Goal: Task Accomplishment & Management: Complete application form

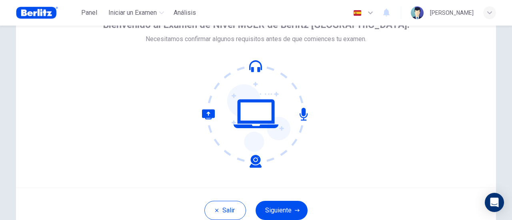
scroll to position [80, 0]
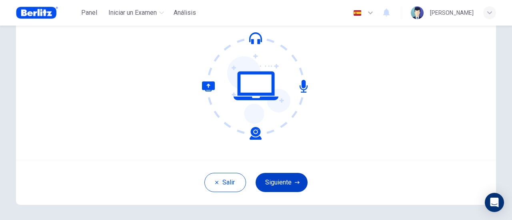
click at [265, 185] on button "Siguiente" at bounding box center [281, 182] width 52 height 19
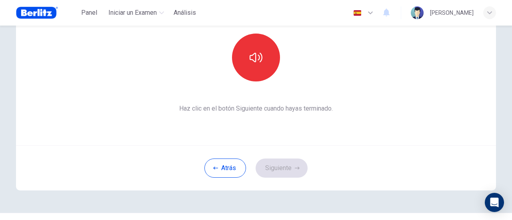
scroll to position [112, 0]
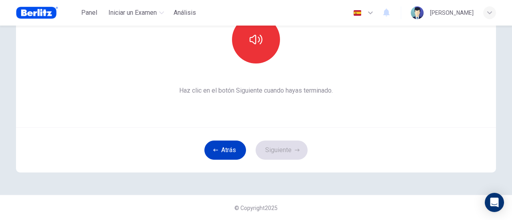
click at [221, 151] on button "Atrás" at bounding box center [225, 150] width 42 height 19
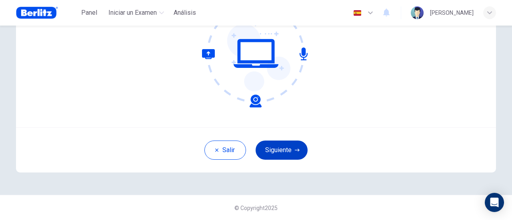
click at [295, 149] on icon "button" at bounding box center [297, 150] width 5 height 5
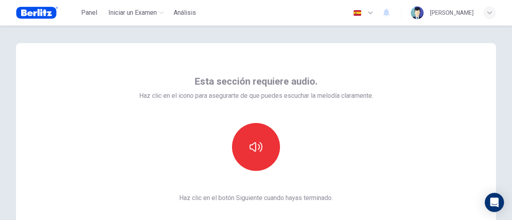
scroll to position [0, 0]
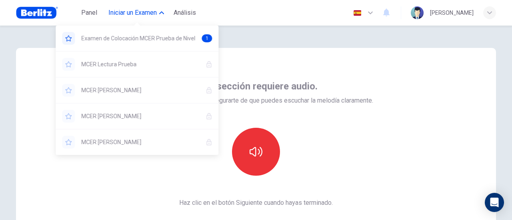
click at [129, 9] on span "Iniciar un Examen" at bounding box center [132, 13] width 48 height 10
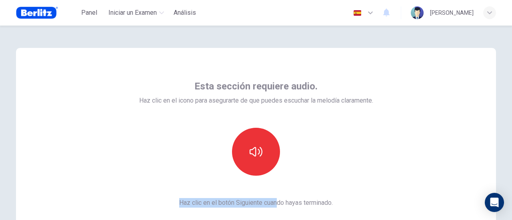
scroll to position [112, 0]
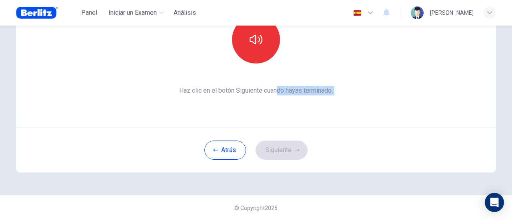
drag, startPoint x: 273, startPoint y: 126, endPoint x: 0, endPoint y: 239, distance: 295.3
click at [0, 220] on html "Este sitio utiliza cookies, como se explica en nuestra Política de Privacidad .…" at bounding box center [256, 110] width 512 height 220
click at [491, 12] on div "[PERSON_NAME]" at bounding box center [452, 12] width 85 height 13
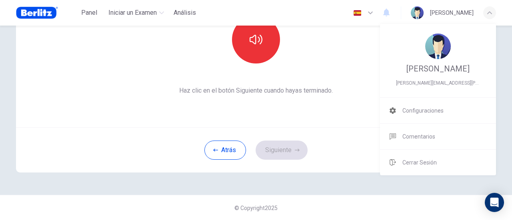
click at [491, 12] on div at bounding box center [256, 110] width 512 height 220
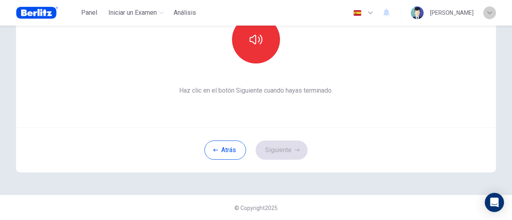
click at [491, 12] on icon "button" at bounding box center [489, 12] width 5 height 3
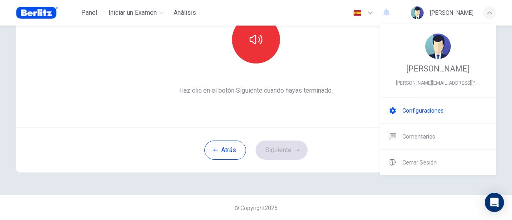
click at [413, 115] on span "Configuraciones" at bounding box center [422, 111] width 41 height 10
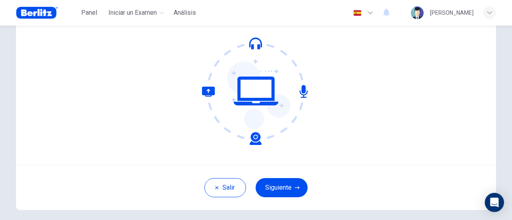
scroll to position [80, 0]
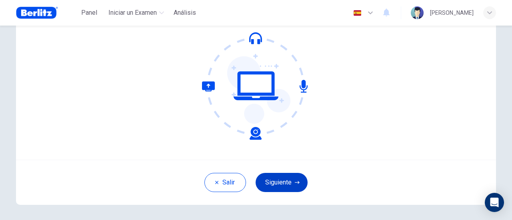
click at [280, 181] on button "Siguiente" at bounding box center [281, 182] width 52 height 19
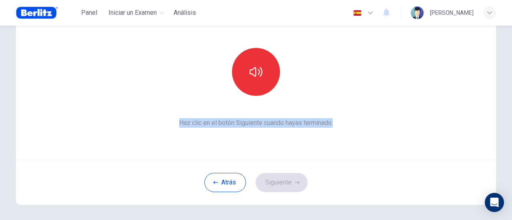
drag, startPoint x: 175, startPoint y: 123, endPoint x: 348, endPoint y: 123, distance: 173.0
click at [348, 123] on span "Haz clic en el botón Siguiente cuando hayas terminado." at bounding box center [256, 123] width 234 height 10
copy span "Haz clic en el botón Siguiente cuando hayas terminado."
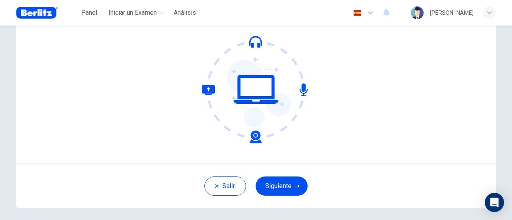
scroll to position [80, 0]
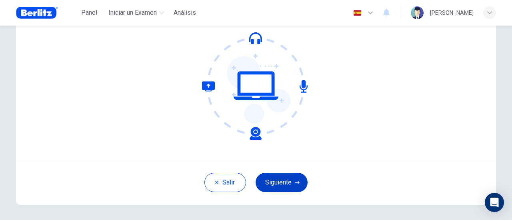
click at [291, 182] on button "Siguiente" at bounding box center [281, 182] width 52 height 19
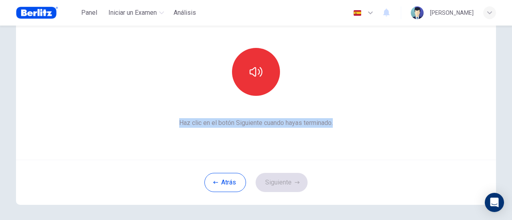
drag, startPoint x: 175, startPoint y: 123, endPoint x: 346, endPoint y: 122, distance: 171.0
click at [346, 122] on span "Haz clic en el botón Siguiente cuando hayas terminado." at bounding box center [256, 123] width 234 height 10
copy span "Haz clic en el botón Siguiente cuando hayas terminado."
click at [359, 109] on div "Esta sección requiere audio. Haz clic en el icono para asegurarte de que puedes…" at bounding box center [256, 64] width 234 height 128
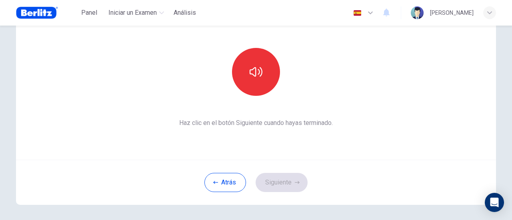
click at [294, 179] on div "Atrás Siguiente" at bounding box center [256, 182] width 480 height 45
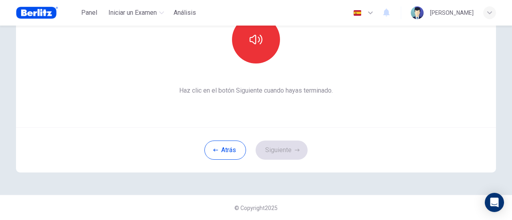
scroll to position [0, 0]
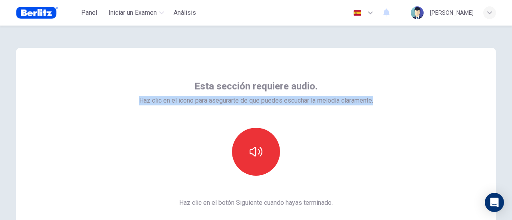
drag, startPoint x: 135, startPoint y: 99, endPoint x: 392, endPoint y: 99, distance: 256.5
click at [392, 99] on div "Esta sección requiere audio. Haz clic en el icono para asegurarte de que puedes…" at bounding box center [256, 144] width 480 height 192
copy span "Haz clic en el icono para asegurarte de que puedes escuchar la melodía claramen…"
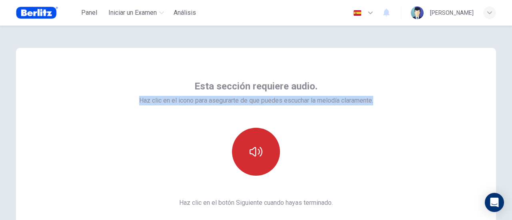
click at [256, 153] on icon "button" at bounding box center [255, 151] width 13 height 13
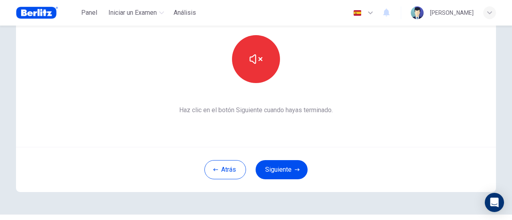
scroll to position [112, 0]
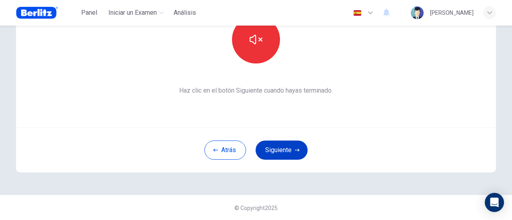
click at [288, 151] on button "Siguiente" at bounding box center [281, 150] width 52 height 19
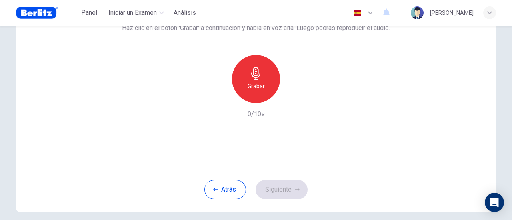
scroll to position [72, 0]
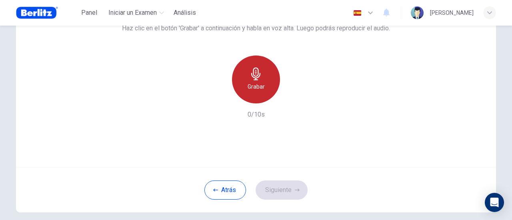
click at [255, 84] on h6 "Grabar" at bounding box center [255, 87] width 17 height 10
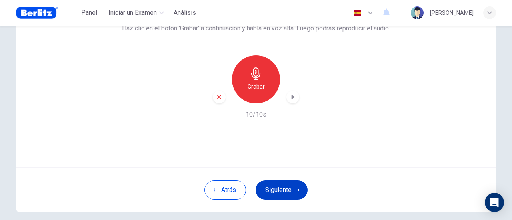
click at [283, 191] on button "Siguiente" at bounding box center [281, 190] width 52 height 19
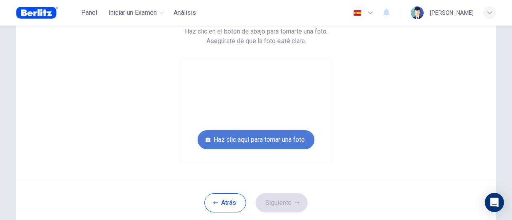
click at [254, 138] on button "Haz clic aquí para tomar una foto" at bounding box center [255, 139] width 117 height 19
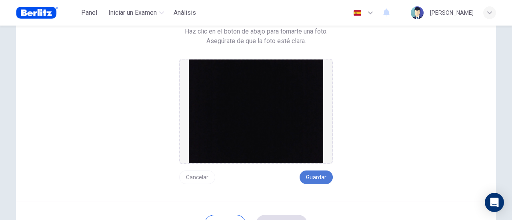
click at [312, 176] on button "Guardar" at bounding box center [315, 178] width 33 height 14
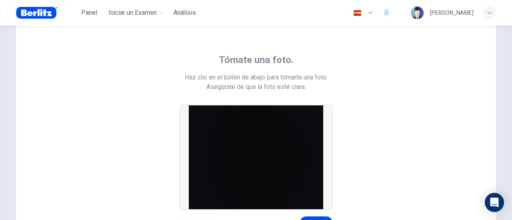
scroll to position [66, 0]
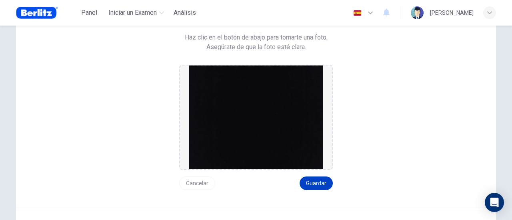
click at [315, 183] on button "Guardar" at bounding box center [315, 184] width 33 height 14
click at [273, 127] on img at bounding box center [256, 118] width 134 height 104
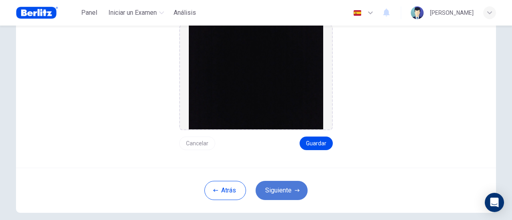
click at [274, 188] on button "Siguiente" at bounding box center [281, 190] width 52 height 19
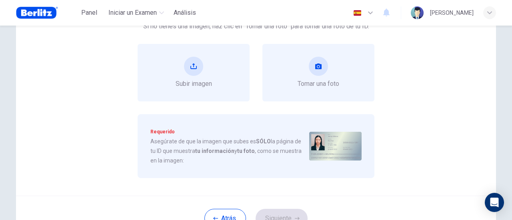
scroll to position [66, 0]
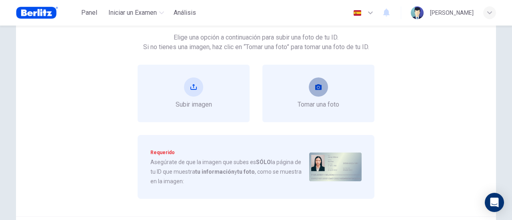
click at [315, 88] on icon "take photo" at bounding box center [318, 87] width 6 height 6
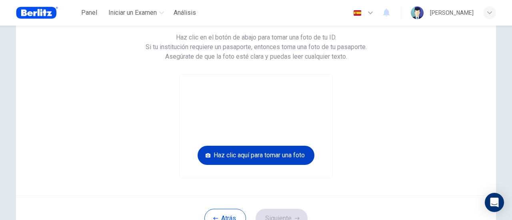
click at [251, 153] on button "Haz clic aquí para tomar una foto" at bounding box center [255, 155] width 117 height 19
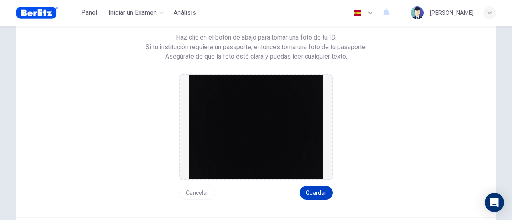
click at [312, 193] on button "Guardar" at bounding box center [315, 193] width 33 height 14
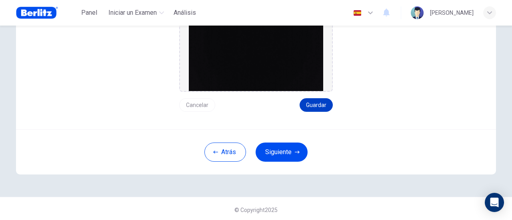
scroll to position [156, 0]
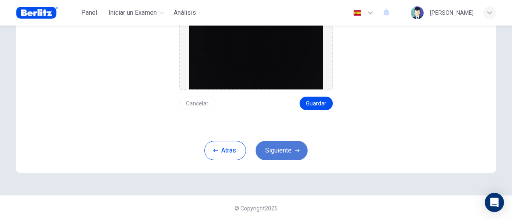
click at [274, 148] on button "Siguiente" at bounding box center [281, 150] width 52 height 19
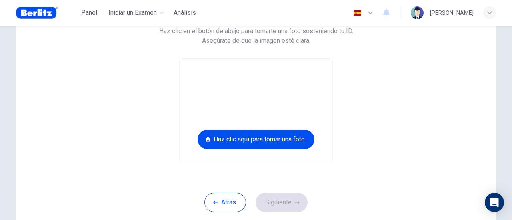
scroll to position [85, 0]
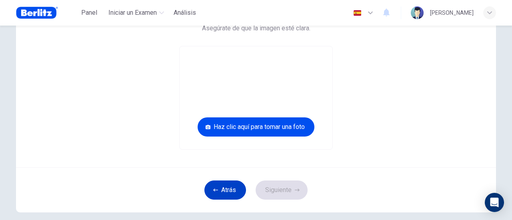
click at [229, 189] on button "Atrás" at bounding box center [225, 190] width 42 height 19
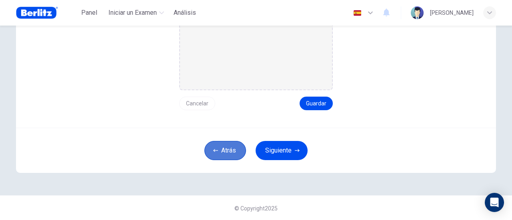
click at [225, 145] on button "Atrás" at bounding box center [225, 150] width 42 height 19
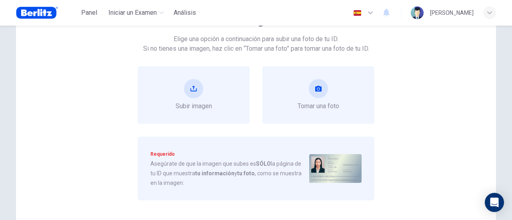
scroll to position [36, 0]
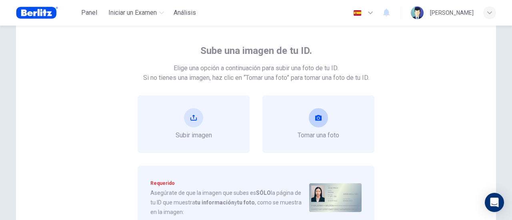
click at [316, 118] on icon "take photo" at bounding box center [318, 118] width 6 height 6
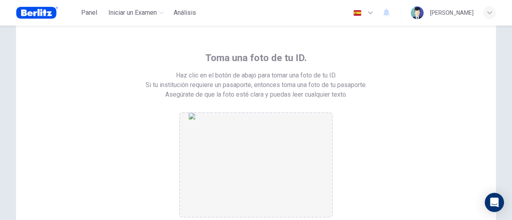
scroll to position [0, 0]
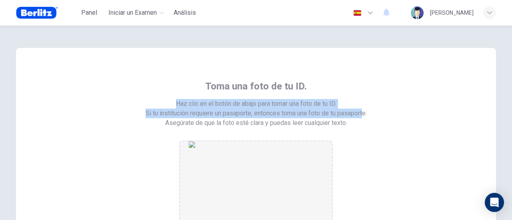
drag, startPoint x: 172, startPoint y: 104, endPoint x: 359, endPoint y: 127, distance: 188.0
click at [359, 127] on div "Toma una foto de tu ID. Haz clic en el botón de abajo para tomar una foto de tu…" at bounding box center [255, 173] width 361 height 186
drag, startPoint x: 350, startPoint y: 127, endPoint x: 145, endPoint y: 106, distance: 205.6
click at [145, 106] on div "Toma una foto de tu ID. Haz clic en el botón de abajo para tomar una foto de tu…" at bounding box center [255, 173] width 361 height 186
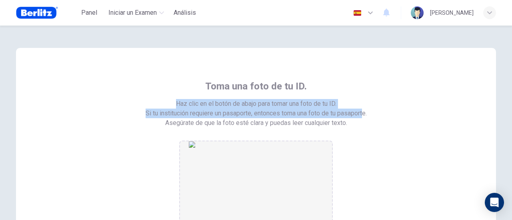
click at [131, 65] on div "Toma una foto de tu ID. Haz clic en el botón de abajo para tomar una foto de tu…" at bounding box center [256, 166] width 480 height 236
click at [144, 93] on div "Toma una foto de tu ID. Haz clic en el botón de abajo para tomar una foto de tu…" at bounding box center [255, 173] width 361 height 186
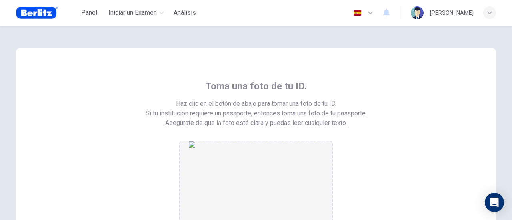
scroll to position [120, 0]
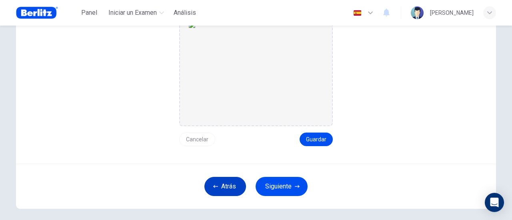
click at [233, 183] on button "Atrás" at bounding box center [225, 186] width 42 height 19
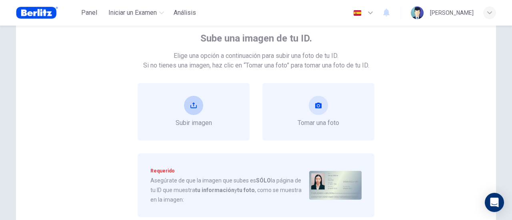
scroll to position [36, 0]
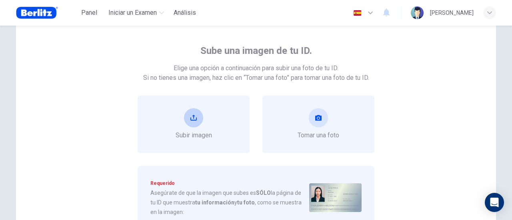
click at [191, 117] on icon "upload" at bounding box center [193, 118] width 6 height 6
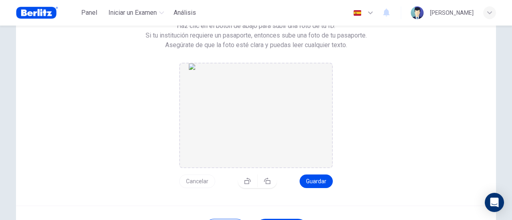
scroll to position [155, 0]
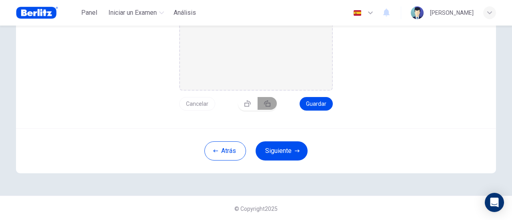
click at [264, 103] on icon "button" at bounding box center [267, 103] width 6 height 6
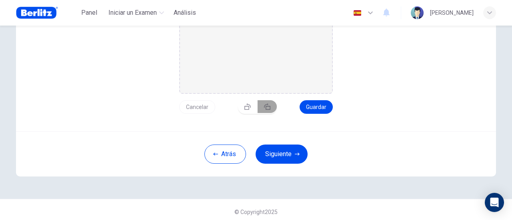
click at [264, 103] on icon "button" at bounding box center [267, 106] width 6 height 6
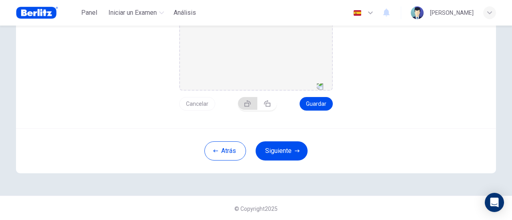
click at [242, 107] on button "button" at bounding box center [248, 103] width 20 height 13
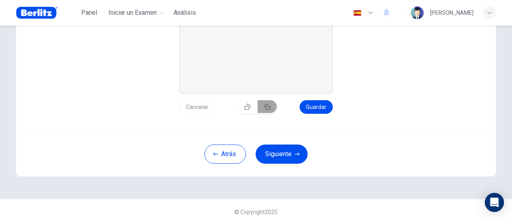
click at [268, 104] on button "button" at bounding box center [266, 106] width 19 height 13
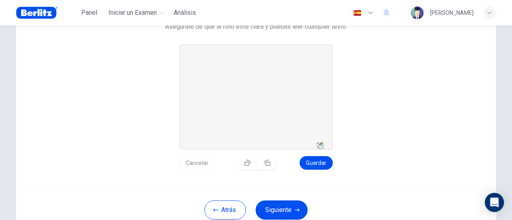
scroll to position [120, 0]
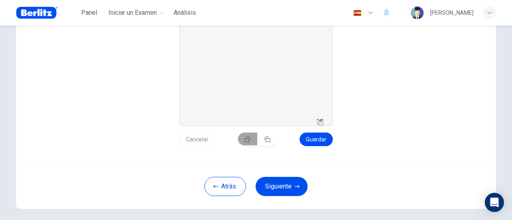
click at [241, 141] on button "button" at bounding box center [248, 139] width 20 height 13
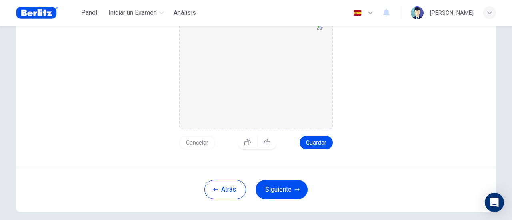
click at [253, 98] on img "drag and drop area" at bounding box center [256, 75] width 134 height 104
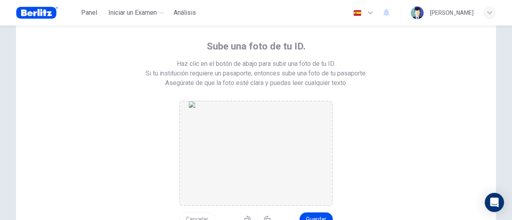
scroll to position [156, 0]
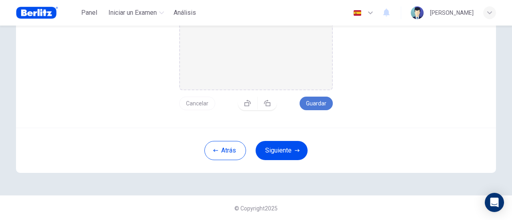
click at [312, 102] on button "Guardar" at bounding box center [315, 104] width 33 height 14
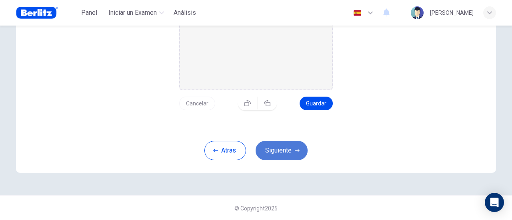
click at [278, 151] on button "Siguiente" at bounding box center [281, 150] width 52 height 19
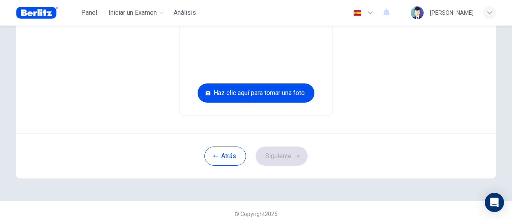
scroll to position [125, 0]
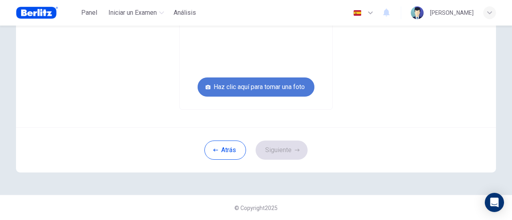
click at [265, 85] on button "Haz clic aquí para tomar una foto" at bounding box center [255, 87] width 117 height 19
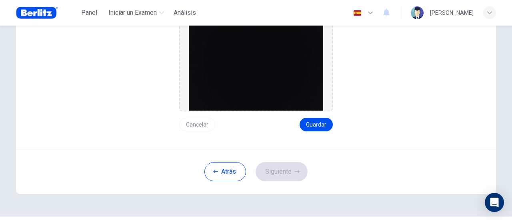
scroll to position [5, 0]
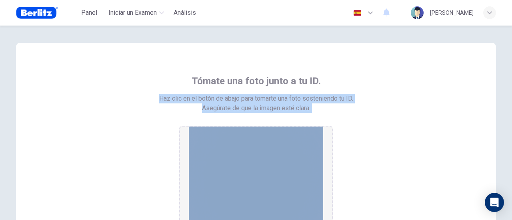
drag, startPoint x: 155, startPoint y: 96, endPoint x: 328, endPoint y: 115, distance: 173.7
click at [328, 115] on div "Tómate una foto junto a tu ID. Haz clic en el botón de abajo para tomarte una f…" at bounding box center [255, 163] width 361 height 177
copy div "Haz clic en el botón de abajo para tomarte una foto sosteniendo tu ID. Asegúrat…"
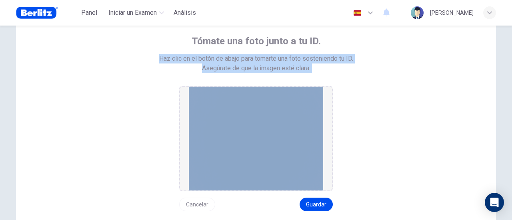
scroll to position [125, 0]
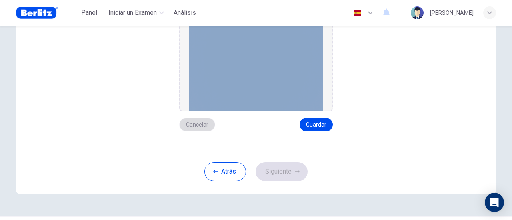
click at [196, 125] on button "Cancelar" at bounding box center [197, 125] width 36 height 14
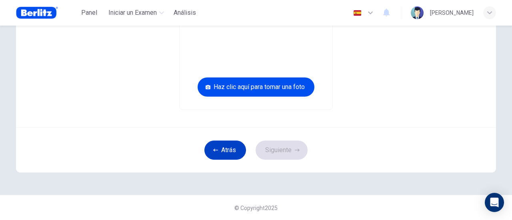
click at [214, 149] on icon "button" at bounding box center [215, 150] width 5 height 5
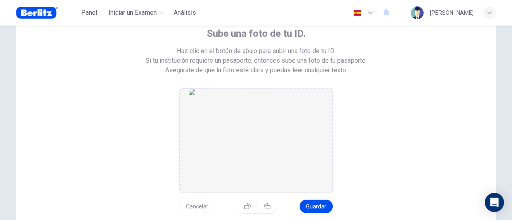
scroll to position [45, 0]
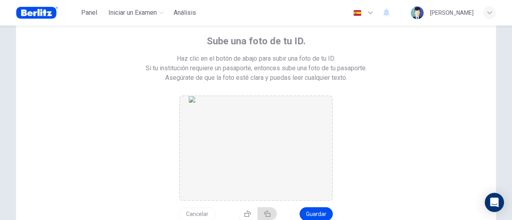
click at [265, 214] on icon "button" at bounding box center [267, 214] width 6 height 6
click at [238, 213] on button "button" at bounding box center [248, 217] width 20 height 13
drag, startPoint x: 330, startPoint y: 136, endPoint x: 204, endPoint y: 133, distance: 125.9
click at [204, 133] on div "drag and drop area" at bounding box center [255, 150] width 153 height 109
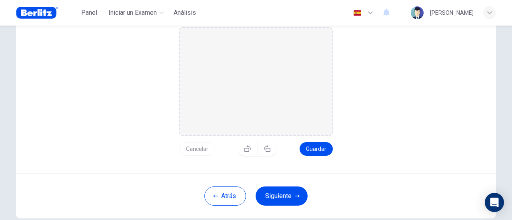
scroll to position [125, 0]
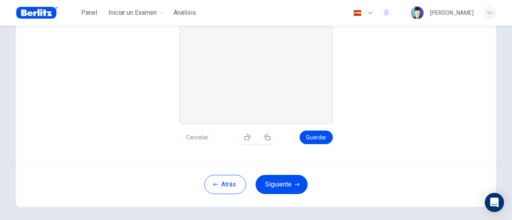
click at [192, 135] on button "Cancelar" at bounding box center [197, 138] width 36 height 14
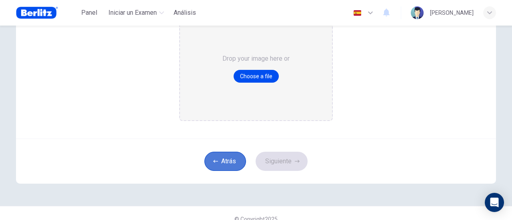
click at [217, 158] on button "Atrás" at bounding box center [225, 161] width 42 height 19
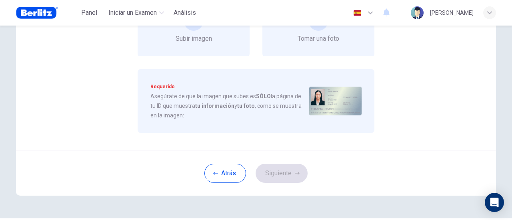
scroll to position [115, 0]
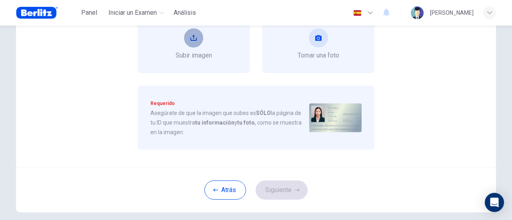
click at [190, 37] on icon "upload" at bounding box center [193, 38] width 6 height 6
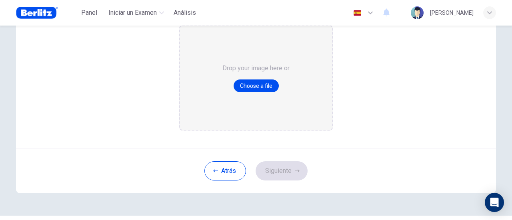
click at [203, 86] on div "Drop your image here or Choose a file" at bounding box center [255, 77] width 153 height 105
click at [254, 83] on button "Choose a file" at bounding box center [255, 86] width 45 height 13
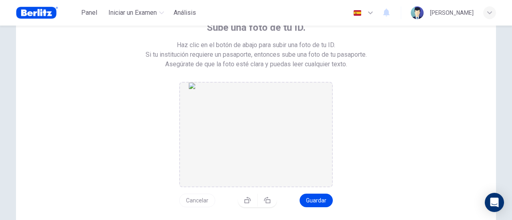
scroll to position [76, 0]
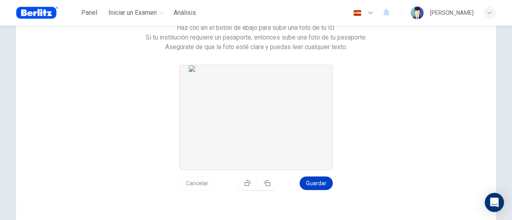
click at [314, 183] on button "Guardar" at bounding box center [315, 184] width 33 height 14
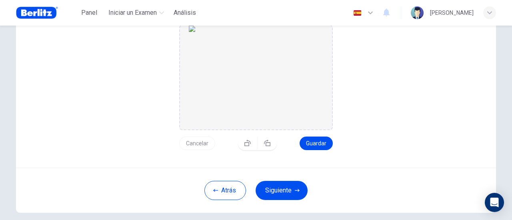
scroll to position [156, 0]
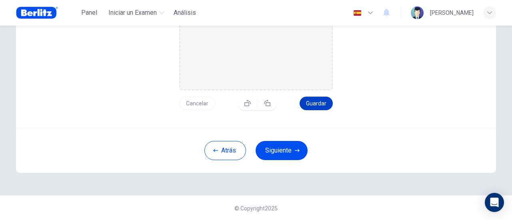
click at [312, 101] on button "Guardar" at bounding box center [315, 104] width 33 height 14
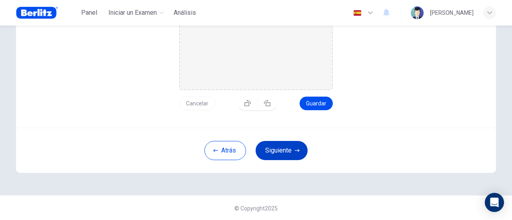
click at [279, 151] on button "Siguiente" at bounding box center [281, 150] width 52 height 19
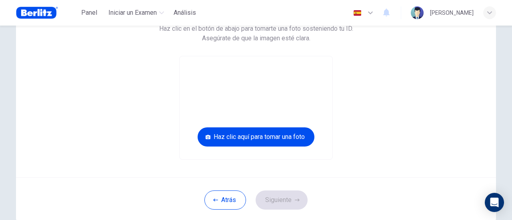
scroll to position [125, 0]
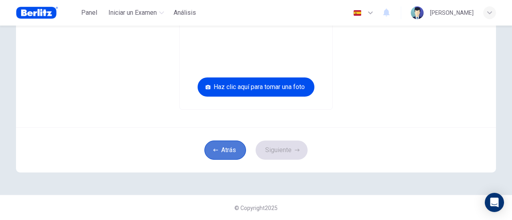
click at [227, 151] on button "Atrás" at bounding box center [225, 150] width 42 height 19
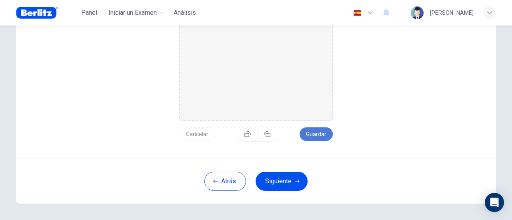
click at [313, 131] on button "Guardar" at bounding box center [315, 134] width 33 height 14
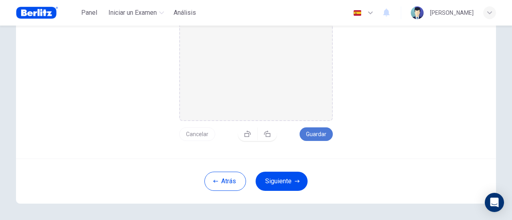
click at [313, 131] on button "Guardar" at bounding box center [315, 134] width 33 height 14
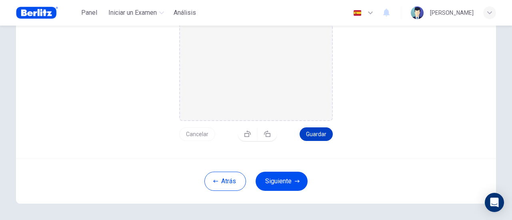
click at [313, 131] on button "Guardar" at bounding box center [315, 134] width 33 height 14
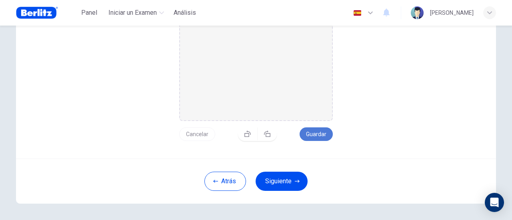
click at [313, 131] on button "Guardar" at bounding box center [315, 134] width 33 height 14
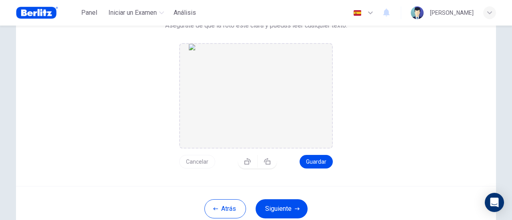
scroll to position [85, 0]
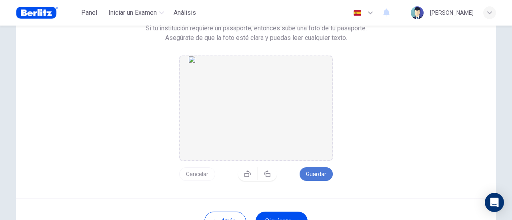
click at [315, 175] on button "Guardar" at bounding box center [315, 174] width 33 height 14
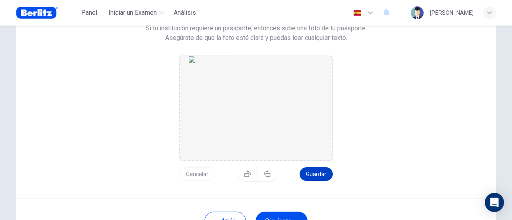
click at [315, 175] on button "Guardar" at bounding box center [315, 174] width 33 height 14
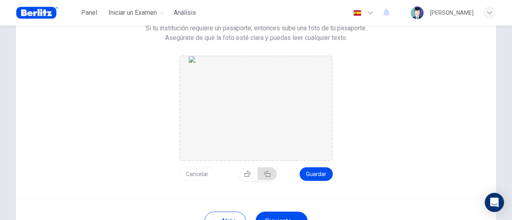
click at [268, 173] on button "button" at bounding box center [266, 173] width 19 height 13
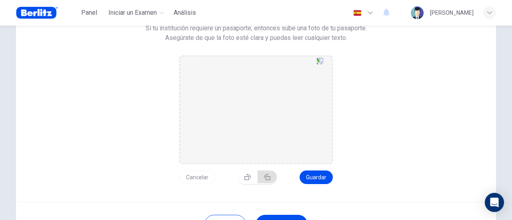
click at [268, 174] on icon "button" at bounding box center [267, 177] width 6 height 6
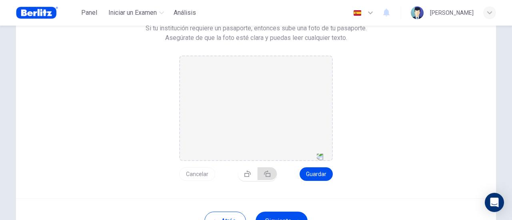
click at [268, 173] on button "button" at bounding box center [266, 173] width 19 height 13
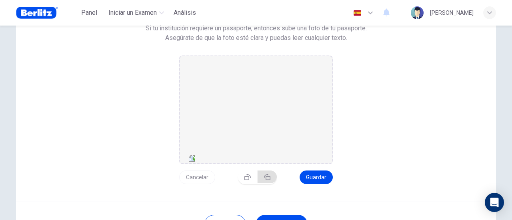
click at [268, 173] on button "button" at bounding box center [266, 177] width 19 height 13
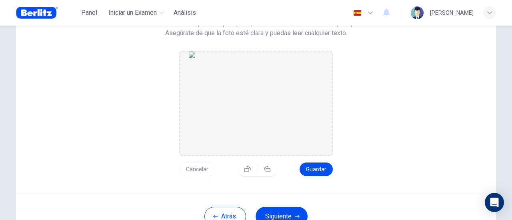
scroll to position [125, 0]
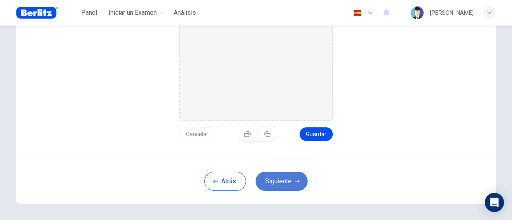
click at [273, 179] on button "Siguiente" at bounding box center [281, 181] width 52 height 19
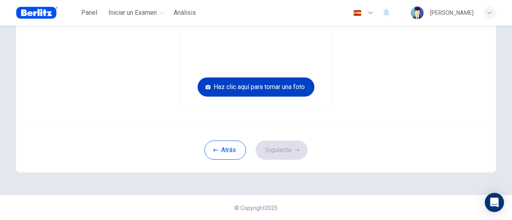
click at [272, 87] on button "Haz clic aquí para tomar una foto" at bounding box center [255, 87] width 117 height 19
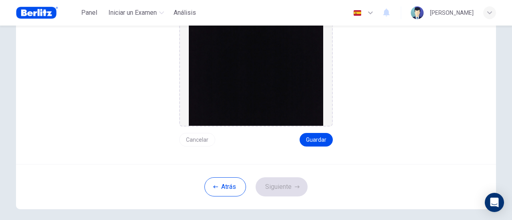
scroll to position [85, 0]
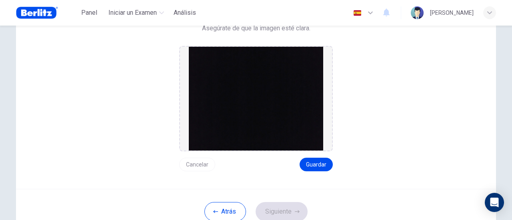
drag, startPoint x: 272, startPoint y: 88, endPoint x: 203, endPoint y: 116, distance: 74.6
click at [203, 116] on img at bounding box center [256, 99] width 134 height 104
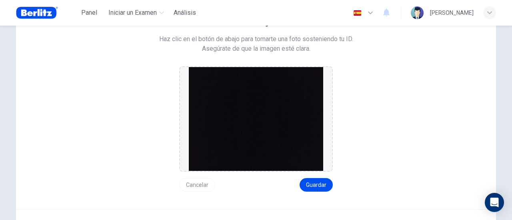
scroll to position [146, 0]
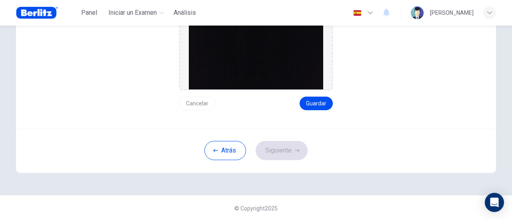
click at [245, 111] on div "Tómate una foto junto a tu ID. Haz clic en el botón de abajo para tomarte una f…" at bounding box center [256, 15] width 480 height 226
drag, startPoint x: 245, startPoint y: 111, endPoint x: 260, endPoint y: 65, distance: 48.3
click at [245, 111] on div "Tómate una foto junto a tu ID. Haz clic en el botón de abajo para tomarte una f…" at bounding box center [256, 15] width 480 height 226
click at [260, 64] on img at bounding box center [256, 38] width 134 height 104
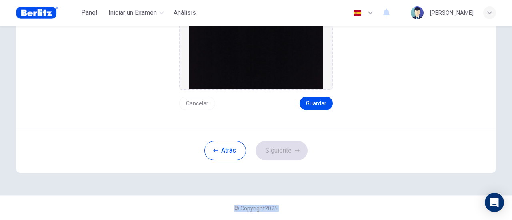
click at [260, 64] on img at bounding box center [256, 38] width 134 height 104
click at [261, 66] on img at bounding box center [256, 38] width 134 height 104
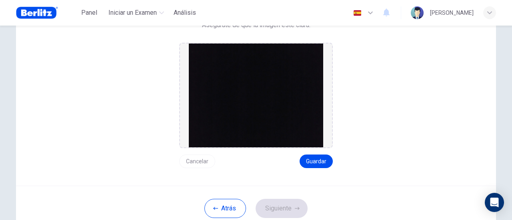
scroll to position [66, 0]
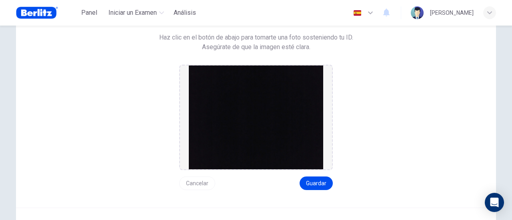
click at [252, 96] on img at bounding box center [256, 118] width 134 height 104
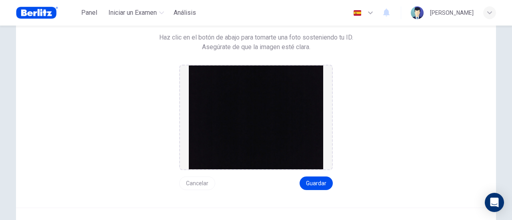
click at [252, 96] on img at bounding box center [256, 118] width 134 height 104
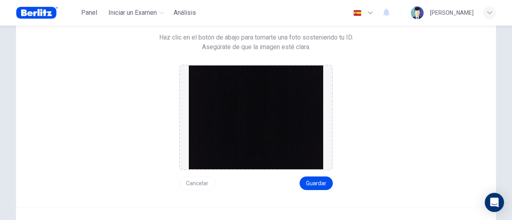
click at [252, 96] on img at bounding box center [256, 118] width 134 height 104
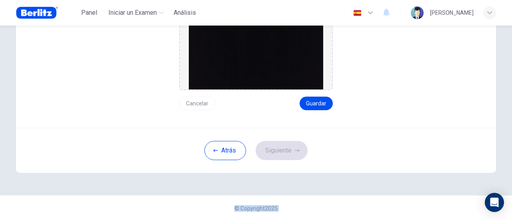
scroll to position [146, 0]
click at [227, 149] on button "Atrás" at bounding box center [225, 150] width 42 height 19
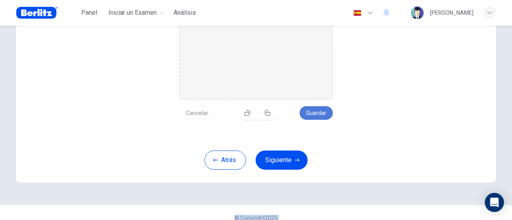
click at [321, 111] on button "Guardar" at bounding box center [315, 113] width 33 height 14
click at [317, 111] on button "Guardar" at bounding box center [315, 113] width 33 height 14
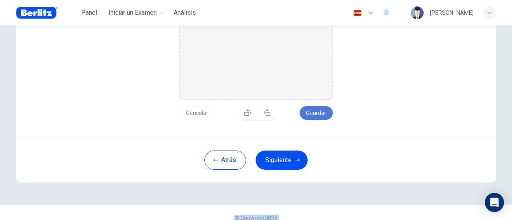
click at [317, 111] on button "Guardar" at bounding box center [315, 113] width 33 height 14
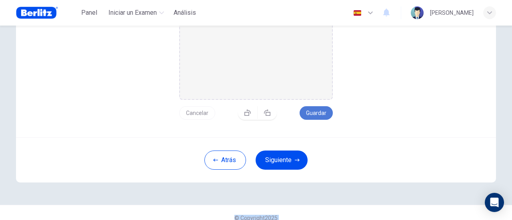
click at [317, 111] on button "Guardar" at bounding box center [315, 113] width 33 height 14
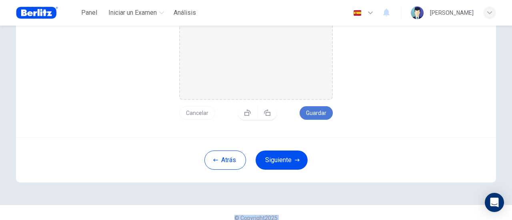
click at [317, 111] on button "Guardar" at bounding box center [315, 113] width 33 height 14
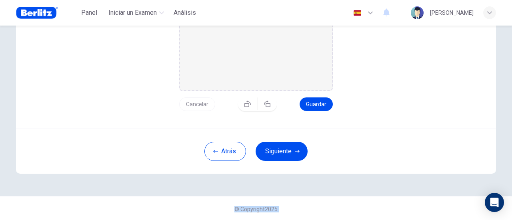
scroll to position [156, 0]
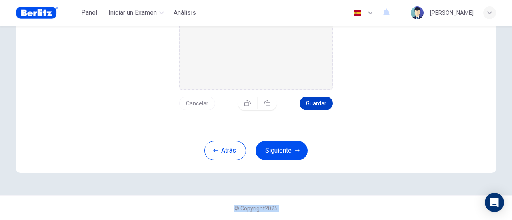
click at [312, 100] on button "Guardar" at bounding box center [315, 104] width 33 height 14
click at [313, 100] on button "Guardar" at bounding box center [315, 104] width 33 height 14
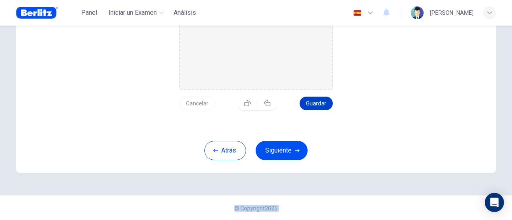
click at [313, 100] on button "Guardar" at bounding box center [315, 104] width 33 height 14
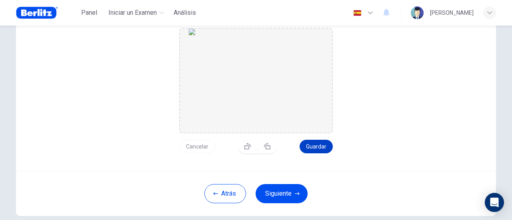
scroll to position [76, 0]
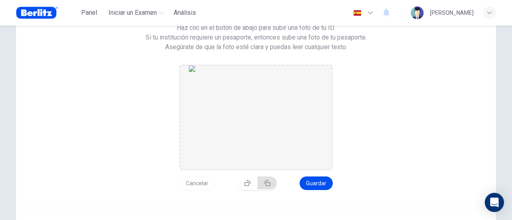
click at [265, 182] on icon "button" at bounding box center [267, 183] width 6 height 6
click at [265, 182] on button "button" at bounding box center [266, 186] width 19 height 13
click at [265, 182] on icon "button" at bounding box center [267, 183] width 6 height 6
click at [265, 182] on button "button" at bounding box center [266, 186] width 19 height 13
click at [322, 186] on button "Guardar" at bounding box center [315, 184] width 33 height 14
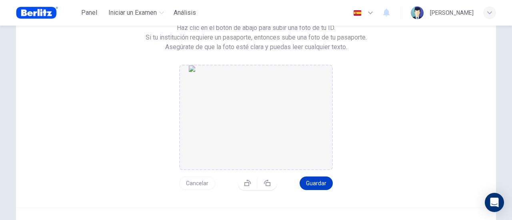
click at [320, 184] on button "Guardar" at bounding box center [315, 184] width 33 height 14
click at [320, 183] on button "Guardar" at bounding box center [315, 184] width 33 height 14
click at [320, 184] on button "Guardar" at bounding box center [315, 184] width 33 height 14
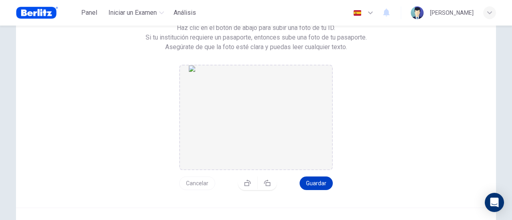
click at [320, 184] on button "Guardar" at bounding box center [315, 184] width 33 height 14
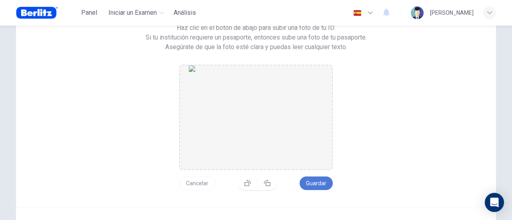
click at [320, 184] on button "Guardar" at bounding box center [315, 184] width 33 height 14
click at [320, 183] on button "Guardar" at bounding box center [315, 184] width 33 height 14
click at [321, 183] on button "Guardar" at bounding box center [315, 184] width 33 height 14
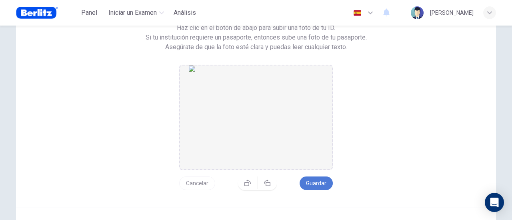
click at [321, 183] on button "Guardar" at bounding box center [315, 184] width 33 height 14
click at [321, 182] on button "Guardar" at bounding box center [315, 184] width 33 height 14
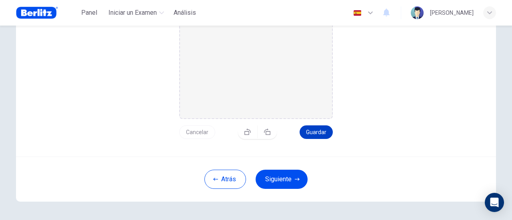
scroll to position [156, 0]
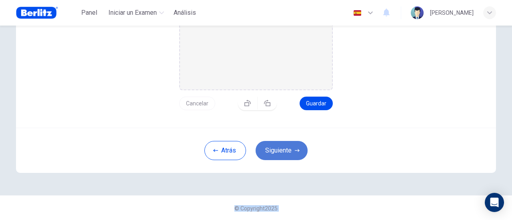
click at [275, 149] on button "Siguiente" at bounding box center [281, 150] width 52 height 19
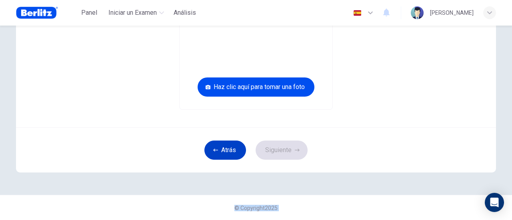
click at [208, 148] on button "Atrás" at bounding box center [225, 150] width 42 height 19
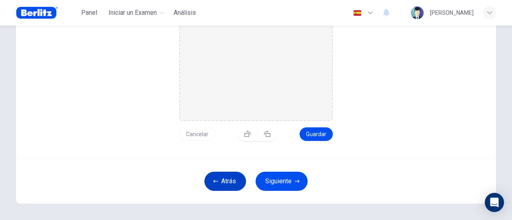
click at [208, 148] on div "Sube una foto de tu ID. Haz clic en el botón de abajo para subir una foto de tu…" at bounding box center [256, 41] width 480 height 236
click at [225, 182] on button "Atrás" at bounding box center [225, 181] width 42 height 19
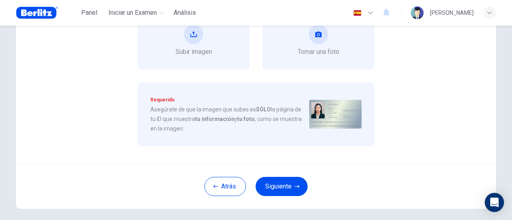
scroll to position [120, 0]
click at [315, 32] on icon "take photo" at bounding box center [318, 34] width 6 height 6
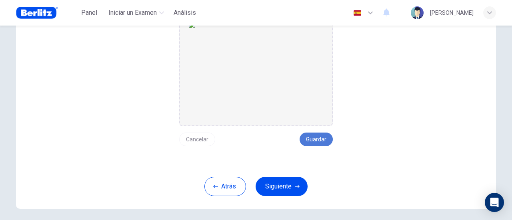
click at [315, 135] on button "Guardar" at bounding box center [315, 140] width 33 height 14
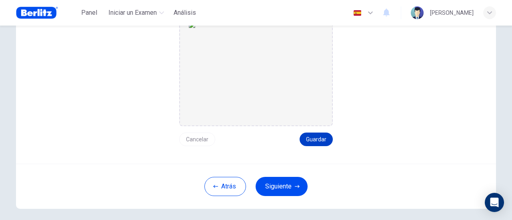
click at [315, 135] on button "Guardar" at bounding box center [315, 140] width 33 height 14
click at [320, 137] on button "Guardar" at bounding box center [315, 140] width 33 height 14
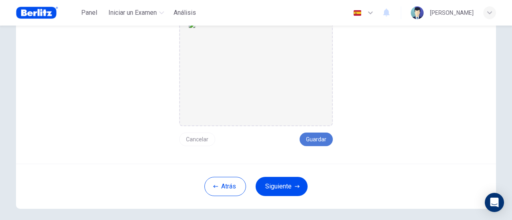
click at [320, 137] on button "Guardar" at bounding box center [315, 140] width 33 height 14
click at [186, 135] on button "Cancelar" at bounding box center [197, 140] width 36 height 14
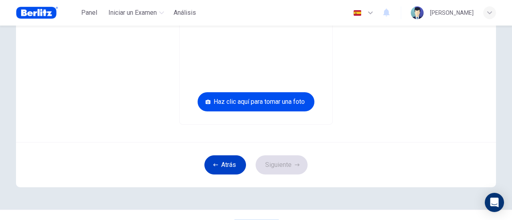
click at [216, 161] on button "Atrás" at bounding box center [225, 164] width 42 height 19
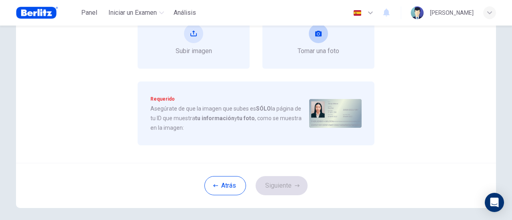
click at [315, 32] on icon "take photo" at bounding box center [318, 34] width 6 height 6
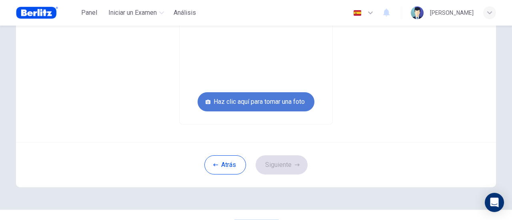
drag, startPoint x: 251, startPoint y: 100, endPoint x: 291, endPoint y: 100, distance: 40.4
click at [291, 100] on button "Haz clic aquí para tomar una foto" at bounding box center [255, 101] width 117 height 19
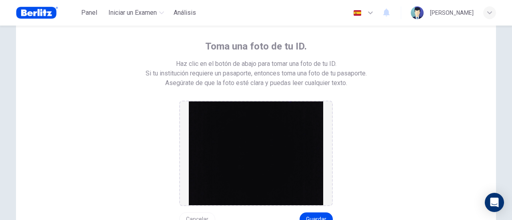
scroll to position [80, 0]
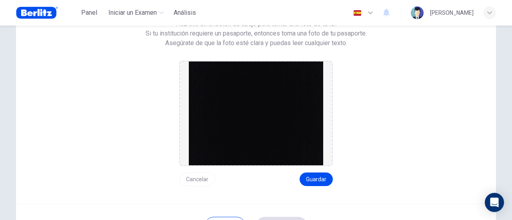
click at [271, 124] on img at bounding box center [256, 114] width 134 height 104
click at [271, 123] on img at bounding box center [256, 114] width 134 height 104
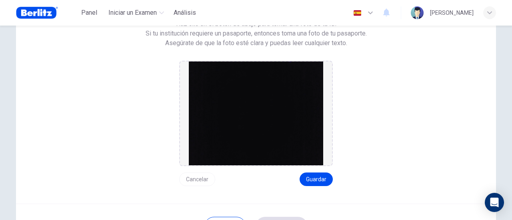
click at [271, 123] on img at bounding box center [256, 114] width 134 height 104
click at [271, 122] on img at bounding box center [256, 114] width 134 height 104
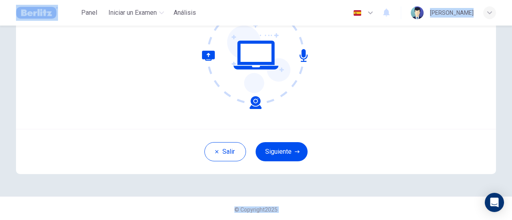
scroll to position [112, 0]
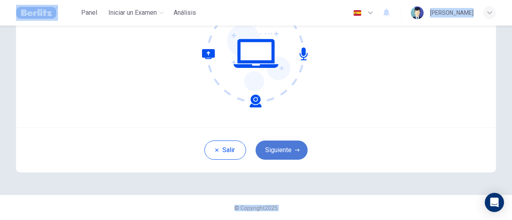
click at [285, 146] on button "Siguiente" at bounding box center [281, 150] width 52 height 19
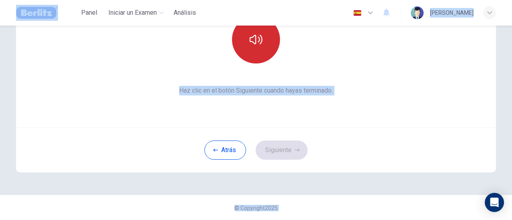
click at [254, 36] on icon "button" at bounding box center [255, 39] width 13 height 13
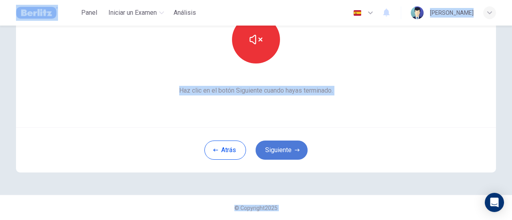
click at [277, 150] on button "Siguiente" at bounding box center [281, 150] width 52 height 19
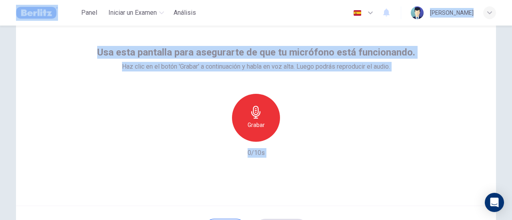
scroll to position [32, 0]
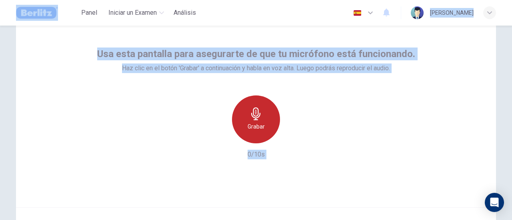
click at [254, 121] on div "Grabar" at bounding box center [256, 120] width 48 height 48
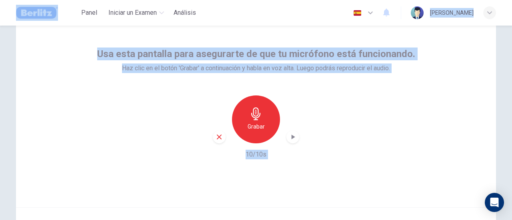
click at [291, 136] on icon "button" at bounding box center [293, 137] width 4 height 5
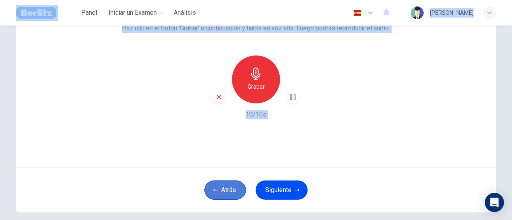
click at [216, 190] on button "Atrás" at bounding box center [225, 190] width 42 height 19
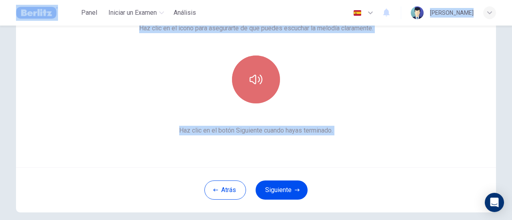
click at [249, 73] on icon "button" at bounding box center [255, 79] width 13 height 13
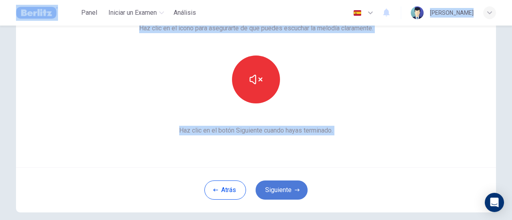
click at [283, 188] on button "Siguiente" at bounding box center [281, 190] width 52 height 19
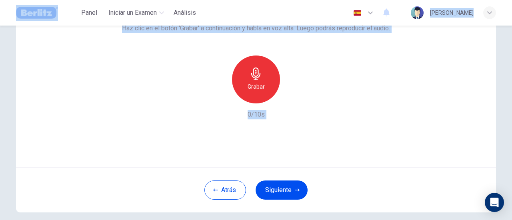
drag, startPoint x: 254, startPoint y: 76, endPoint x: 326, endPoint y: 73, distance: 72.0
click at [254, 76] on icon "button" at bounding box center [255, 74] width 9 height 13
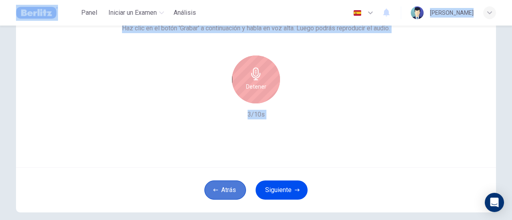
click at [227, 183] on button "Atrás" at bounding box center [225, 190] width 42 height 19
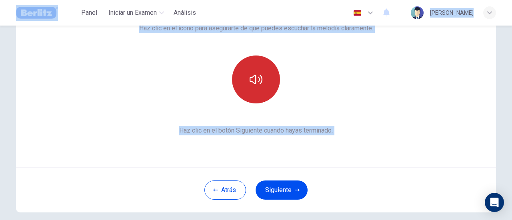
click at [253, 76] on icon "button" at bounding box center [255, 79] width 13 height 13
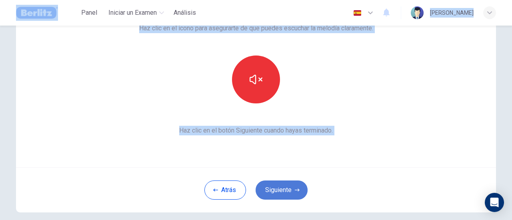
click at [274, 188] on button "Siguiente" at bounding box center [281, 190] width 52 height 19
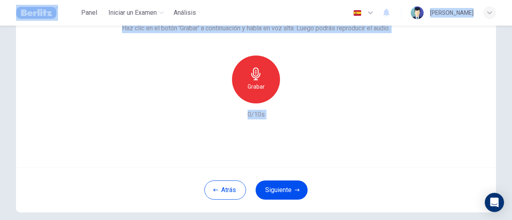
drag, startPoint x: 249, startPoint y: 74, endPoint x: 325, endPoint y: 75, distance: 75.5
click at [250, 73] on icon "button" at bounding box center [255, 74] width 13 height 13
click at [289, 187] on button "Siguiente" at bounding box center [281, 190] width 52 height 19
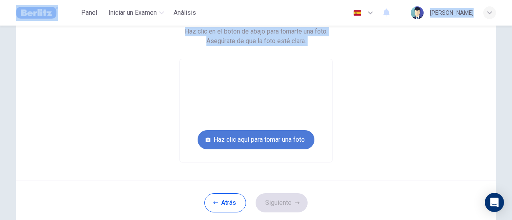
click at [249, 137] on button "Haz clic aquí para tomar una foto" at bounding box center [255, 139] width 117 height 19
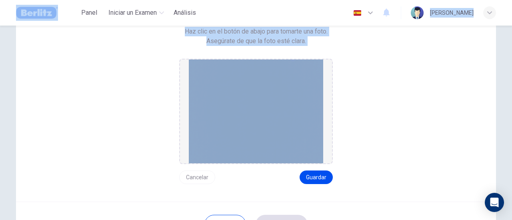
click at [414, 98] on div "Tómate una foto. Haz clic en el botón de abajo para tomarte una foto. Asegúrate…" at bounding box center [255, 96] width 361 height 177
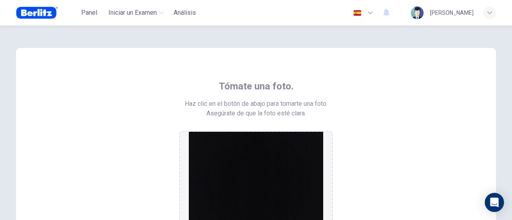
scroll to position [40, 0]
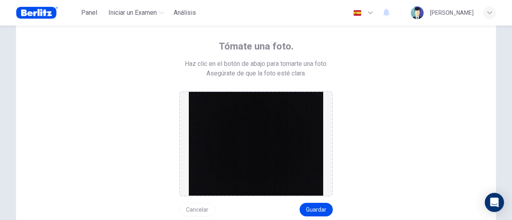
click at [263, 73] on span "Asegúrate de que la foto esté clara." at bounding box center [256, 74] width 100 height 10
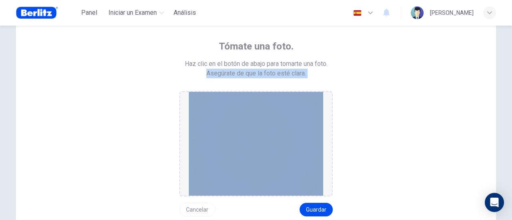
click at [263, 73] on span "Asegúrate de que la foto esté clara." at bounding box center [256, 74] width 100 height 10
click at [394, 83] on div "Tómate una foto. Haz clic en el botón de abajo para tomarte una foto. Asegúrate…" at bounding box center [255, 128] width 361 height 177
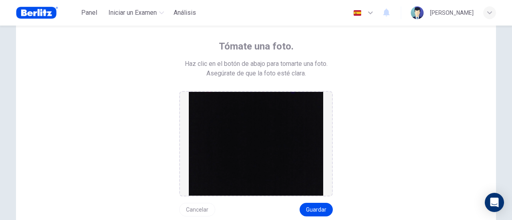
click at [281, 181] on img at bounding box center [256, 144] width 134 height 104
click at [281, 180] on img at bounding box center [256, 144] width 134 height 104
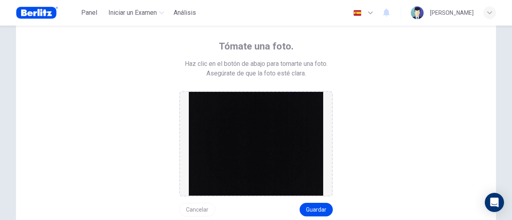
click at [281, 180] on img at bounding box center [256, 144] width 134 height 104
click at [273, 174] on img at bounding box center [256, 144] width 134 height 104
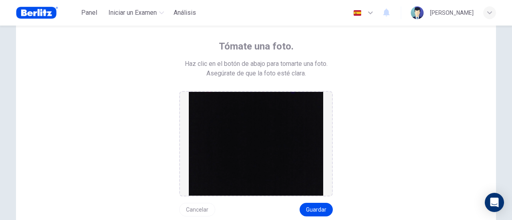
click at [232, 156] on img at bounding box center [256, 144] width 134 height 104
click at [317, 206] on button "Guardar" at bounding box center [315, 210] width 33 height 14
click at [317, 207] on button "Guardar" at bounding box center [315, 210] width 33 height 14
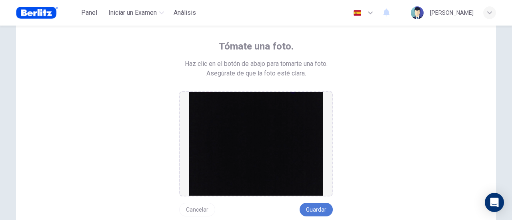
click at [317, 207] on button "Guardar" at bounding box center [315, 210] width 33 height 14
click at [318, 207] on button "Guardar" at bounding box center [315, 210] width 33 height 14
click at [318, 208] on button "Guardar" at bounding box center [315, 210] width 33 height 14
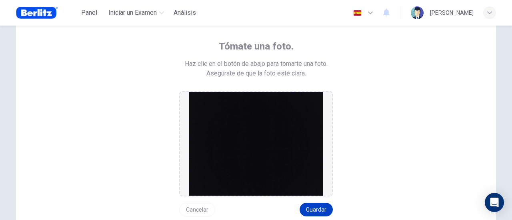
click at [318, 208] on button "Guardar" at bounding box center [315, 210] width 33 height 14
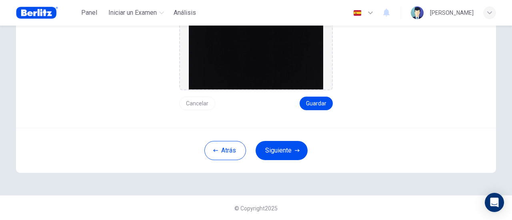
scroll to position [146, 0]
click at [365, 11] on icon "button" at bounding box center [370, 13] width 10 height 10
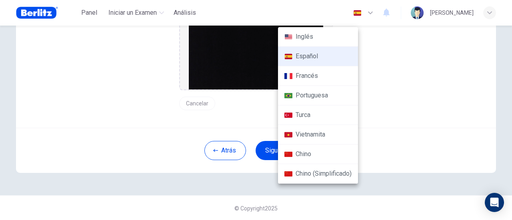
drag, startPoint x: 448, startPoint y: 64, endPoint x: 466, endPoint y: 46, distance: 25.7
click at [448, 64] on div at bounding box center [256, 110] width 512 height 220
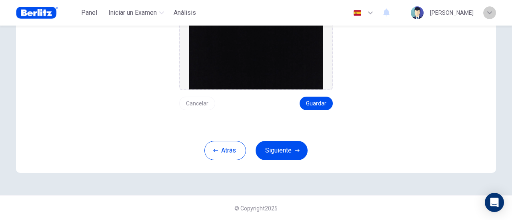
click at [488, 11] on icon "button" at bounding box center [489, 12] width 5 height 5
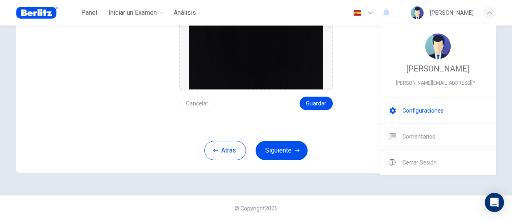
click at [425, 115] on span "Configuraciones" at bounding box center [422, 111] width 41 height 10
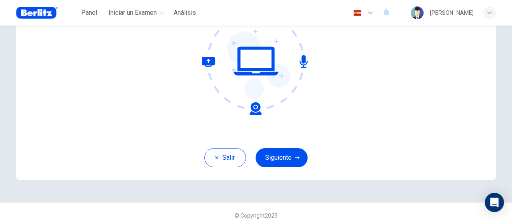
scroll to position [112, 0]
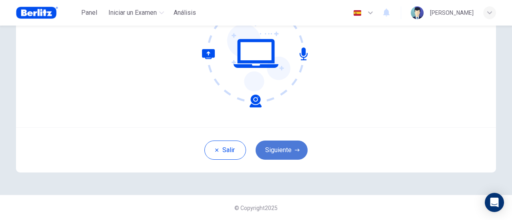
click at [297, 151] on button "Siguiente" at bounding box center [281, 150] width 52 height 19
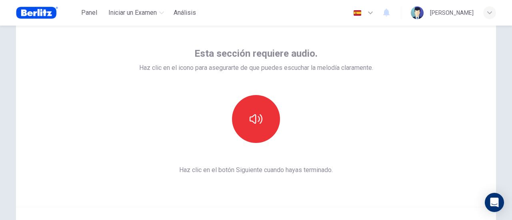
scroll to position [32, 0]
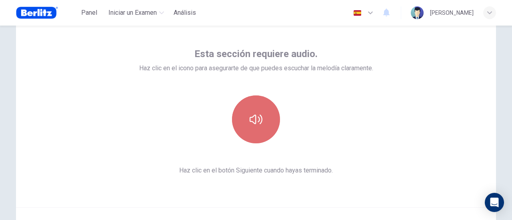
click at [259, 120] on icon "button" at bounding box center [255, 119] width 13 height 13
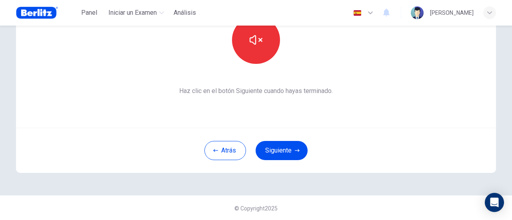
scroll to position [112, 0]
click at [269, 143] on button "Siguiente" at bounding box center [281, 150] width 52 height 19
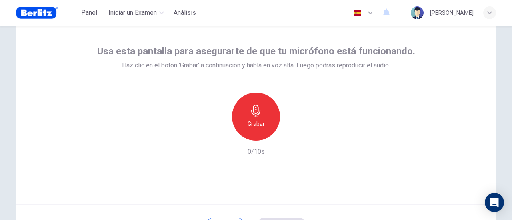
scroll to position [32, 0]
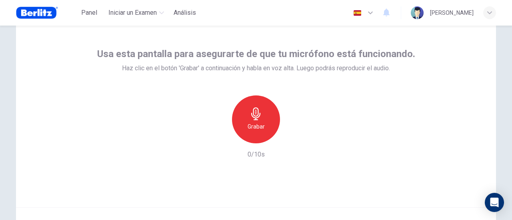
click at [247, 123] on h6 "Grabar" at bounding box center [255, 127] width 17 height 10
click at [491, 204] on icon "Open Intercom Messenger" at bounding box center [494, 202] width 10 height 10
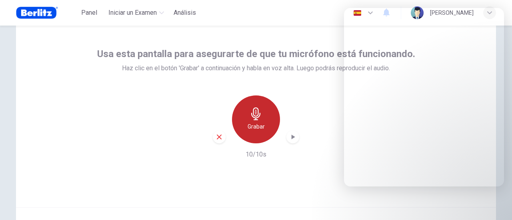
click at [243, 119] on div "Grabar" at bounding box center [256, 120] width 48 height 48
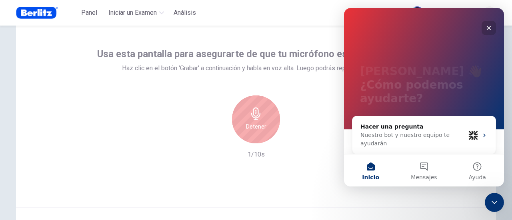
scroll to position [72, 0]
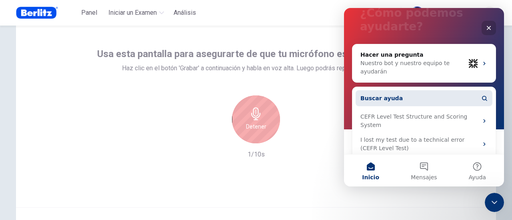
click at [448, 98] on button "Buscar ayuda" at bounding box center [423, 98] width 137 height 16
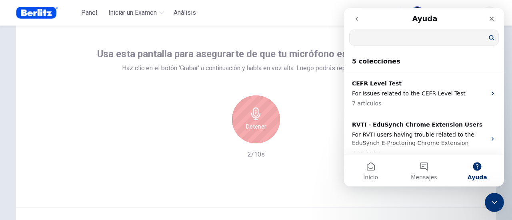
click at [414, 36] on input "Buscar ayuda" at bounding box center [423, 37] width 149 height 15
click at [424, 186] on button "Mensajes" at bounding box center [423, 171] width 53 height 32
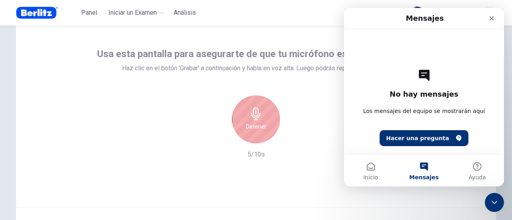
click at [423, 179] on span "Mensajes" at bounding box center [424, 178] width 30 height 6
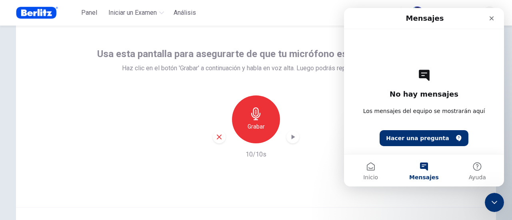
click at [255, 132] on div "Grabar" at bounding box center [256, 120] width 48 height 48
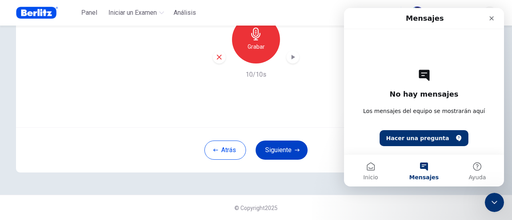
click at [282, 148] on button "Siguiente" at bounding box center [281, 150] width 52 height 19
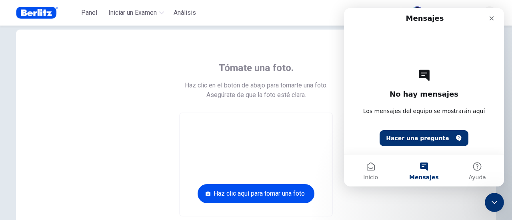
scroll to position [40, 0]
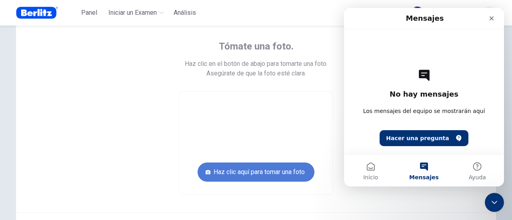
click at [253, 170] on button "Haz clic aquí para tomar una foto" at bounding box center [255, 172] width 117 height 19
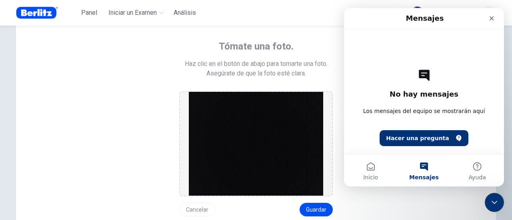
click at [230, 139] on img at bounding box center [256, 144] width 134 height 104
click at [312, 209] on button "Guardar" at bounding box center [315, 210] width 33 height 14
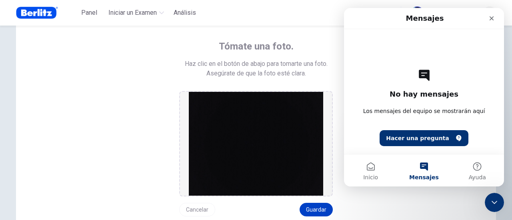
click at [312, 209] on button "Guardar" at bounding box center [315, 210] width 33 height 14
click at [425, 134] on button "Hacer una pregunta" at bounding box center [423, 138] width 89 height 16
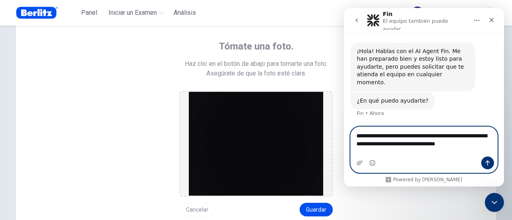
type textarea "**********"
click at [487, 160] on icon "Enviar un mensaje…" at bounding box center [487, 163] width 6 height 6
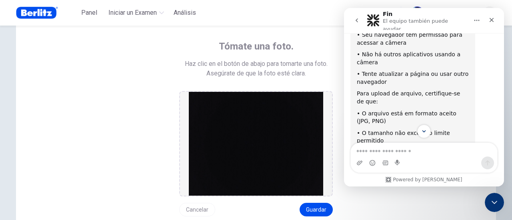
scroll to position [184, 0]
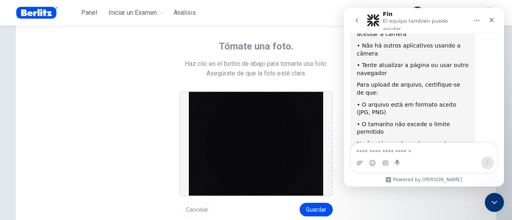
click at [379, 159] on div "Intercom Messenger" at bounding box center [423, 163] width 146 height 13
click at [428, 157] on div "Intercom Messenger" at bounding box center [423, 163] width 146 height 13
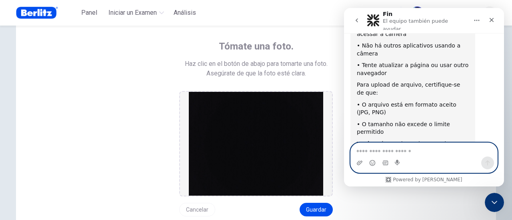
click at [408, 155] on textarea "Escribe un mensaje..." at bounding box center [423, 150] width 146 height 14
type textarea "**********"
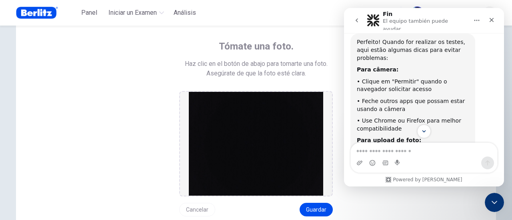
scroll to position [389, 0]
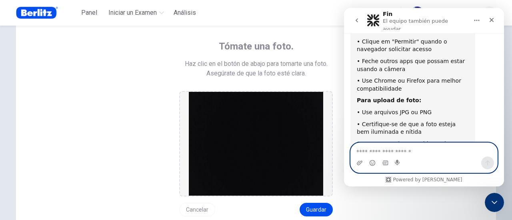
click at [385, 152] on textarea "Escribe un mensaje..." at bounding box center [423, 150] width 147 height 14
type textarea "**"
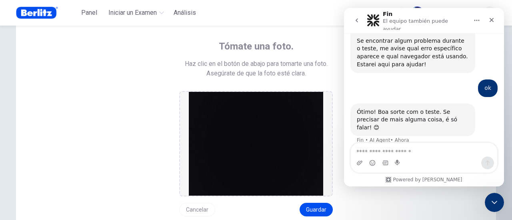
scroll to position [495, 0]
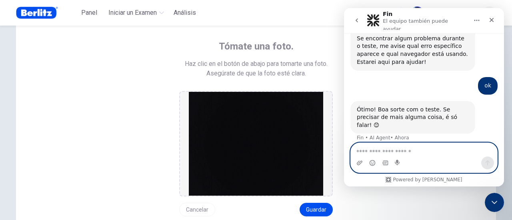
click at [395, 153] on textarea "Escribe un mensaje..." at bounding box center [423, 150] width 147 height 14
type textarea "*******"
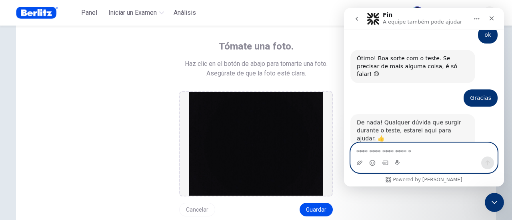
scroll to position [550, 0]
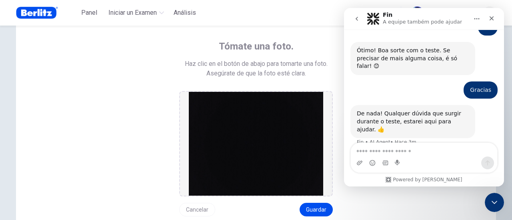
click at [473, 22] on button "Inicio" at bounding box center [476, 18] width 15 height 15
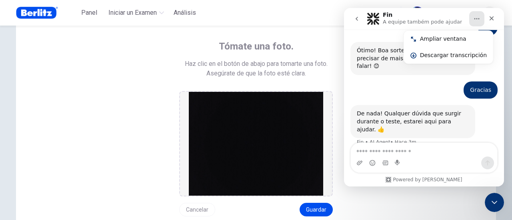
click at [318, 31] on div "Tómate una foto. Haz clic en el botón de abajo para tomarte una foto. Asegúrate…" at bounding box center [256, 121] width 480 height 226
click at [491, 197] on icon "Cerrar Intercom Messenger" at bounding box center [493, 202] width 10 height 10
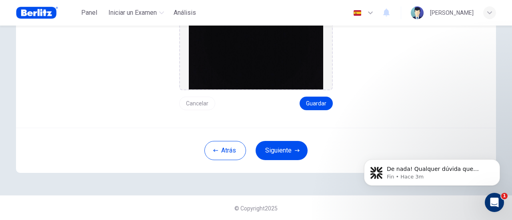
scroll to position [0, 0]
click at [213, 149] on icon "button" at bounding box center [215, 150] width 5 height 5
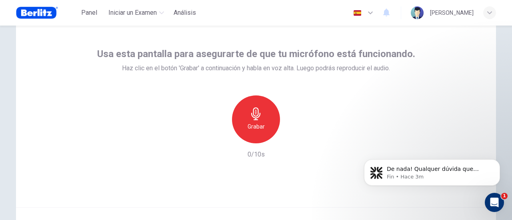
scroll to position [72, 0]
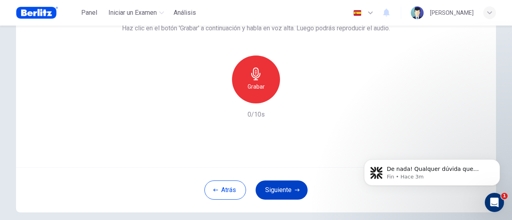
click at [284, 186] on button "Siguiente" at bounding box center [281, 190] width 52 height 19
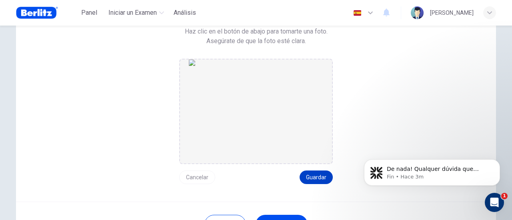
click at [313, 173] on button "Guardar" at bounding box center [315, 178] width 33 height 14
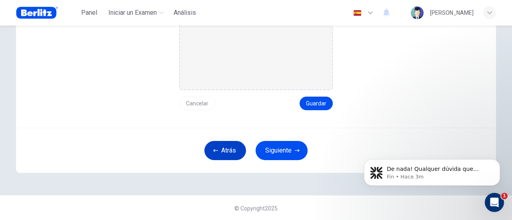
click at [230, 145] on button "Atrás" at bounding box center [225, 150] width 42 height 19
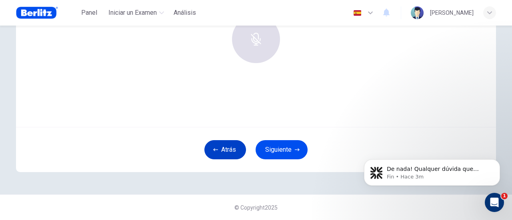
scroll to position [112, 0]
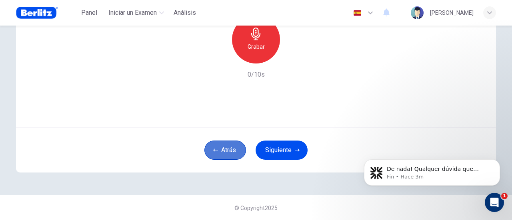
click at [230, 145] on button "Atrás" at bounding box center [225, 150] width 42 height 19
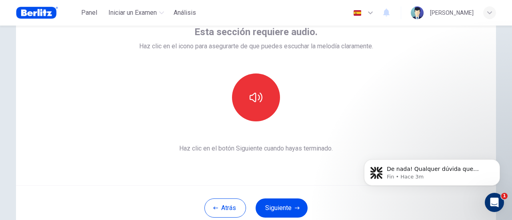
scroll to position [0, 0]
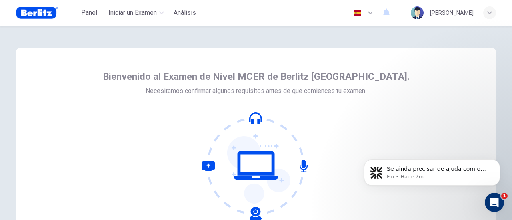
scroll to position [80, 0]
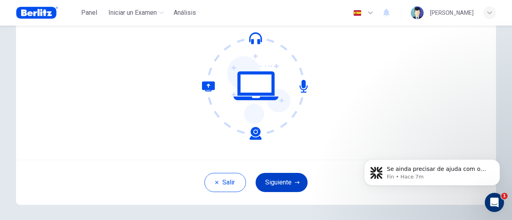
click at [275, 179] on button "Siguiente" at bounding box center [281, 182] width 52 height 19
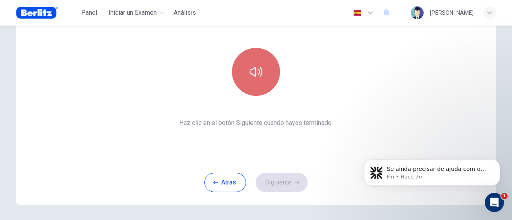
click at [257, 77] on icon "button" at bounding box center [255, 72] width 13 height 13
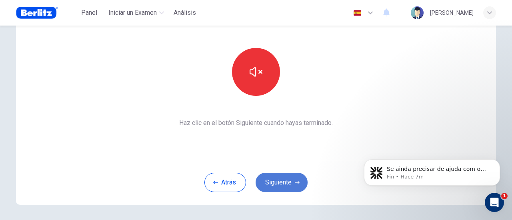
click at [281, 183] on button "Siguiente" at bounding box center [281, 182] width 52 height 19
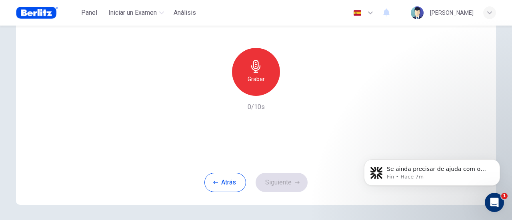
click at [256, 78] on h6 "Grabar" at bounding box center [255, 79] width 17 height 10
click at [281, 180] on button "Siguiente" at bounding box center [281, 182] width 52 height 19
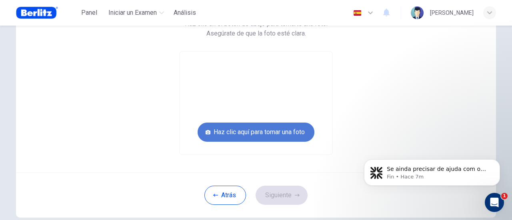
click at [248, 131] on button "Haz clic aquí para tomar una foto" at bounding box center [255, 132] width 117 height 19
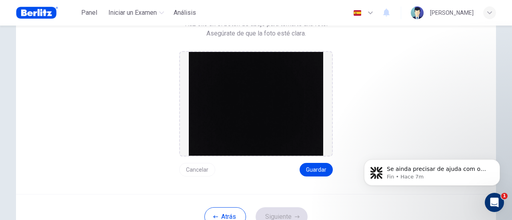
click at [249, 127] on img at bounding box center [256, 104] width 134 height 104
drag, startPoint x: 249, startPoint y: 127, endPoint x: 239, endPoint y: 125, distance: 11.1
click at [239, 125] on img at bounding box center [256, 104] width 134 height 104
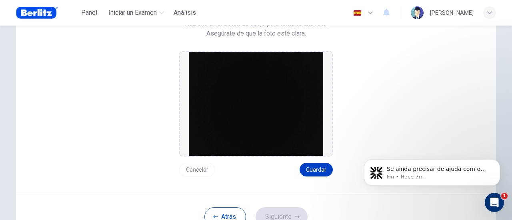
click at [308, 169] on button "Guardar" at bounding box center [315, 170] width 33 height 14
click at [281, 214] on button "Siguiente" at bounding box center [281, 216] width 52 height 19
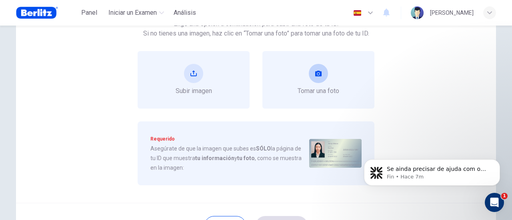
click at [308, 87] on span "Tomar una foto" at bounding box center [318, 91] width 42 height 10
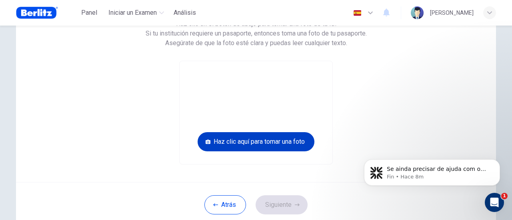
click at [252, 141] on button "Haz clic aquí para tomar una foto" at bounding box center [255, 141] width 117 height 19
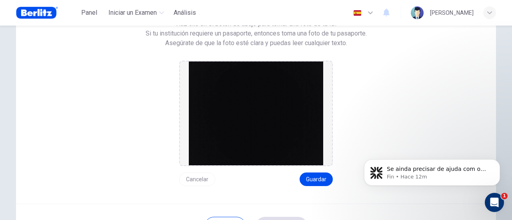
click at [270, 139] on img at bounding box center [256, 114] width 134 height 104
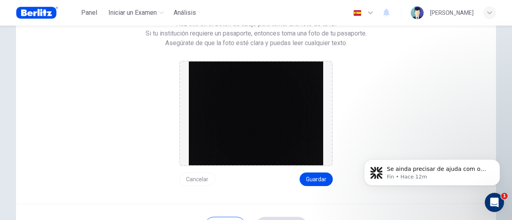
click at [270, 138] on img at bounding box center [256, 114] width 134 height 104
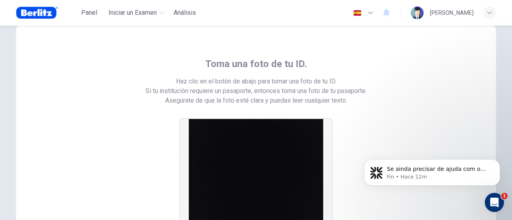
scroll to position [40, 0]
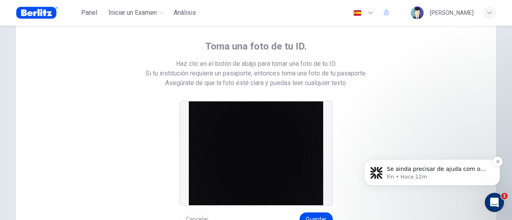
click at [455, 173] on span "Se ainda precisar de ajuda com o acesso à câmera ou o upload da foto, estou à d…" at bounding box center [435, 189] width 99 height 46
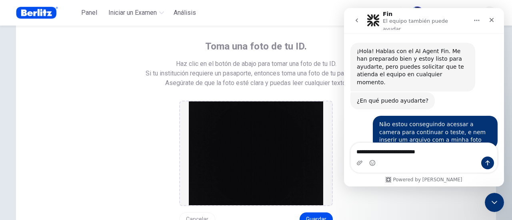
scroll to position [9, 0]
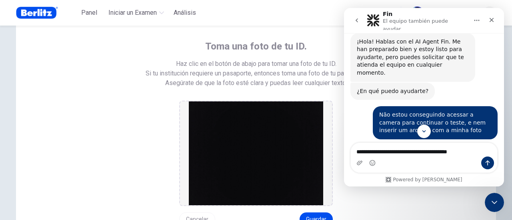
type textarea "**********"
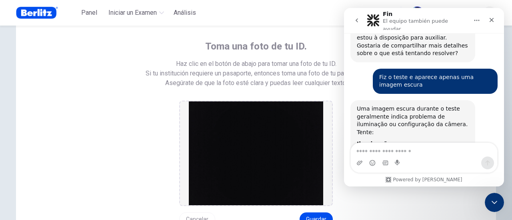
scroll to position [682, 0]
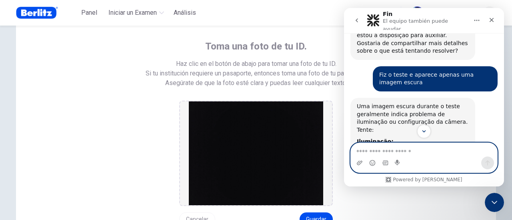
click at [410, 157] on textarea "Escribe un mensaje..." at bounding box center [423, 150] width 147 height 14
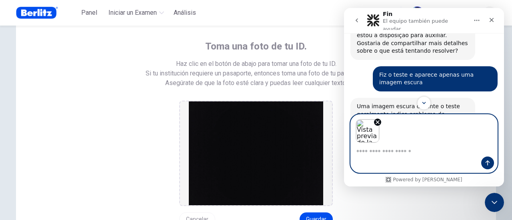
scroll to position [679, 0]
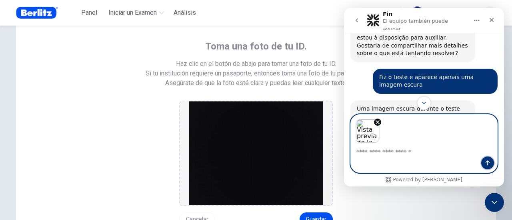
drag, startPoint x: 487, startPoint y: 161, endPoint x: 516, endPoint y: 135, distance: 38.8
click at [487, 161] on icon "Enviar un mensaje…" at bounding box center [487, 163] width 4 height 5
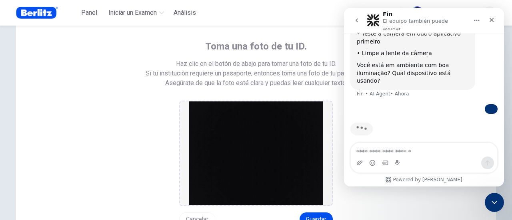
scroll to position [878, 0]
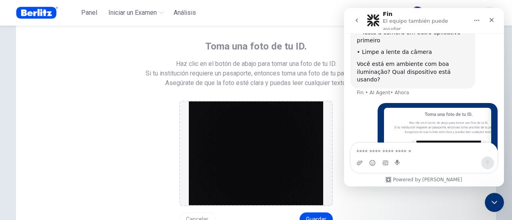
click at [260, 134] on img at bounding box center [256, 154] width 134 height 104
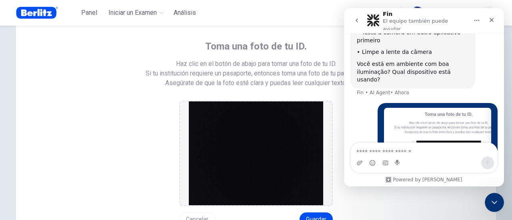
click at [260, 134] on img at bounding box center [256, 154] width 134 height 104
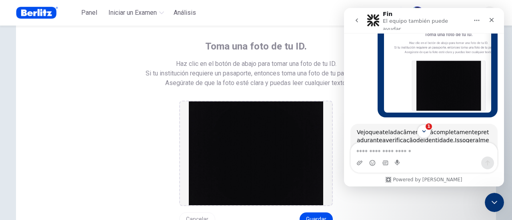
scroll to position [950, 0]
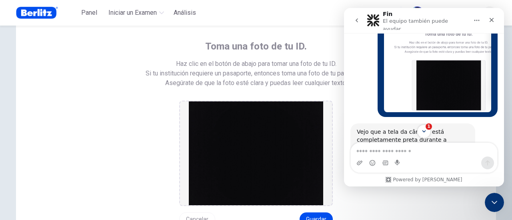
click at [502, 147] on div "Intercom Messenger" at bounding box center [424, 158] width 160 height 30
click at [501, 149] on div "Intercom Messenger" at bounding box center [424, 158] width 160 height 30
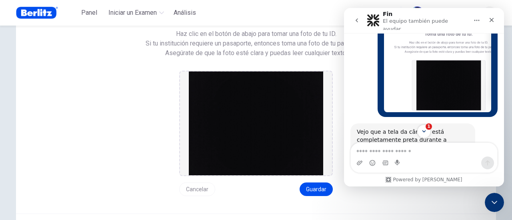
scroll to position [120, 0]
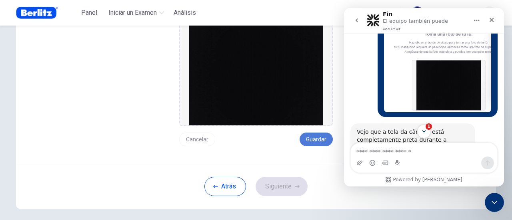
click at [322, 136] on button "Guardar" at bounding box center [315, 140] width 33 height 14
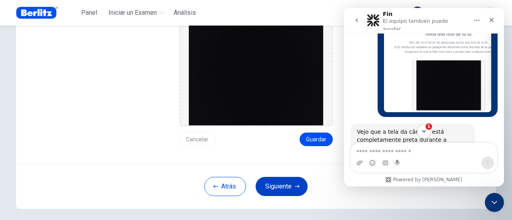
click at [290, 186] on button "Siguiente" at bounding box center [281, 186] width 52 height 19
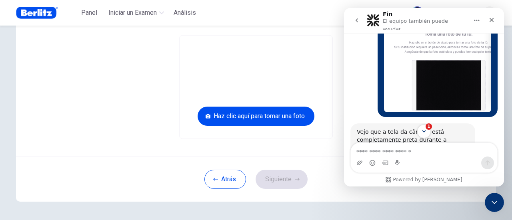
scroll to position [80, 0]
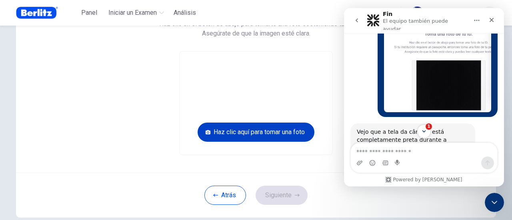
click at [250, 130] on button "Haz clic aquí para tomar una foto" at bounding box center [255, 132] width 117 height 19
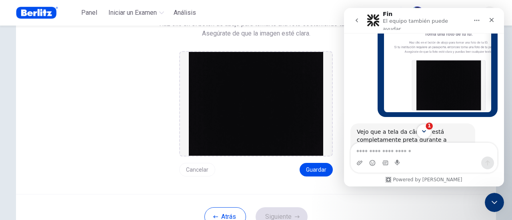
click at [424, 129] on icon "Scroll to bottom" at bounding box center [423, 131] width 7 height 7
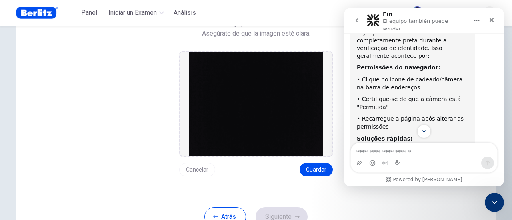
scroll to position [1056, 0]
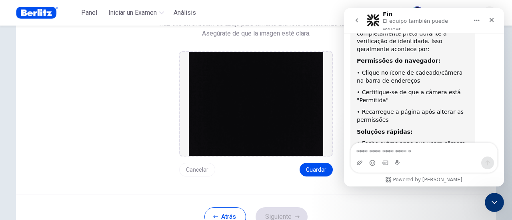
drag, startPoint x: 422, startPoint y: 125, endPoint x: 51, endPoint y: 239, distance: 387.9
drag, startPoint x: 51, startPoint y: 239, endPoint x: 378, endPoint y: 147, distance: 339.6
click at [378, 147] on textarea "Escribe un mensaje..." at bounding box center [423, 150] width 146 height 14
type textarea "**********"
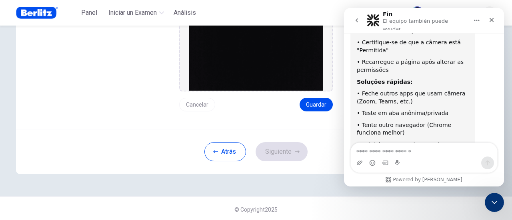
scroll to position [146, 0]
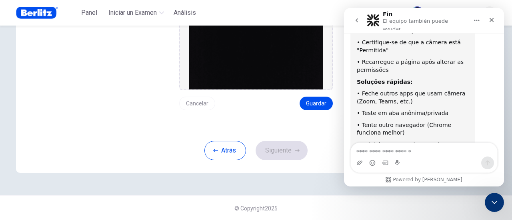
click at [203, 103] on button "Cancelar" at bounding box center [197, 104] width 36 height 14
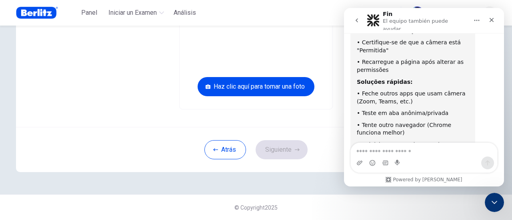
scroll to position [125, 0]
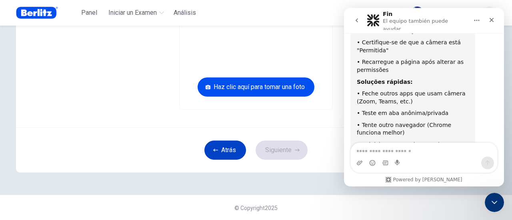
click at [223, 151] on button "Atrás" at bounding box center [225, 150] width 42 height 19
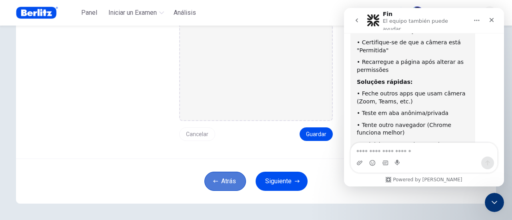
click at [224, 178] on button "Atrás" at bounding box center [225, 181] width 42 height 19
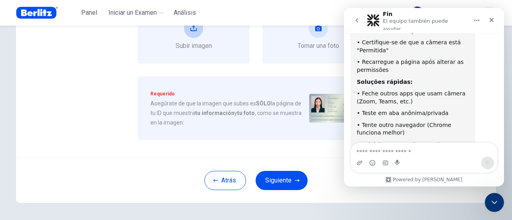
click at [187, 34] on button "upload" at bounding box center [193, 28] width 19 height 19
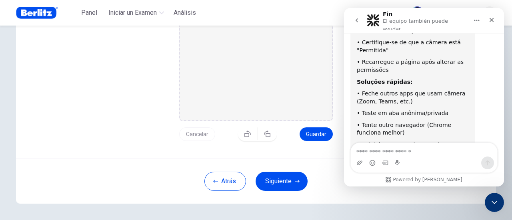
click at [240, 80] on img "drag and drop area" at bounding box center [256, 68] width 134 height 104
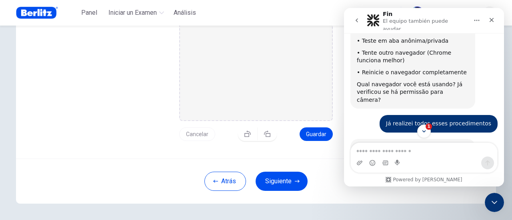
scroll to position [1, 0]
drag, startPoint x: 385, startPoint y: 199, endPoint x: 124, endPoint y: 97, distance: 280.4
click at [124, 97] on div "Sube una foto de tu ID. Haz clic en el botón de abajo para subir una foto de tu…" at bounding box center [255, 48] width 361 height 186
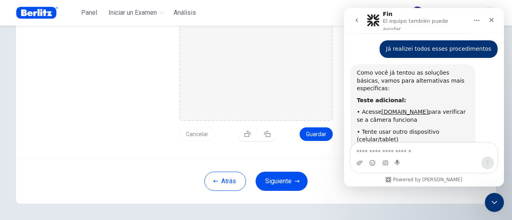
scroll to position [1253, 0]
click at [246, 65] on img "drag and drop area" at bounding box center [256, 68] width 134 height 104
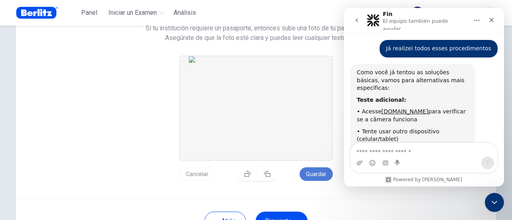
click at [320, 171] on button "Guardar" at bounding box center [315, 174] width 33 height 14
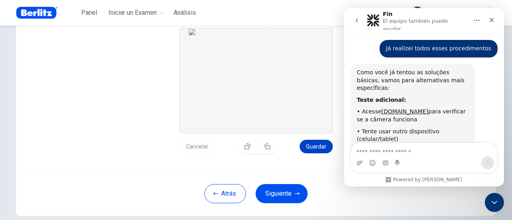
scroll to position [125, 0]
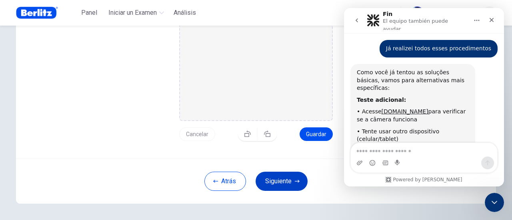
click at [277, 176] on button "Siguiente" at bounding box center [281, 181] width 52 height 19
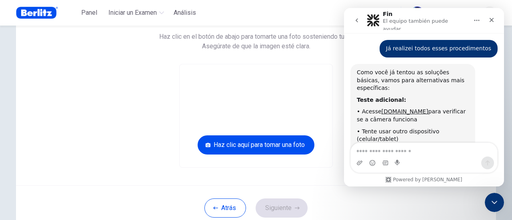
scroll to position [45, 0]
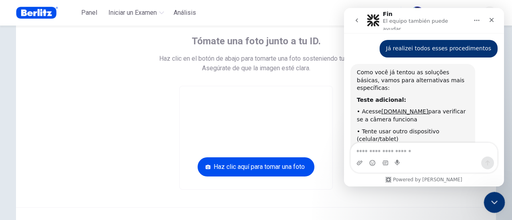
click at [495, 205] on icon "Cerrar Intercom Messenger" at bounding box center [493, 202] width 10 height 10
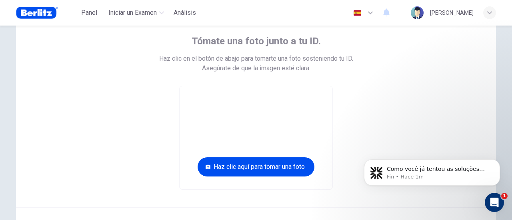
click at [231, 143] on video at bounding box center [255, 137] width 153 height 103
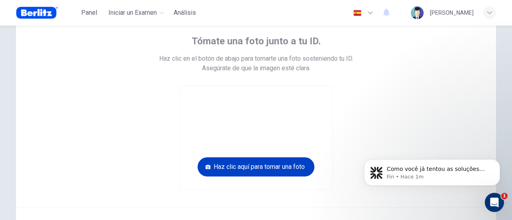
scroll to position [85, 0]
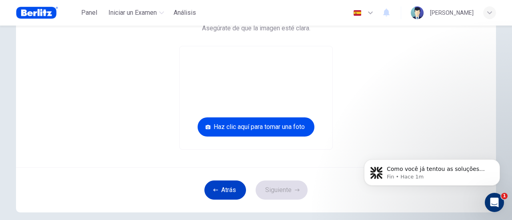
click at [219, 191] on button "Atrás" at bounding box center [225, 190] width 42 height 19
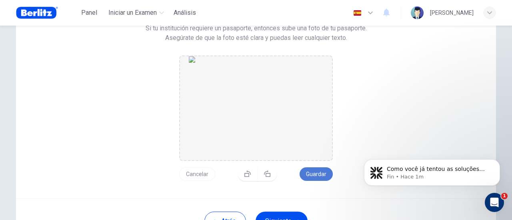
click at [316, 173] on button "Guardar" at bounding box center [315, 174] width 33 height 14
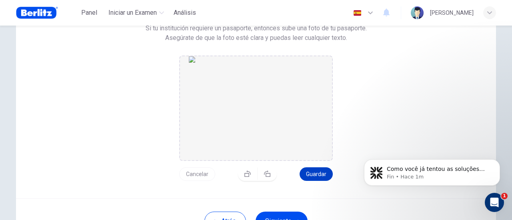
click at [316, 173] on button "Guardar" at bounding box center [315, 174] width 33 height 14
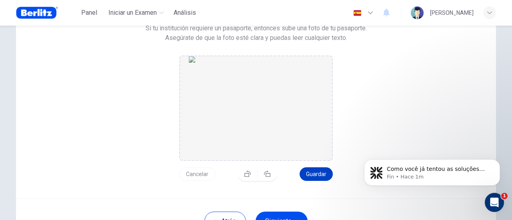
click at [316, 173] on button "Guardar" at bounding box center [315, 174] width 33 height 14
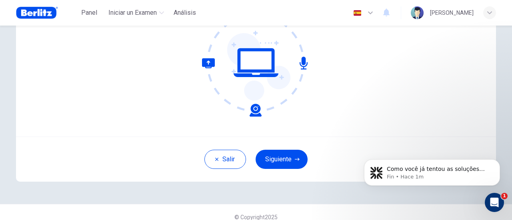
scroll to position [112, 0]
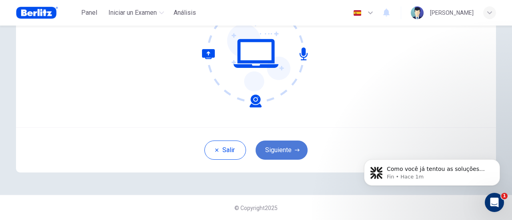
click at [284, 145] on button "Siguiente" at bounding box center [281, 150] width 52 height 19
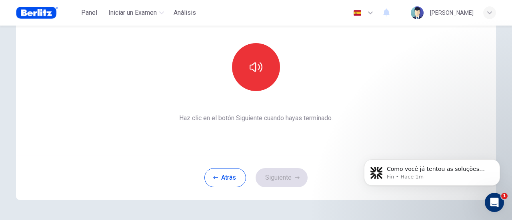
scroll to position [72, 0]
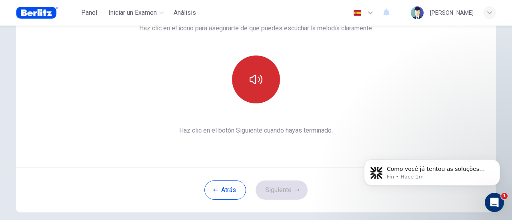
click at [251, 84] on icon "button" at bounding box center [255, 79] width 13 height 13
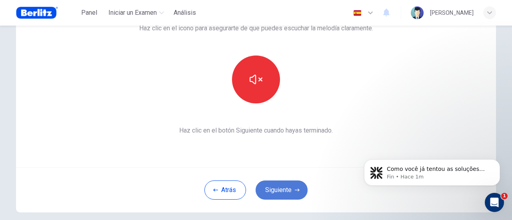
click at [283, 189] on button "Siguiente" at bounding box center [281, 190] width 52 height 19
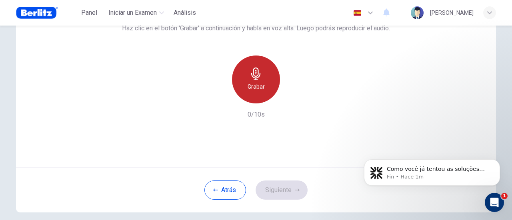
click at [256, 85] on h6 "Grabar" at bounding box center [255, 87] width 17 height 10
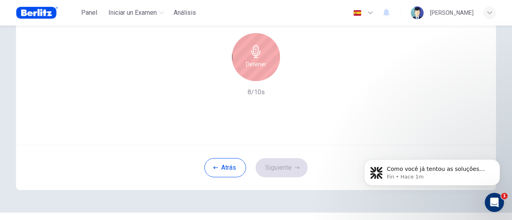
scroll to position [112, 0]
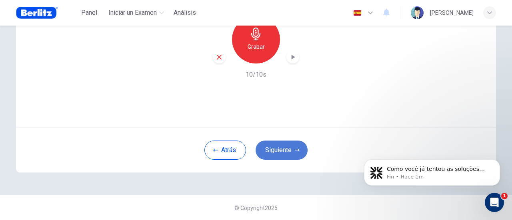
click at [286, 151] on button "Siguiente" at bounding box center [281, 150] width 52 height 19
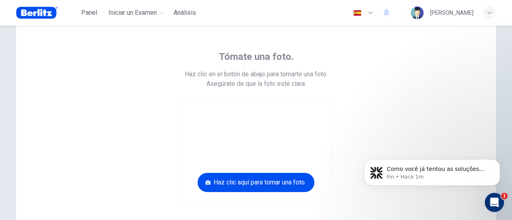
scroll to position [5, 0]
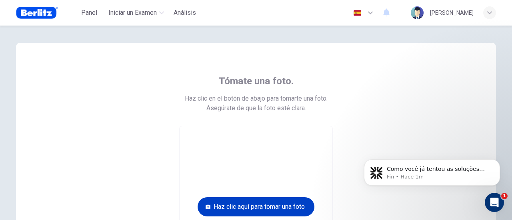
click at [275, 207] on button "Haz clic aquí para tomar una foto" at bounding box center [255, 206] width 117 height 19
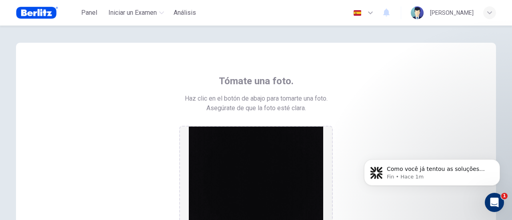
scroll to position [45, 0]
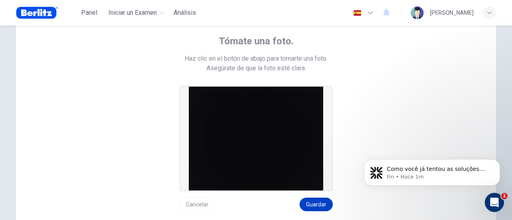
click at [314, 201] on button "Guardar" at bounding box center [315, 205] width 33 height 14
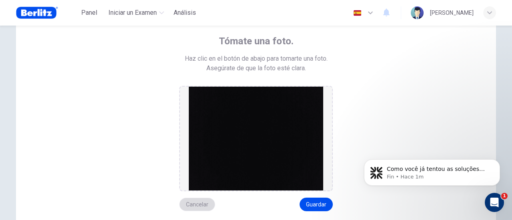
click at [193, 202] on button "Cancelar" at bounding box center [197, 205] width 36 height 14
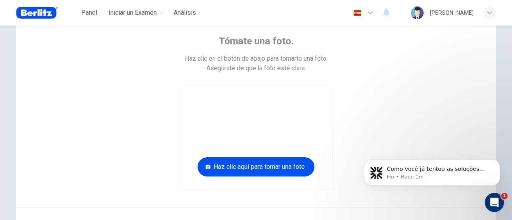
scroll to position [85, 0]
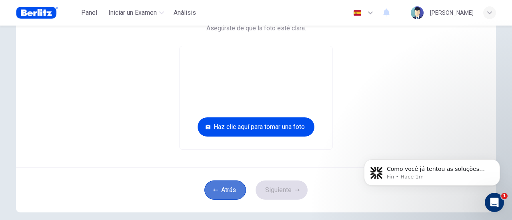
click at [219, 189] on button "Atrás" at bounding box center [225, 190] width 42 height 19
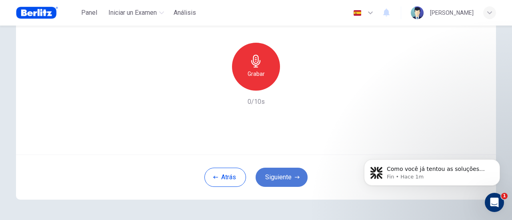
click at [290, 170] on button "Siguiente" at bounding box center [281, 177] width 52 height 19
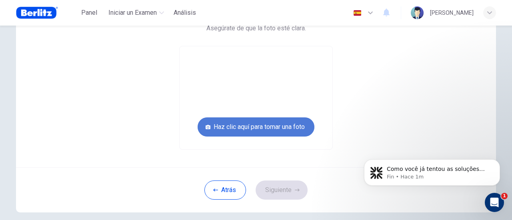
click at [295, 125] on button "Haz clic aquí para tomar una foto" at bounding box center [255, 126] width 117 height 19
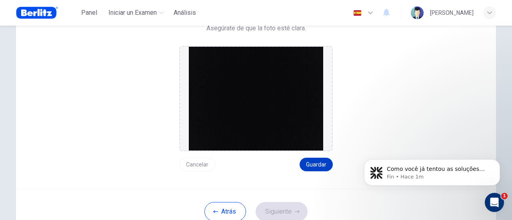
click at [313, 165] on button "Guardar" at bounding box center [315, 165] width 33 height 14
click at [312, 161] on button "Guardar" at bounding box center [315, 165] width 33 height 14
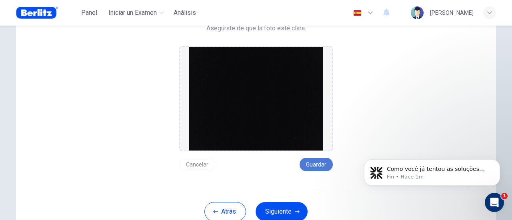
click at [312, 161] on button "Guardar" at bounding box center [315, 165] width 33 height 14
click at [287, 207] on button "Siguiente" at bounding box center [281, 211] width 52 height 19
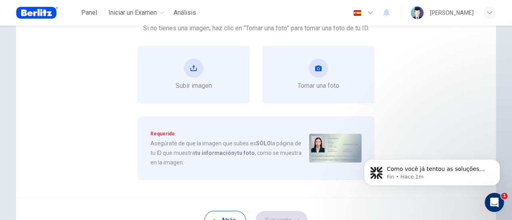
scroll to position [45, 0]
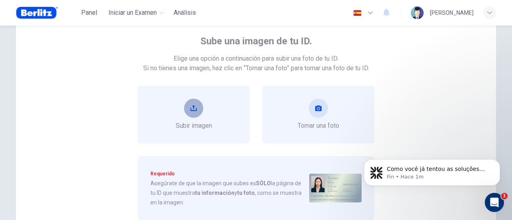
click at [192, 108] on icon "upload" at bounding box center [193, 108] width 6 height 6
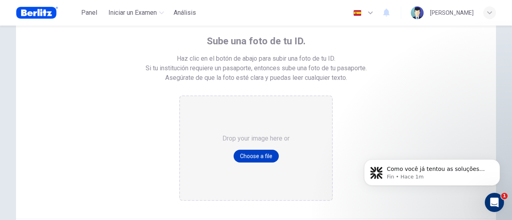
click at [253, 155] on button "Choose a file" at bounding box center [255, 156] width 45 height 13
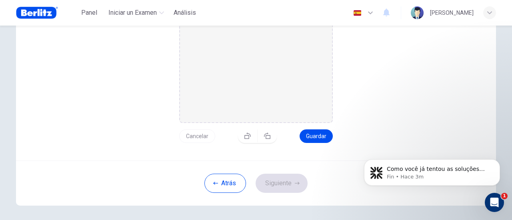
scroll to position [125, 0]
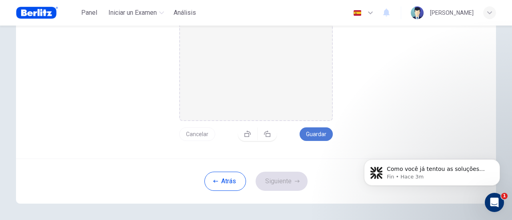
click at [319, 131] on button "Guardar" at bounding box center [315, 134] width 33 height 14
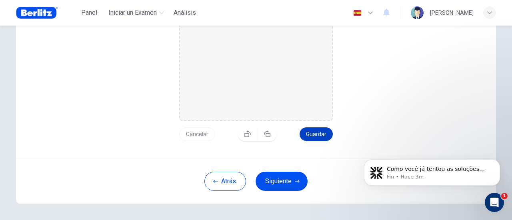
click at [319, 131] on button "Guardar" at bounding box center [315, 134] width 33 height 14
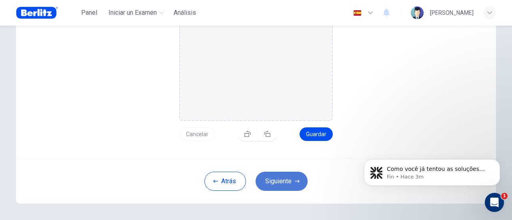
click at [276, 182] on button "Siguiente" at bounding box center [281, 181] width 52 height 19
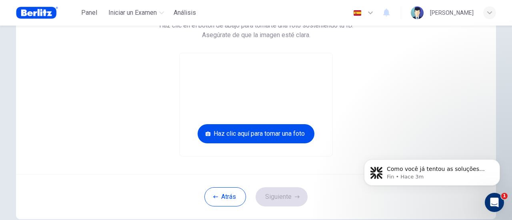
scroll to position [120, 0]
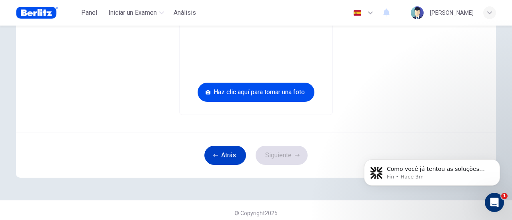
click at [228, 154] on button "Atrás" at bounding box center [225, 155] width 42 height 19
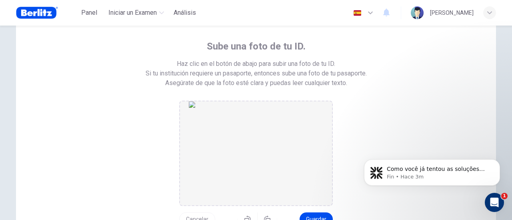
scroll to position [80, 0]
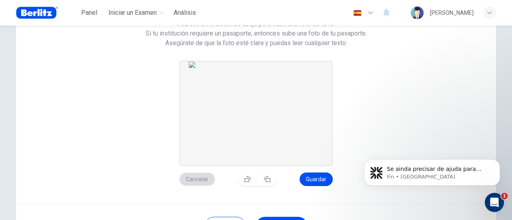
click at [198, 179] on button "Cancelar" at bounding box center [197, 180] width 36 height 14
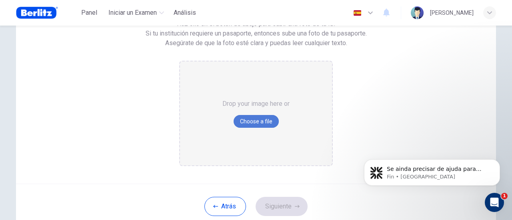
click at [263, 123] on button "Choose a file" at bounding box center [255, 121] width 45 height 13
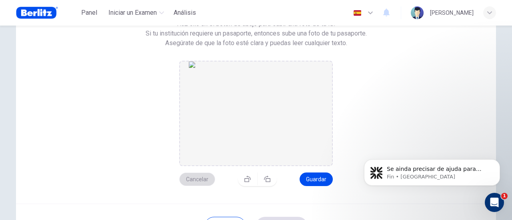
click at [190, 179] on button "Cancelar" at bounding box center [197, 180] width 36 height 14
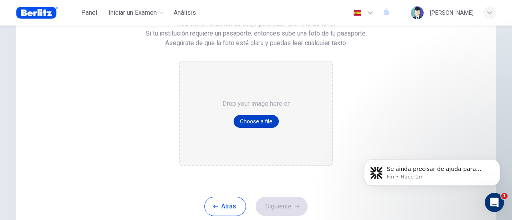
click at [253, 118] on button "Choose a file" at bounding box center [255, 121] width 45 height 13
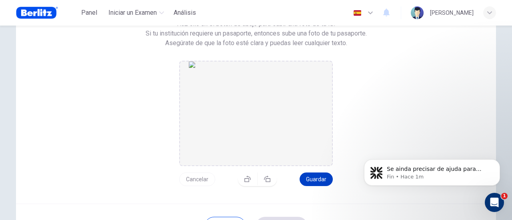
click at [316, 181] on button "Guardar" at bounding box center [315, 180] width 33 height 14
click at [316, 180] on button "Guardar" at bounding box center [315, 180] width 33 height 14
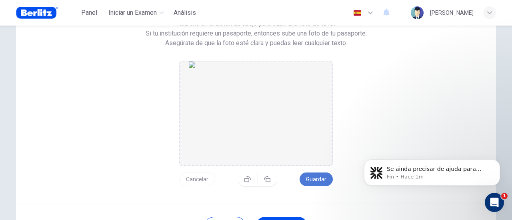
click at [316, 180] on button "Guardar" at bounding box center [315, 180] width 33 height 14
click at [316, 179] on button "Guardar" at bounding box center [315, 180] width 33 height 14
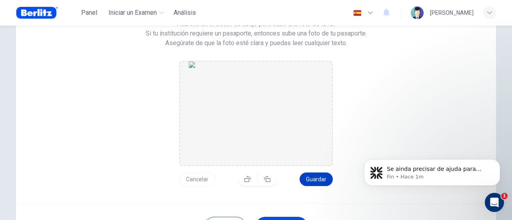
click at [316, 179] on button "Guardar" at bounding box center [315, 180] width 33 height 14
click at [316, 178] on button "Guardar" at bounding box center [315, 180] width 33 height 14
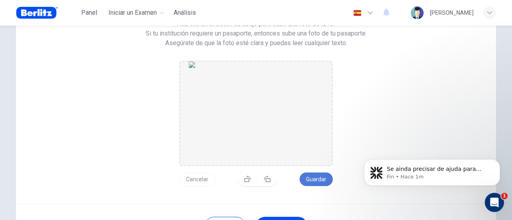
click at [316, 178] on button "Guardar" at bounding box center [315, 180] width 33 height 14
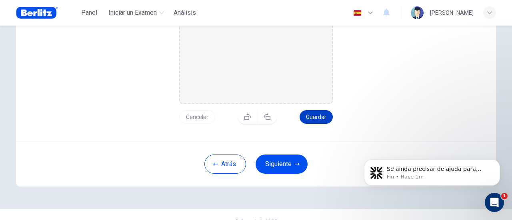
scroll to position [156, 0]
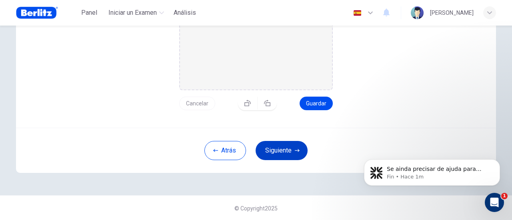
click at [273, 150] on button "Siguiente" at bounding box center [281, 150] width 52 height 19
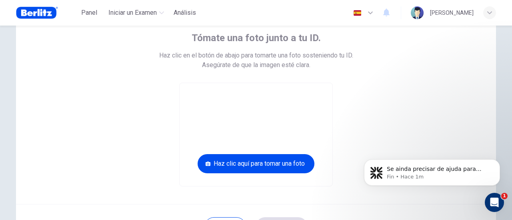
scroll to position [45, 0]
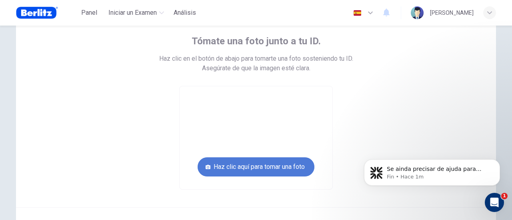
click at [263, 164] on button "Haz clic aquí para tomar una foto" at bounding box center [255, 166] width 117 height 19
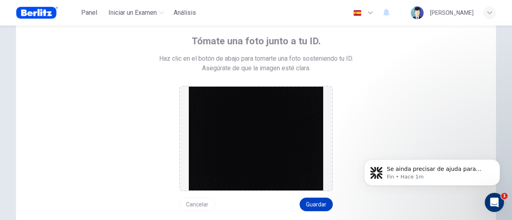
click at [309, 204] on button "Guardar" at bounding box center [315, 205] width 33 height 14
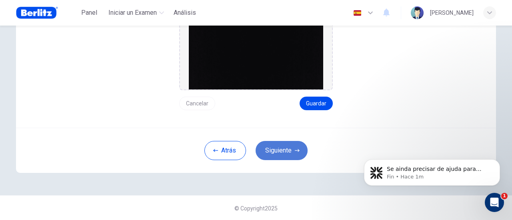
click at [287, 141] on button "Siguiente" at bounding box center [281, 150] width 52 height 19
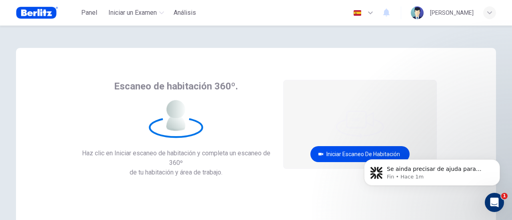
scroll to position [0, 0]
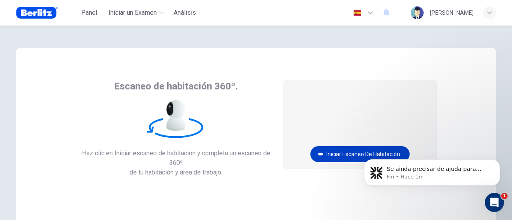
click at [352, 152] on button "Iniciar escaneo de habitación" at bounding box center [359, 154] width 99 height 16
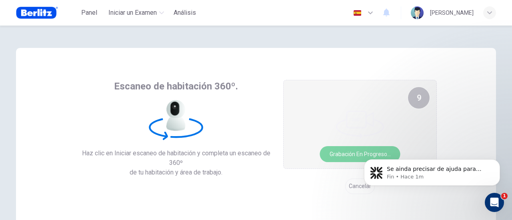
click at [355, 154] on button "Grabación en progreso..." at bounding box center [360, 154] width 80 height 16
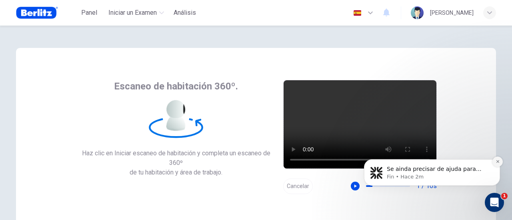
click at [500, 162] on button "Dismiss notification" at bounding box center [497, 162] width 10 height 10
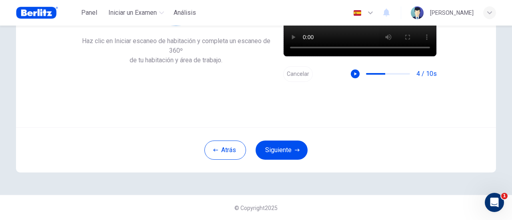
scroll to position [72, 0]
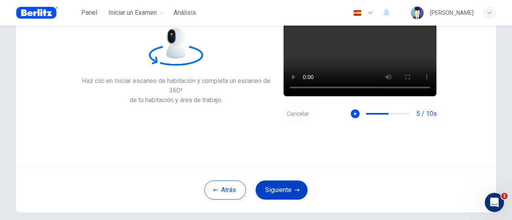
click at [285, 186] on button "Siguiente" at bounding box center [281, 190] width 52 height 19
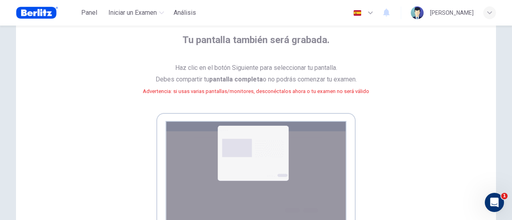
scroll to position [32, 0]
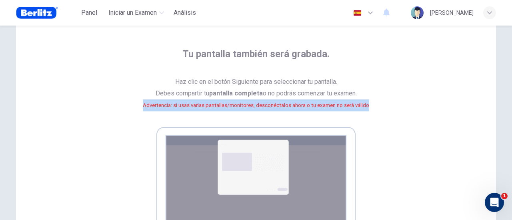
drag, startPoint x: 139, startPoint y: 104, endPoint x: 379, endPoint y: 119, distance: 241.0
click at [379, 119] on div "Tu pantalla también será grabada. Haz clic en el botón Siguiente para seleccion…" at bounding box center [255, 160] width 361 height 224
copy small "Advertencia: si usas varias pantallas/monitores, desconéctalos ahora o tu exame…"
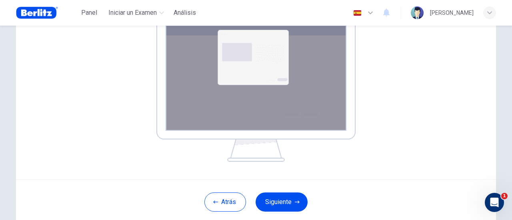
scroll to position [195, 0]
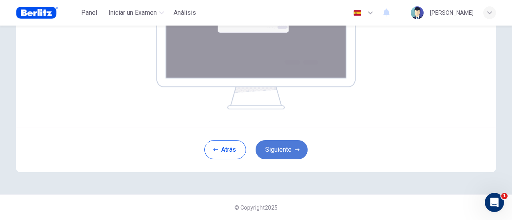
click at [277, 150] on button "Siguiente" at bounding box center [281, 149] width 52 height 19
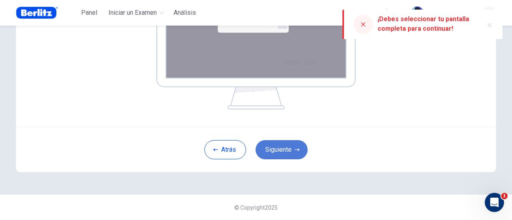
click at [281, 147] on button "Siguiente" at bounding box center [281, 149] width 52 height 19
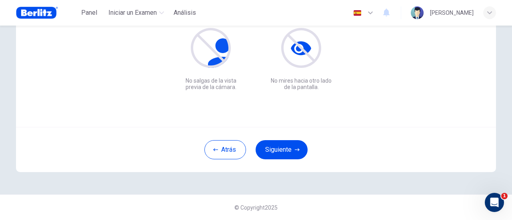
scroll to position [112, 0]
click at [287, 147] on button "Siguiente" at bounding box center [281, 150] width 52 height 19
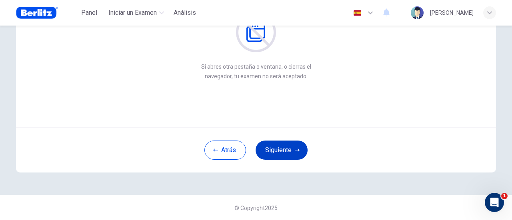
click at [287, 147] on button "Siguiente" at bounding box center [281, 150] width 52 height 19
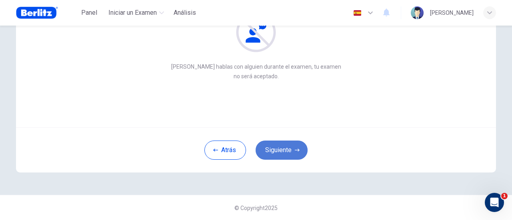
click at [287, 147] on button "Siguiente" at bounding box center [281, 150] width 52 height 19
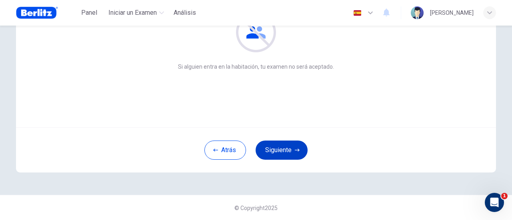
click at [287, 147] on button "Siguiente" at bounding box center [281, 150] width 52 height 19
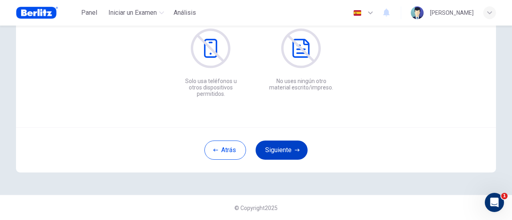
click at [287, 147] on button "Siguiente" at bounding box center [281, 150] width 52 height 19
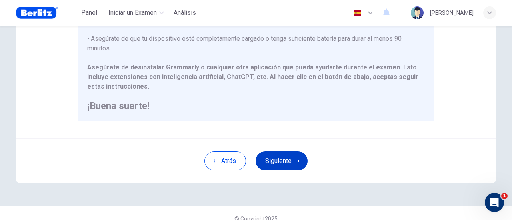
scroll to position [224, 0]
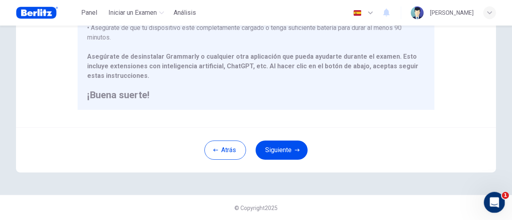
click at [492, 203] on icon "Abrir Intercom Messenger" at bounding box center [493, 201] width 6 height 6
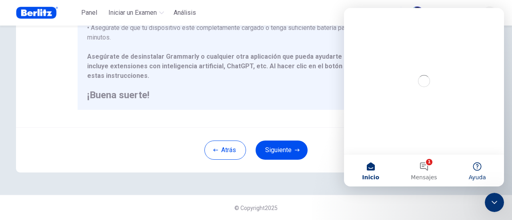
scroll to position [0, 0]
click at [428, 171] on button "1 Mensajes" at bounding box center [423, 171] width 53 height 32
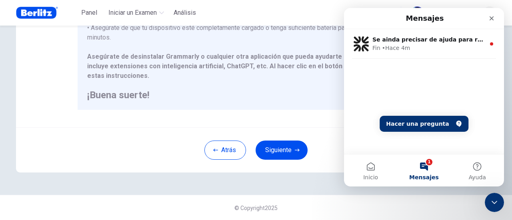
click at [493, 14] on div "Cerrar" at bounding box center [491, 18] width 14 height 14
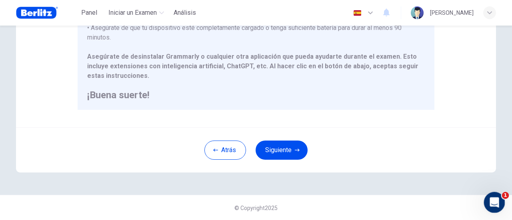
click at [488, 203] on icon "Abrir Intercom Messenger" at bounding box center [492, 201] width 13 height 13
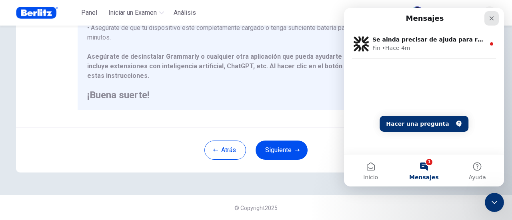
click at [490, 18] on icon "Cerrar" at bounding box center [491, 18] width 6 height 6
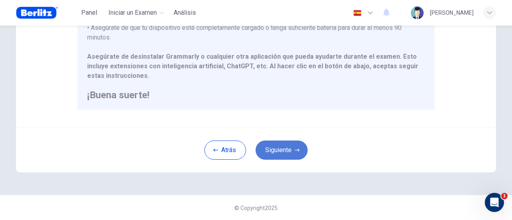
click at [278, 151] on button "Siguiente" at bounding box center [281, 150] width 52 height 19
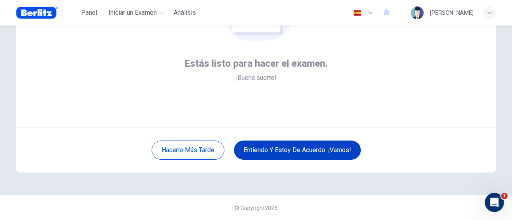
click at [299, 150] on button "Entiendo y estoy de acuerdo. ¡Vamos!" at bounding box center [297, 150] width 127 height 19
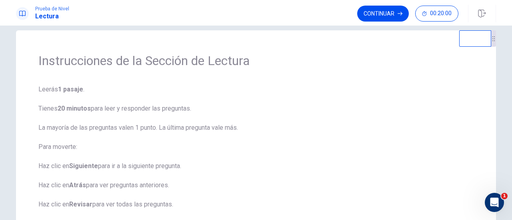
scroll to position [131, 0]
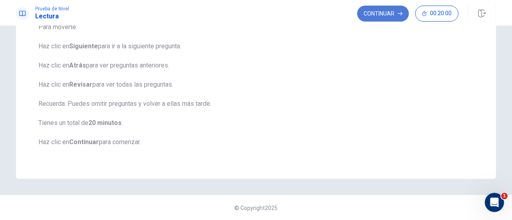
click at [374, 13] on button "Continuar" at bounding box center [383, 14] width 52 height 16
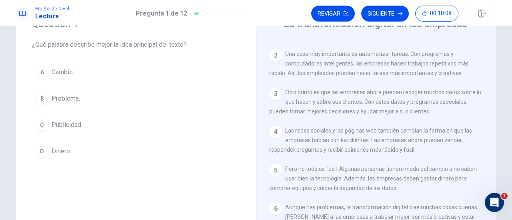
scroll to position [21, 0]
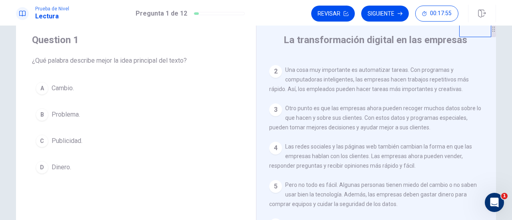
click at [41, 139] on div "C" at bounding box center [42, 141] width 13 height 13
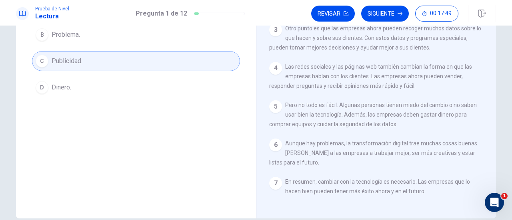
scroll to position [0, 0]
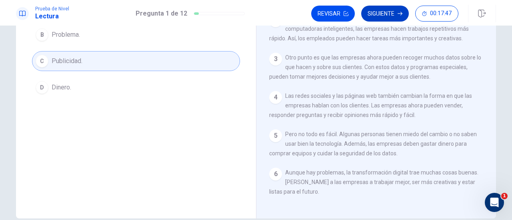
click at [388, 10] on button "Siguiente" at bounding box center [385, 14] width 48 height 16
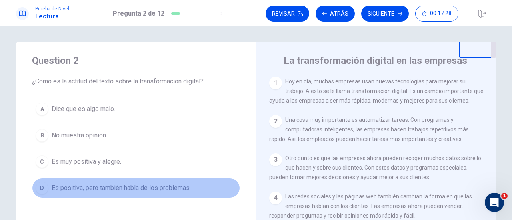
click at [102, 186] on span "Es positiva, pero también habla de los problemas." at bounding box center [121, 188] width 139 height 10
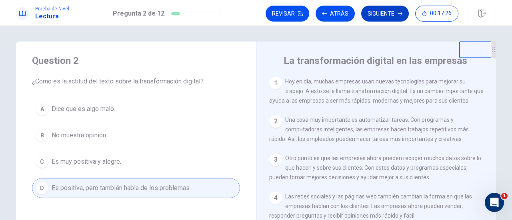
click at [384, 11] on button "Siguiente" at bounding box center [385, 14] width 48 height 16
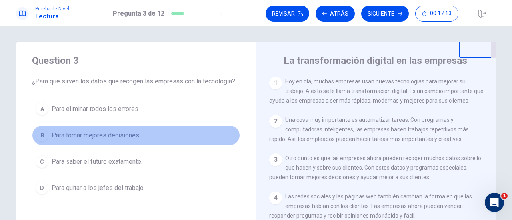
click at [91, 135] on span "Para tomar mejores decisiones." at bounding box center [96, 136] width 89 height 10
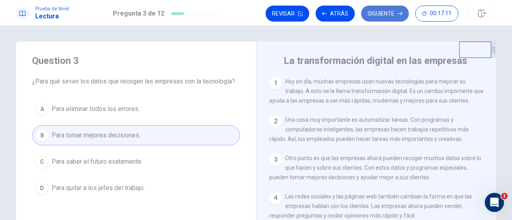
click at [386, 10] on button "Siguiente" at bounding box center [385, 14] width 48 height 16
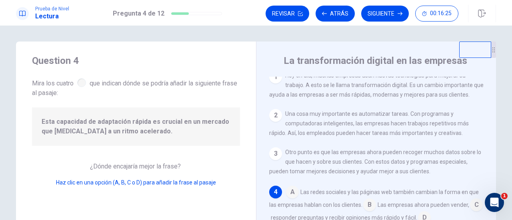
scroll to position [40, 0]
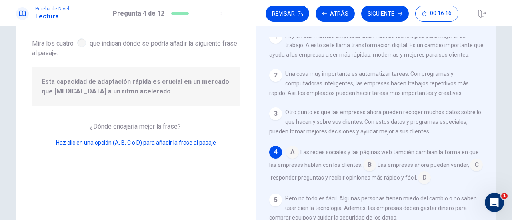
click at [288, 153] on input at bounding box center [292, 153] width 13 height 13
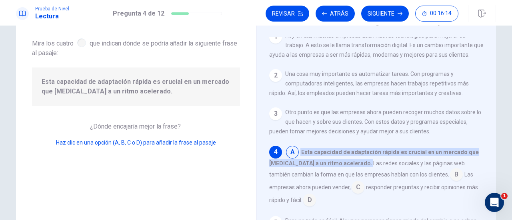
click at [450, 177] on input at bounding box center [456, 175] width 13 height 13
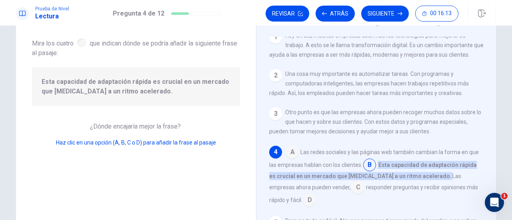
scroll to position [46, 0]
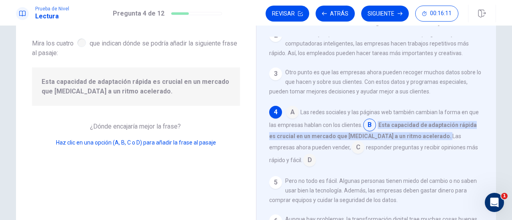
click at [351, 147] on input at bounding box center [357, 148] width 13 height 13
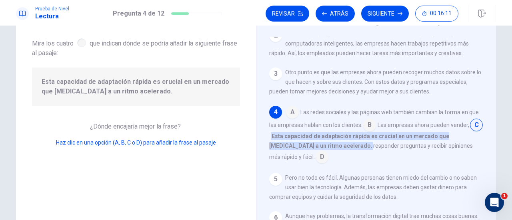
click at [315, 163] on input at bounding box center [321, 157] width 13 height 13
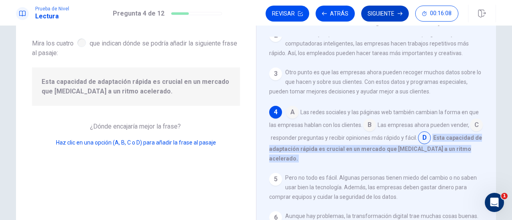
click at [385, 7] on button "Siguiente" at bounding box center [385, 14] width 48 height 16
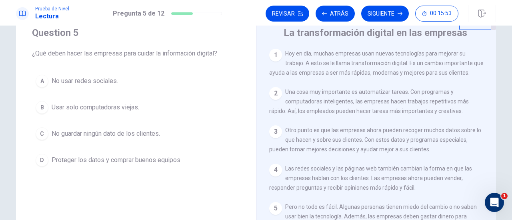
scroll to position [40, 0]
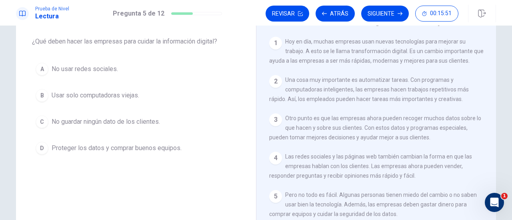
click at [125, 147] on span "Proteger los datos y comprar buenos equipos." at bounding box center [117, 148] width 130 height 10
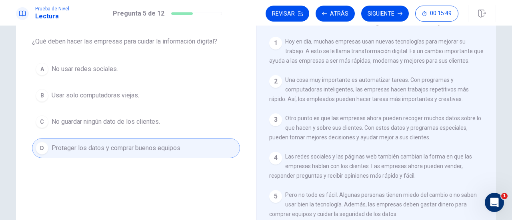
click at [387, 13] on button "Siguiente" at bounding box center [385, 14] width 48 height 16
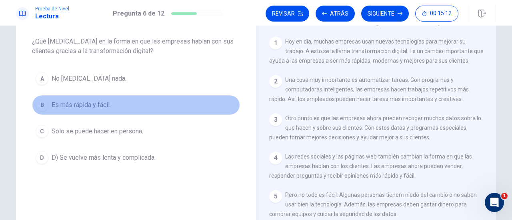
click at [93, 103] on span "Es más rápida y fácil." at bounding box center [81, 105] width 59 height 10
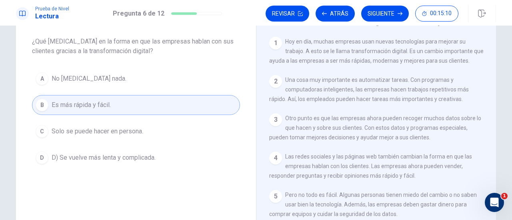
click at [390, 11] on button "Siguiente" at bounding box center [385, 14] width 48 height 16
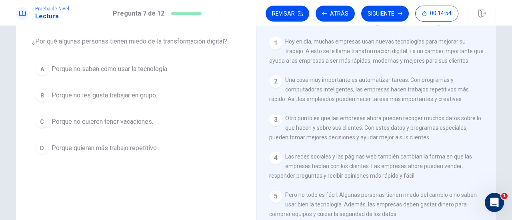
click at [123, 65] on span "Porque no saben cómo usar la tecnologia." at bounding box center [110, 69] width 117 height 10
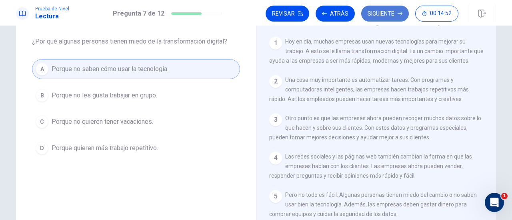
click at [384, 13] on button "Siguiente" at bounding box center [385, 14] width 48 height 16
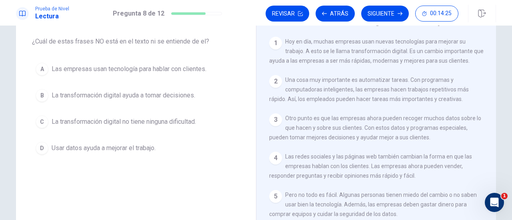
click at [123, 117] on span "La transformación digital no tiene ninguna dificultad." at bounding box center [124, 122] width 144 height 10
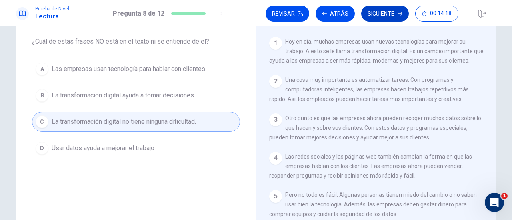
click at [382, 11] on button "Siguiente" at bounding box center [385, 14] width 48 height 16
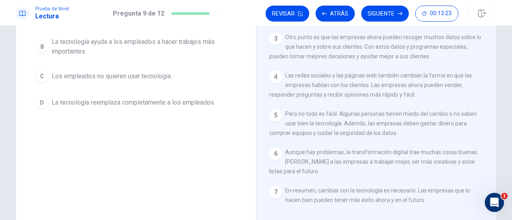
scroll to position [80, 0]
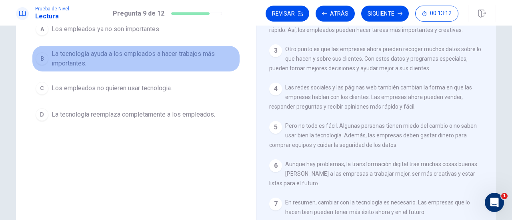
click at [175, 52] on span "La tecnología ayuda a los empleados a hacer trabajos más importantes." at bounding box center [144, 58] width 185 height 19
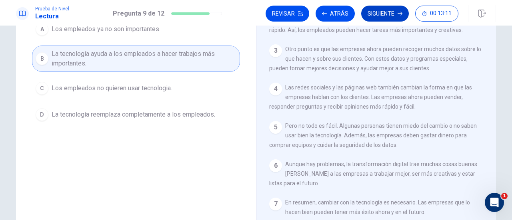
click at [388, 11] on button "Siguiente" at bounding box center [385, 14] width 48 height 16
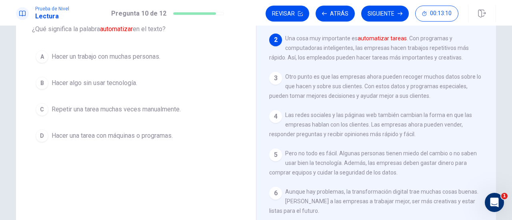
scroll to position [40, 0]
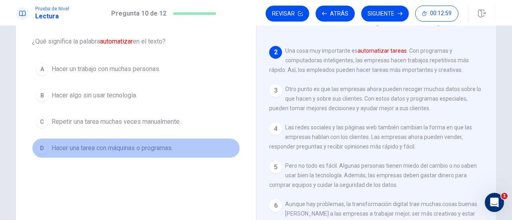
click at [133, 146] on span "Hacer una tarea con máquinas o programas." at bounding box center [112, 148] width 121 height 10
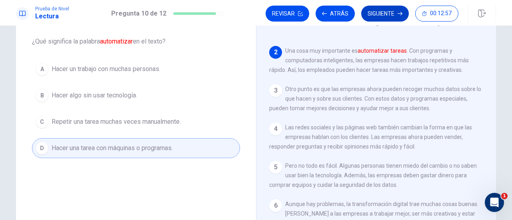
click at [396, 11] on button "Siguiente" at bounding box center [385, 14] width 48 height 16
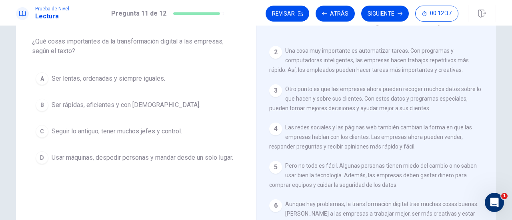
click at [162, 104] on span "Ser rápidas, eficientes y con nuevas ideas." at bounding box center [126, 105] width 149 height 10
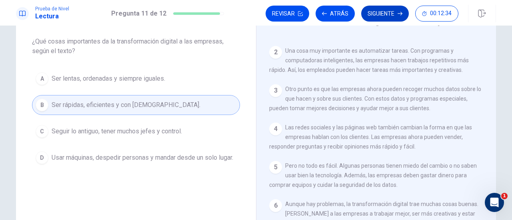
click at [380, 12] on button "Siguiente" at bounding box center [385, 14] width 48 height 16
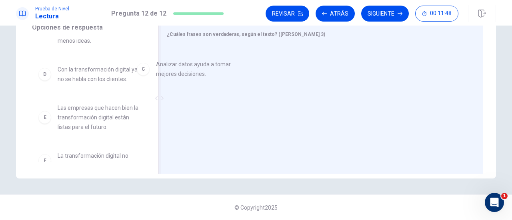
scroll to position [76, 0]
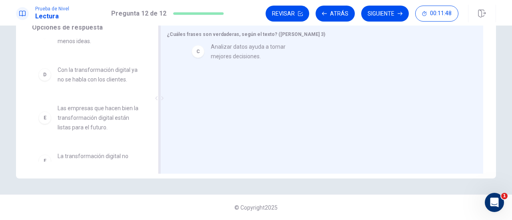
drag, startPoint x: 94, startPoint y: 80, endPoint x: 239, endPoint y: 63, distance: 146.9
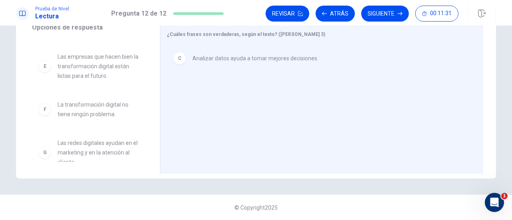
scroll to position [139, 0]
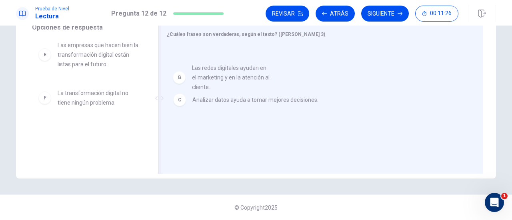
drag, startPoint x: 105, startPoint y: 141, endPoint x: 229, endPoint y: 79, distance: 138.9
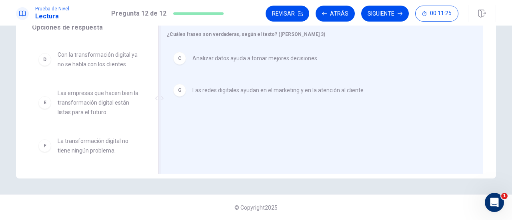
scroll to position [91, 0]
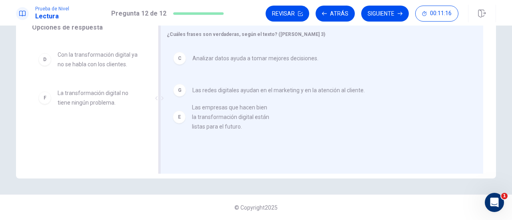
drag, startPoint x: 82, startPoint y: 103, endPoint x: 215, endPoint y: 118, distance: 133.8
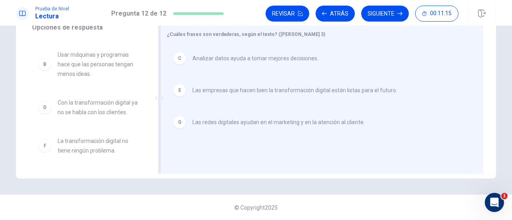
scroll to position [43, 0]
click at [387, 8] on button "Siguiente" at bounding box center [385, 14] width 48 height 16
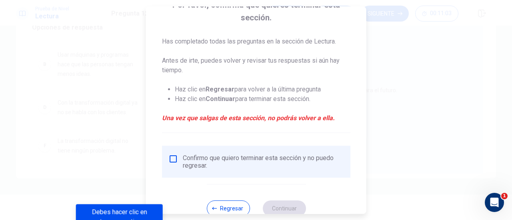
scroll to position [90, 0]
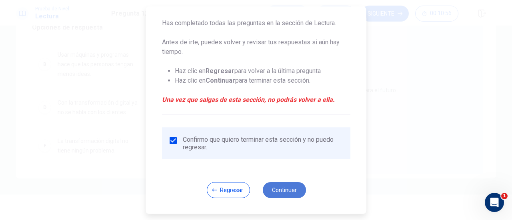
click at [283, 188] on button "Continuar" at bounding box center [283, 190] width 43 height 16
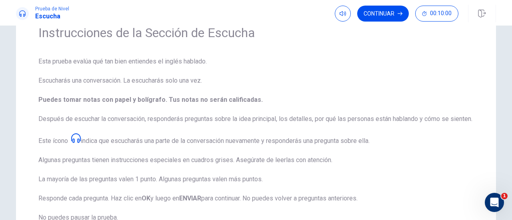
scroll to position [0, 0]
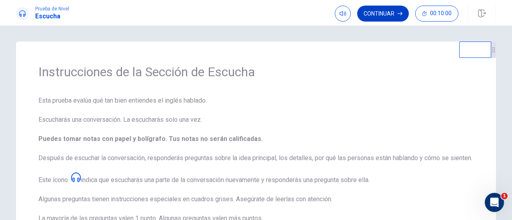
click at [380, 7] on button "Continuar" at bounding box center [383, 14] width 52 height 16
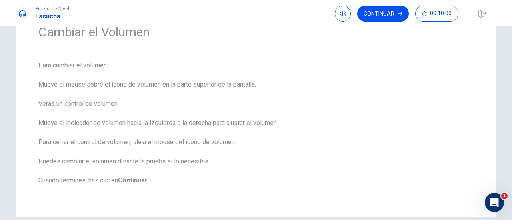
scroll to position [78, 0]
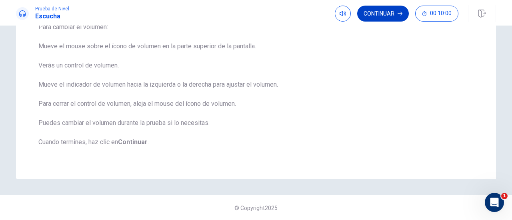
click at [377, 12] on button "Continuar" at bounding box center [383, 14] width 52 height 16
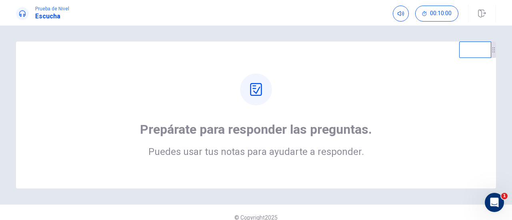
scroll to position [10, 0]
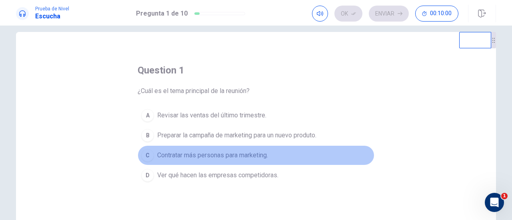
click at [354, 153] on button "C Contratar más personas para marketing." at bounding box center [255, 155] width 237 height 20
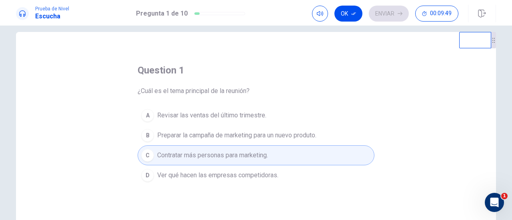
click at [295, 132] on span "Preparar la campaña de marketing para un nuevo produto." at bounding box center [236, 136] width 159 height 10
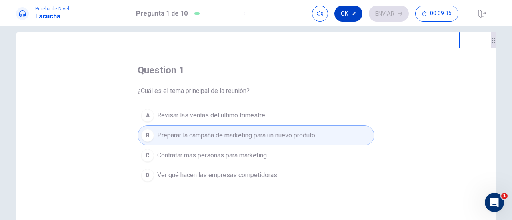
click at [343, 12] on button "Ok" at bounding box center [348, 14] width 28 height 16
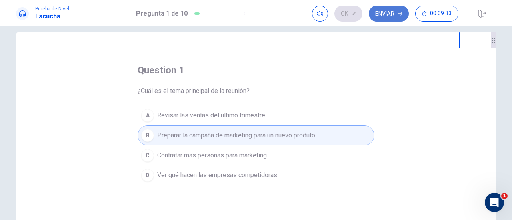
click at [384, 14] on button "Enviar" at bounding box center [388, 14] width 40 height 16
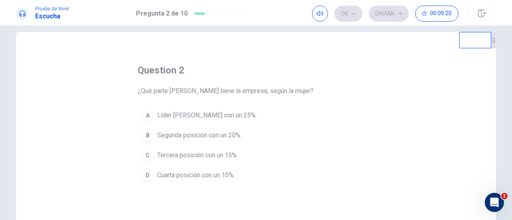
click at [202, 155] on span "Tercera posición con un 15%." at bounding box center [197, 156] width 81 height 10
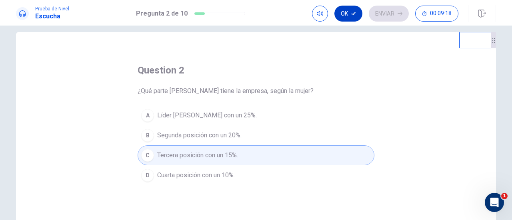
click at [352, 10] on button "Ok" at bounding box center [348, 14] width 28 height 16
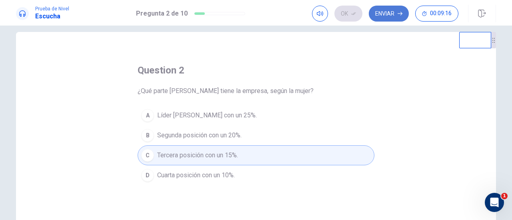
click at [401, 14] on icon "button" at bounding box center [399, 14] width 5 height 4
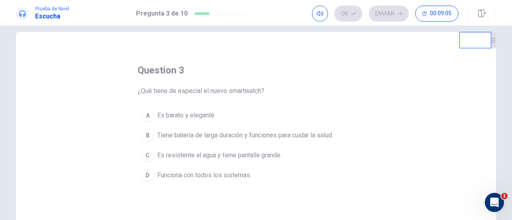
click at [331, 133] on span "Tiene batería de larga duración y funciones para cuidar la salud." at bounding box center [245, 136] width 176 height 10
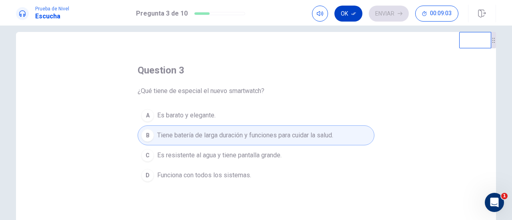
click at [346, 12] on button "Ok" at bounding box center [348, 14] width 28 height 16
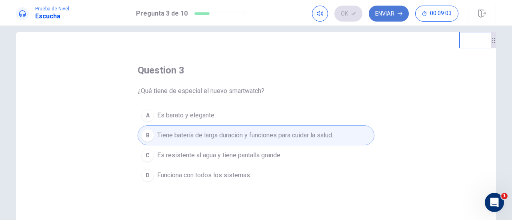
click at [388, 13] on button "Enviar" at bounding box center [388, 14] width 40 height 16
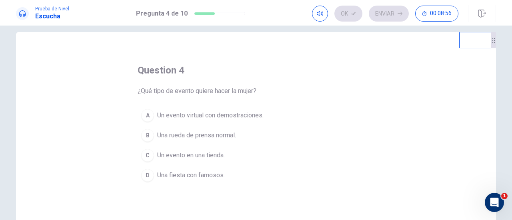
click at [245, 113] on span "Un evento virtual con demostraciones." at bounding box center [210, 116] width 106 height 10
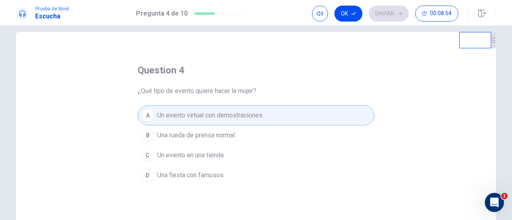
click at [344, 12] on button "Ok" at bounding box center [348, 14] width 28 height 16
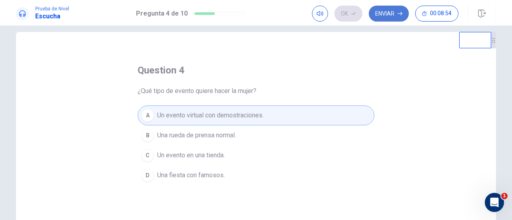
click at [384, 12] on button "Enviar" at bounding box center [388, 14] width 40 height 16
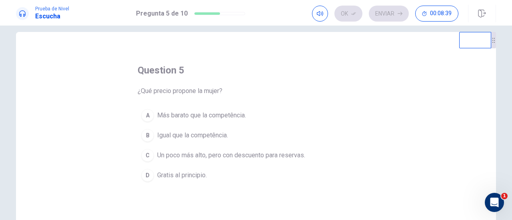
click at [179, 113] on span "Más barato que la competência." at bounding box center [201, 116] width 89 height 10
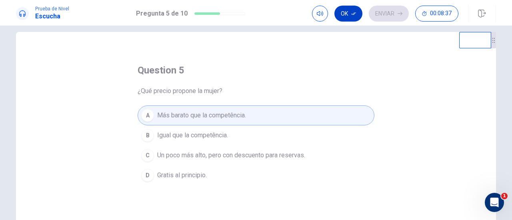
click at [340, 14] on button "Ok" at bounding box center [348, 14] width 28 height 16
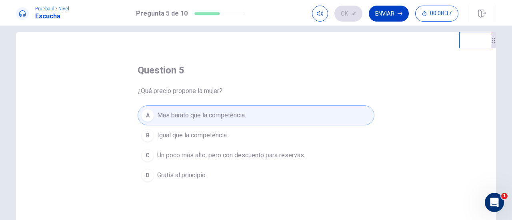
click at [395, 15] on button "Enviar" at bounding box center [388, 14] width 40 height 16
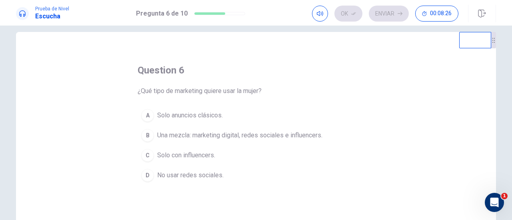
click at [145, 133] on div "B" at bounding box center [147, 135] width 13 height 13
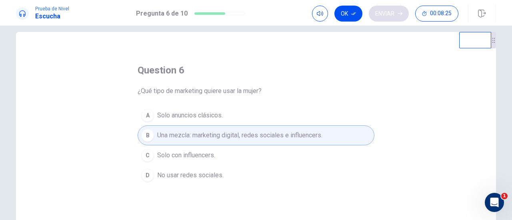
drag, startPoint x: 345, startPoint y: 13, endPoint x: 406, endPoint y: 18, distance: 61.8
click at [345, 13] on button "Ok" at bounding box center [348, 14] width 28 height 16
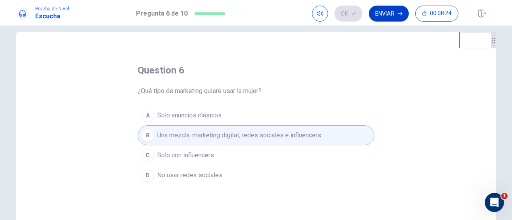
click at [392, 16] on button "Enviar" at bounding box center [388, 14] width 40 height 16
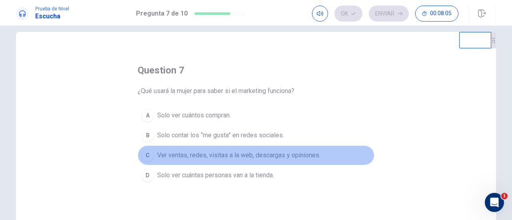
click at [149, 153] on div "C" at bounding box center [147, 155] width 13 height 13
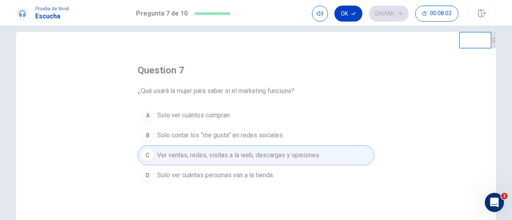
click at [349, 14] on button "Ok" at bounding box center [348, 14] width 28 height 16
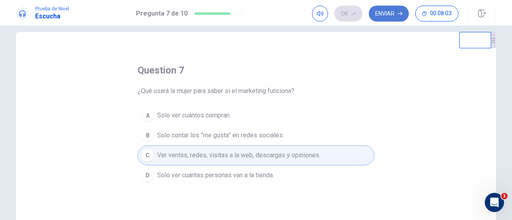
click at [382, 14] on button "Enviar" at bounding box center [388, 14] width 40 height 16
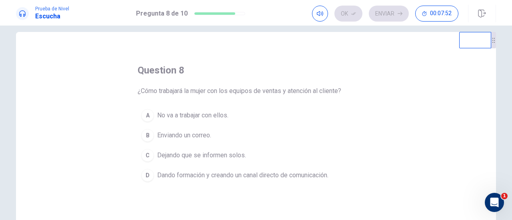
click at [142, 176] on div "D" at bounding box center [147, 175] width 13 height 13
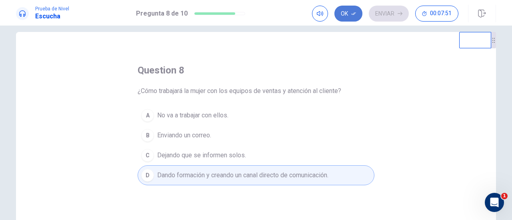
click at [351, 12] on icon "button" at bounding box center [353, 13] width 5 height 5
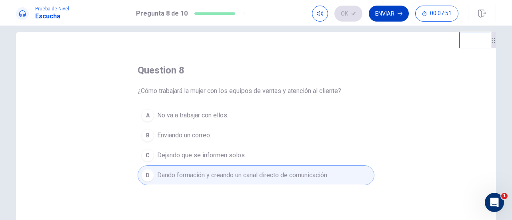
click at [385, 12] on button "Enviar" at bounding box center [388, 14] width 40 height 16
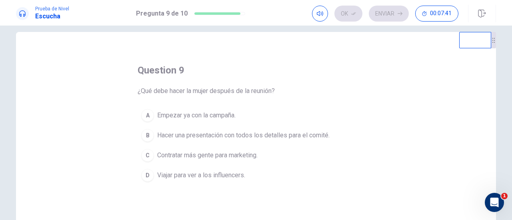
click at [273, 134] on span "Hacer una presentación con todos los detalles para el comité." at bounding box center [243, 136] width 172 height 10
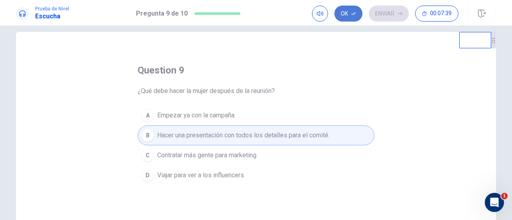
click at [344, 13] on button "Ok" at bounding box center [348, 14] width 28 height 16
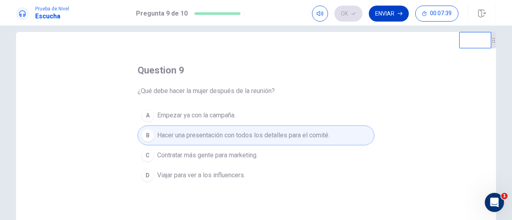
click at [388, 13] on button "Enviar" at bounding box center [388, 14] width 40 height 16
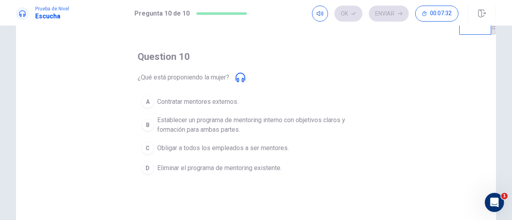
scroll to position [40, 0]
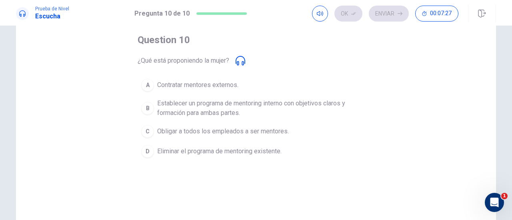
click at [171, 105] on span "Establecer un programa de mentoring interno con objetivos claros y formación pa…" at bounding box center [263, 108] width 213 height 19
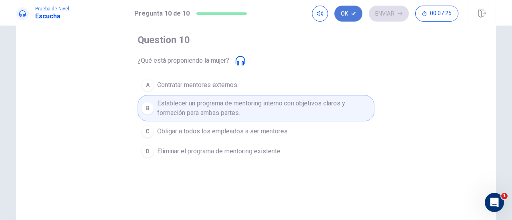
click at [341, 10] on button "Ok" at bounding box center [348, 14] width 28 height 16
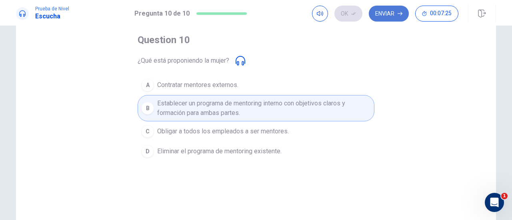
click at [390, 12] on button "Enviar" at bounding box center [388, 14] width 40 height 16
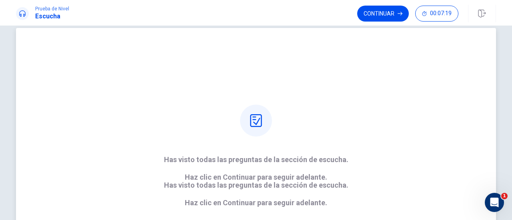
scroll to position [0, 0]
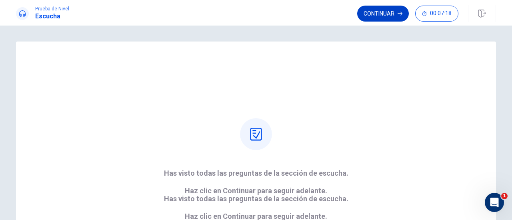
click at [383, 10] on button "Continuar" at bounding box center [383, 14] width 52 height 16
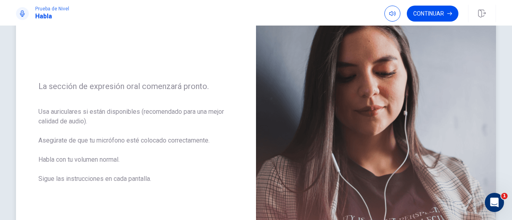
scroll to position [80, 0]
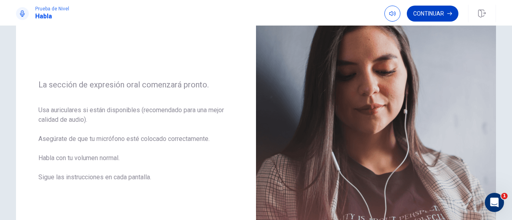
click at [438, 8] on button "Continuar" at bounding box center [432, 14] width 52 height 16
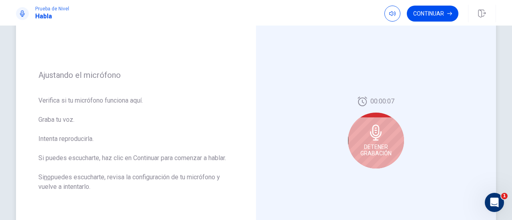
click at [383, 141] on div "Detener Grabación" at bounding box center [376, 141] width 56 height 56
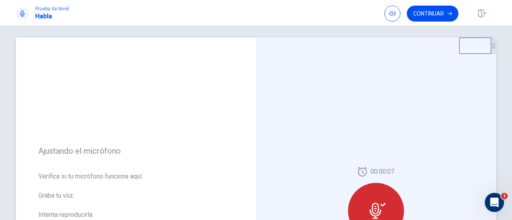
scroll to position [0, 0]
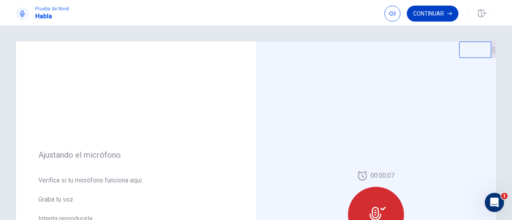
click at [435, 7] on button "Continuar" at bounding box center [432, 14] width 52 height 16
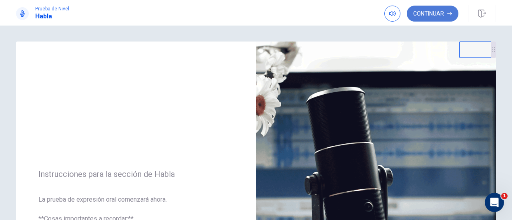
click at [443, 9] on button "Continuar" at bounding box center [432, 14] width 52 height 16
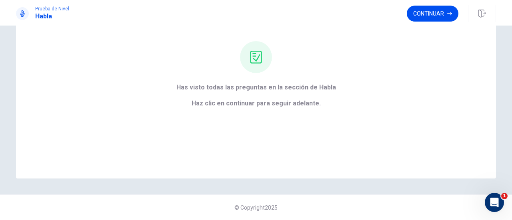
scroll to position [70, 0]
click at [432, 8] on button "Continuar" at bounding box center [432, 14] width 52 height 16
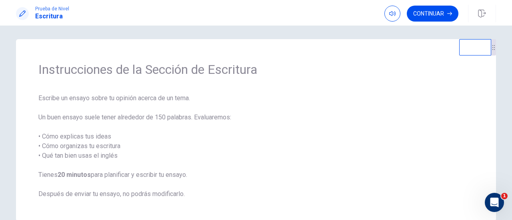
scroll to position [0, 0]
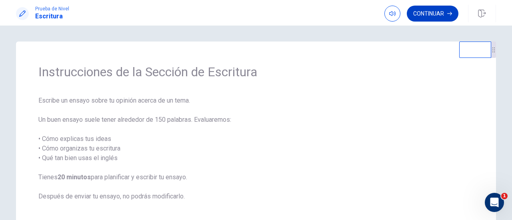
click at [432, 10] on button "Continuar" at bounding box center [432, 14] width 52 height 16
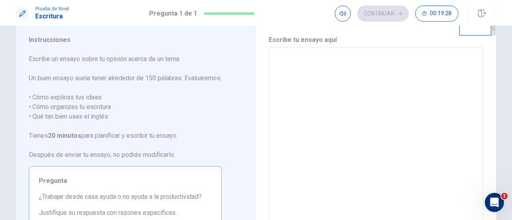
scroll to position [40, 0]
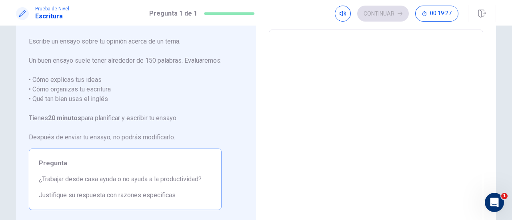
click at [296, 61] on textarea at bounding box center [375, 140] width 203 height 208
type textarea "*"
type textarea "**"
type textarea "*"
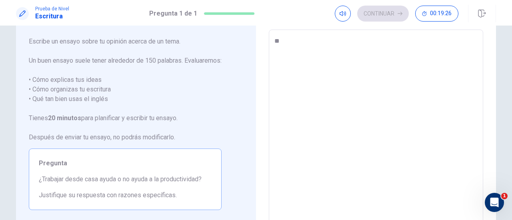
type textarea "***"
type textarea "*"
type textarea "****"
type textarea "*"
type textarea "*****"
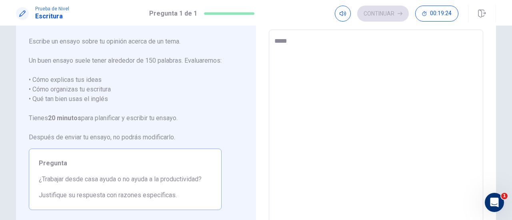
type textarea "*"
type textarea "******"
type textarea "*"
type textarea "*******"
type textarea "*"
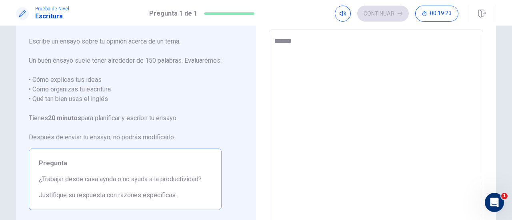
type textarea "********"
type textarea "*"
type textarea "********"
type textarea "*"
type textarea "**********"
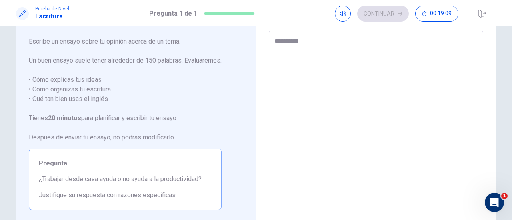
type textarea "*"
type textarea "**********"
type textarea "*"
type textarea "**********"
type textarea "*"
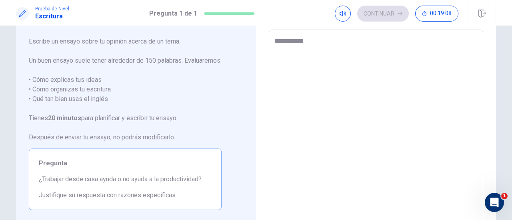
type textarea "**********"
type textarea "*"
type textarea "**********"
type textarea "*"
type textarea "**********"
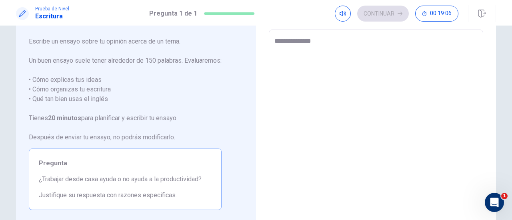
type textarea "*"
type textarea "**********"
type textarea "*"
type textarea "**********"
type textarea "*"
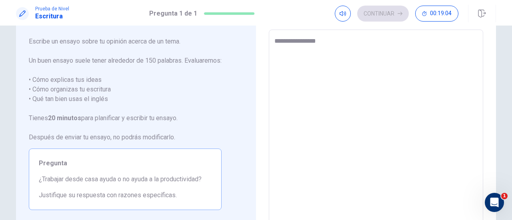
type textarea "**********"
type textarea "*"
type textarea "**********"
type textarea "*"
type textarea "**********"
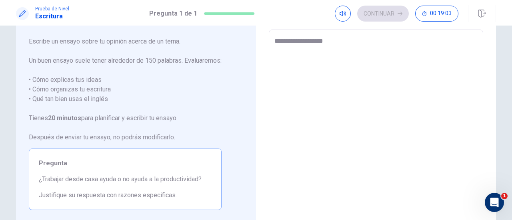
type textarea "*"
type textarea "**********"
type textarea "*"
type textarea "**********"
type textarea "*"
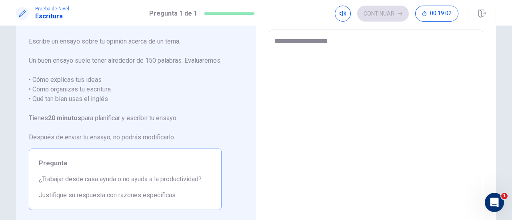
type textarea "**********"
type textarea "*"
type textarea "**********"
type textarea "*"
type textarea "**********"
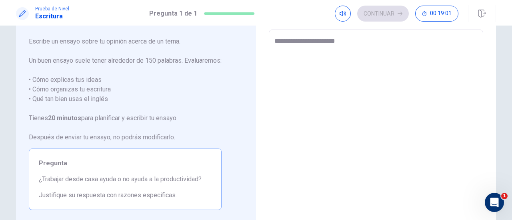
type textarea "*"
type textarea "**********"
type textarea "*"
type textarea "**********"
type textarea "*"
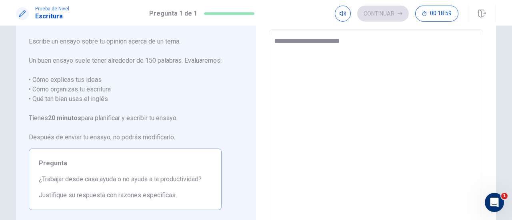
type textarea "**********"
type textarea "*"
type textarea "**********"
type textarea "*"
type textarea "**********"
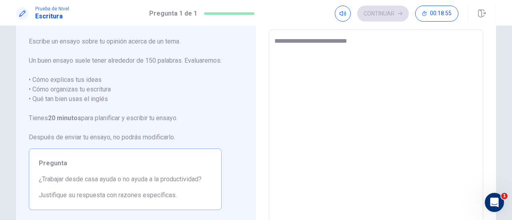
type textarea "*"
type textarea "**********"
type textarea "*"
type textarea "**********"
type textarea "*"
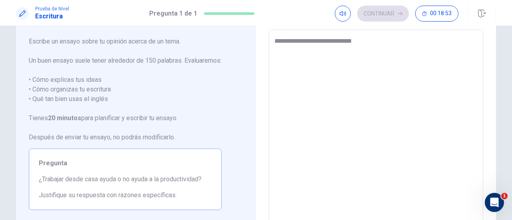
type textarea "**********"
type textarea "*"
type textarea "**********"
type textarea "*"
type textarea "**********"
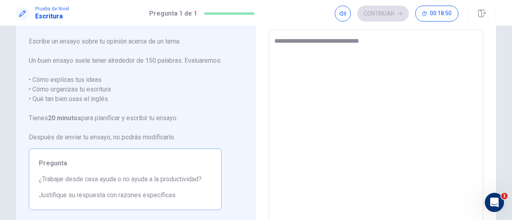
type textarea "*"
type textarea "**********"
type textarea "*"
type textarea "**********"
type textarea "*"
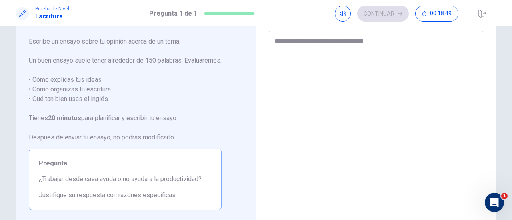
type textarea "**********"
type textarea "*"
type textarea "**********"
type textarea "*"
type textarea "**********"
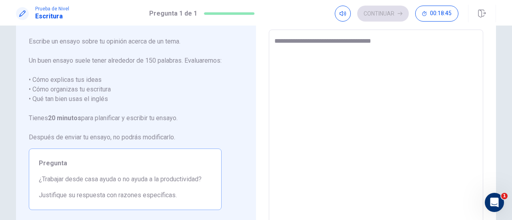
type textarea "*"
type textarea "**********"
type textarea "*"
type textarea "**********"
type textarea "*"
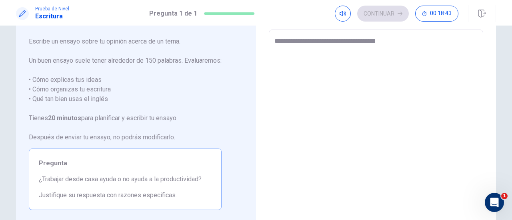
type textarea "**********"
type textarea "*"
type textarea "**********"
type textarea "*"
type textarea "**********"
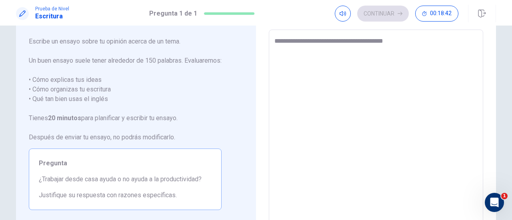
type textarea "*"
type textarea "**********"
type textarea "*"
type textarea "**********"
type textarea "*"
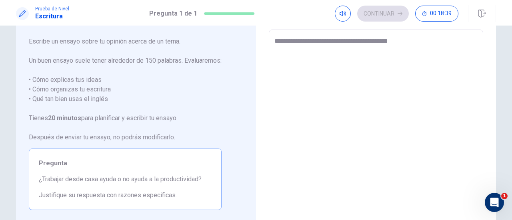
type textarea "**********"
type textarea "*"
type textarea "**********"
type textarea "*"
type textarea "**********"
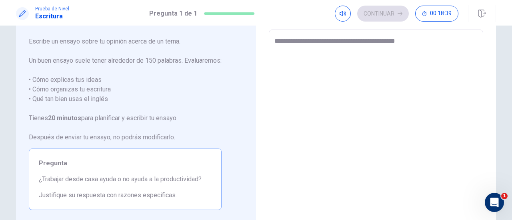
type textarea "*"
type textarea "**********"
type textarea "*"
type textarea "**********"
type textarea "*"
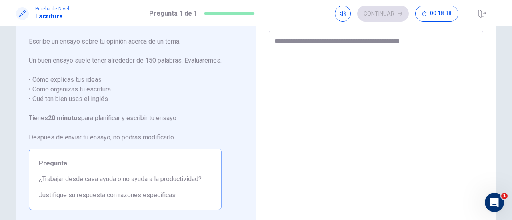
type textarea "**********"
type textarea "*"
type textarea "**********"
type textarea "*"
type textarea "**********"
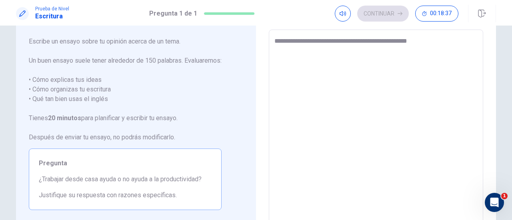
type textarea "*"
type textarea "**********"
type textarea "*"
type textarea "**********"
type textarea "*"
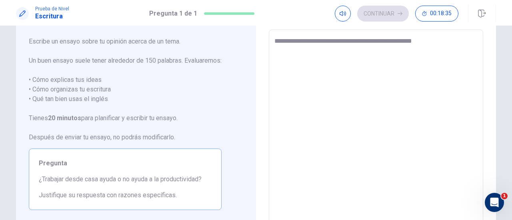
type textarea "**********"
type textarea "*"
type textarea "**********"
type textarea "*"
type textarea "**********"
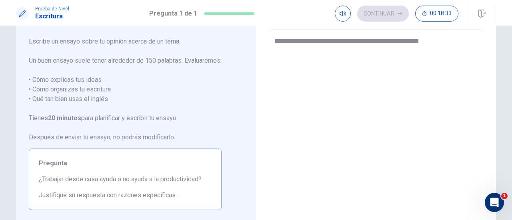
type textarea "*"
type textarea "**********"
type textarea "*"
type textarea "**********"
type textarea "*"
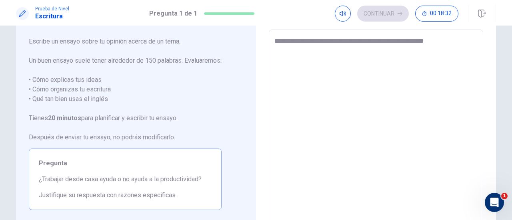
type textarea "**********"
type textarea "*"
type textarea "**********"
type textarea "*"
type textarea "**********"
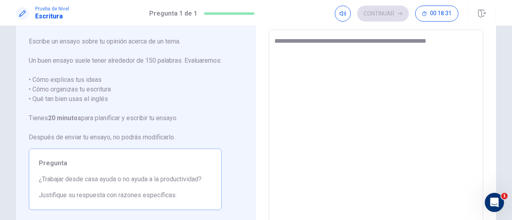
type textarea "*"
type textarea "**********"
type textarea "*"
type textarea "**********"
type textarea "*"
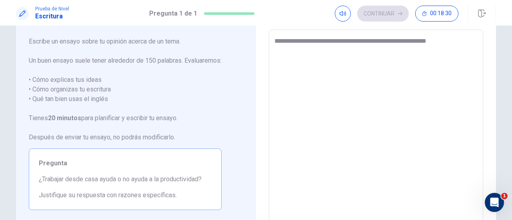
type textarea "**********"
type textarea "*"
type textarea "**********"
type textarea "*"
type textarea "**********"
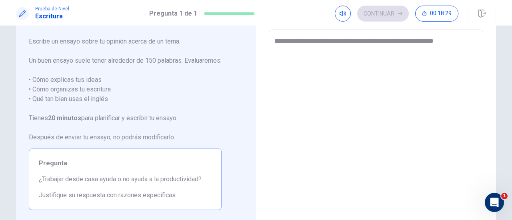
type textarea "*"
type textarea "**********"
type textarea "*"
type textarea "**********"
type textarea "*"
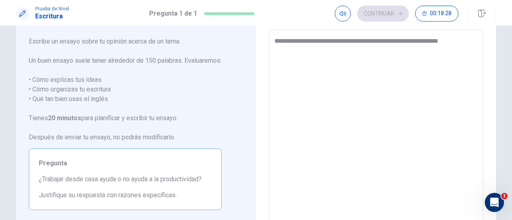
type textarea "**********"
type textarea "*"
type textarea "**********"
type textarea "*"
type textarea "**********"
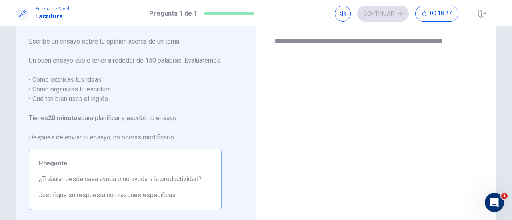
type textarea "*"
type textarea "**********"
type textarea "*"
type textarea "**********"
type textarea "*"
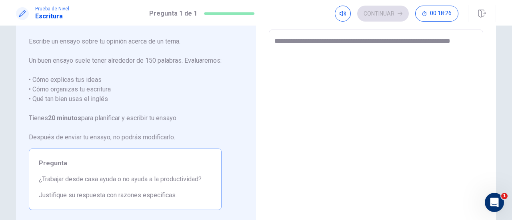
type textarea "**********"
type textarea "*"
type textarea "**********"
type textarea "*"
type textarea "**********"
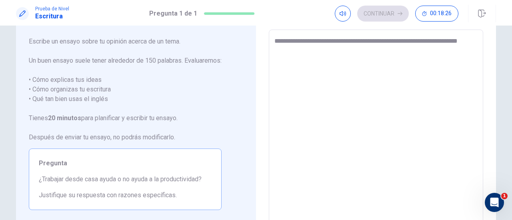
type textarea "*"
type textarea "**********"
type textarea "*"
type textarea "**********"
type textarea "*"
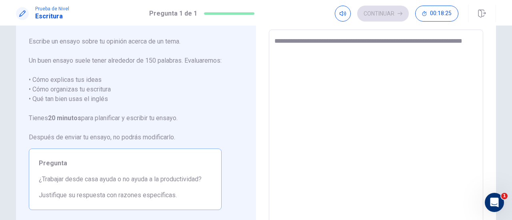
type textarea "**********"
type textarea "*"
type textarea "**********"
type textarea "*"
type textarea "**********"
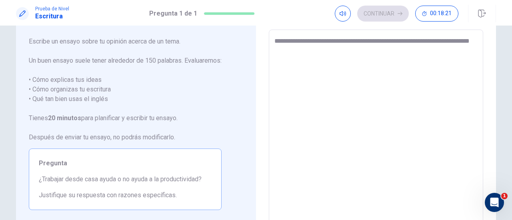
type textarea "*"
type textarea "**********"
type textarea "*"
type textarea "**********"
type textarea "*"
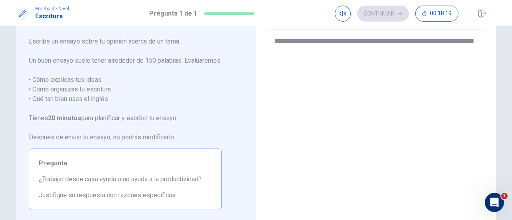
type textarea "**********"
type textarea "*"
type textarea "**********"
type textarea "*"
type textarea "**********"
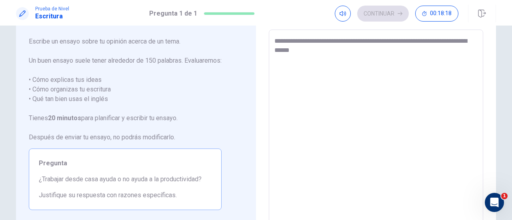
type textarea "*"
type textarea "**********"
type textarea "*"
type textarea "**********"
type textarea "*"
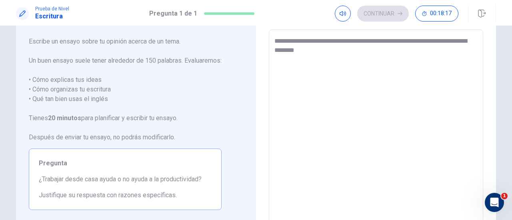
type textarea "**********"
type textarea "*"
type textarea "**********"
type textarea "*"
type textarea "**********"
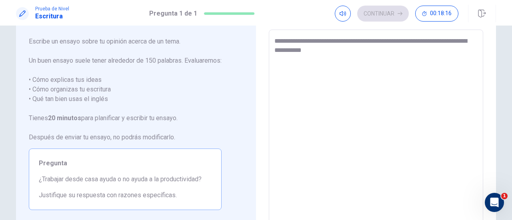
type textarea "*"
type textarea "**********"
type textarea "*"
type textarea "**********"
type textarea "*"
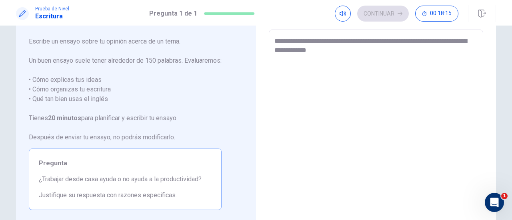
type textarea "**********"
type textarea "*"
type textarea "**********"
type textarea "*"
type textarea "**********"
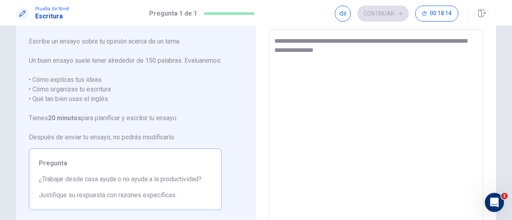
type textarea "*"
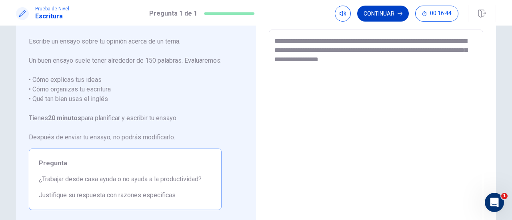
click at [378, 12] on button "Continuar" at bounding box center [383, 14] width 52 height 16
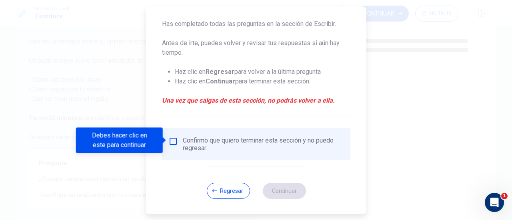
scroll to position [90, 0]
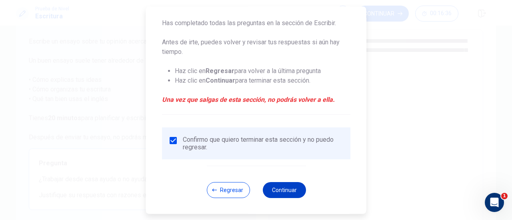
click at [277, 189] on button "Continuar" at bounding box center [283, 190] width 43 height 16
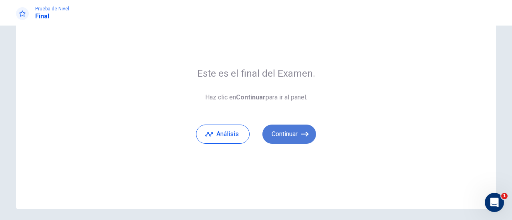
click at [290, 133] on button "Continuar" at bounding box center [289, 134] width 54 height 19
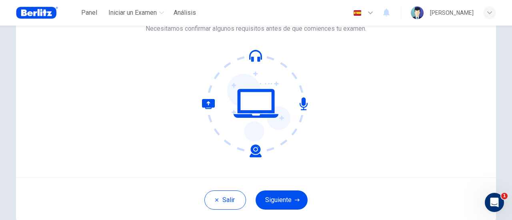
scroll to position [112, 0]
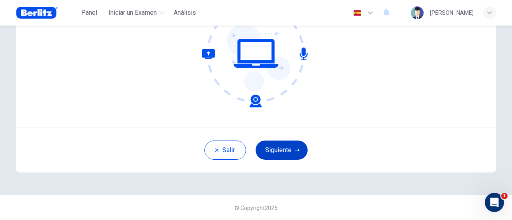
click at [273, 148] on button "Siguiente" at bounding box center [281, 150] width 52 height 19
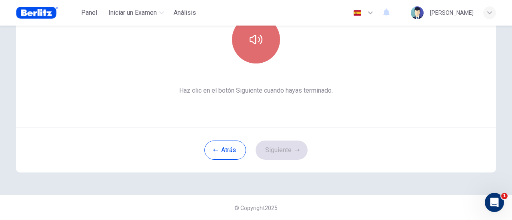
click at [265, 46] on button "button" at bounding box center [256, 40] width 48 height 48
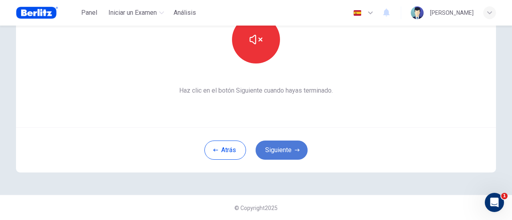
click at [281, 150] on button "Siguiente" at bounding box center [281, 150] width 52 height 19
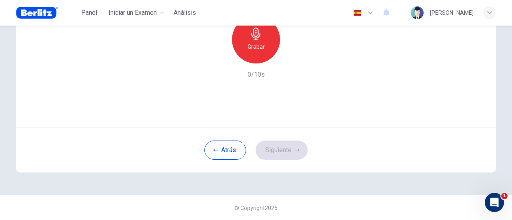
click at [259, 40] on icon "button" at bounding box center [255, 34] width 13 height 13
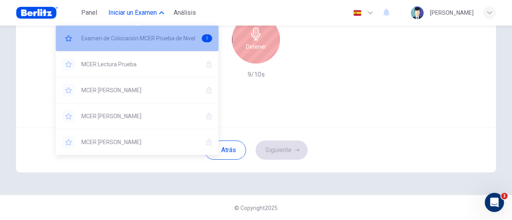
click at [149, 37] on span "Examen de Colocación MCER Prueba de Nivel" at bounding box center [138, 39] width 114 height 10
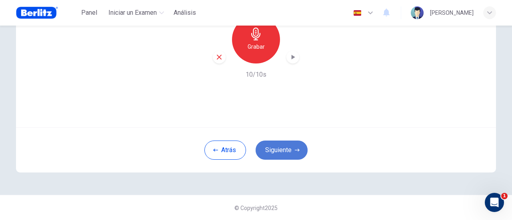
click at [286, 150] on button "Siguiente" at bounding box center [281, 150] width 52 height 19
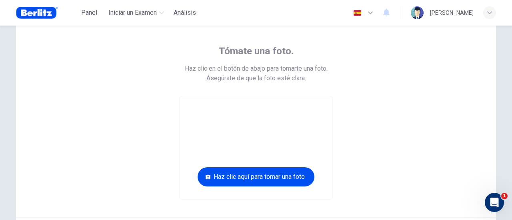
scroll to position [80, 0]
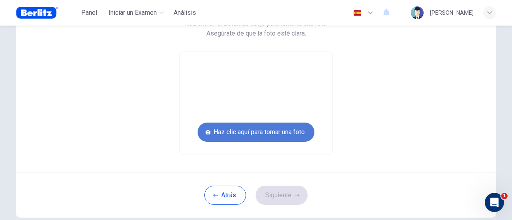
click at [285, 132] on button "Haz clic aquí para tomar una foto" at bounding box center [255, 132] width 117 height 19
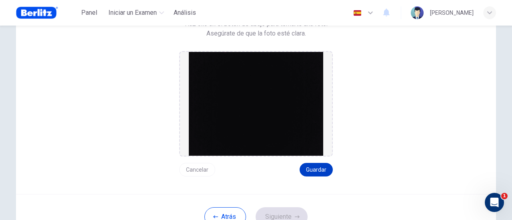
click at [316, 169] on button "Guardar" at bounding box center [315, 170] width 33 height 14
click at [285, 210] on button "Siguiente" at bounding box center [281, 216] width 52 height 19
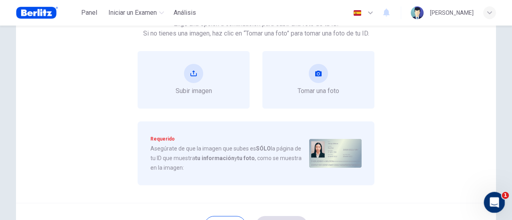
click at [486, 200] on div "Abrir Intercom Messenger" at bounding box center [493, 201] width 26 height 26
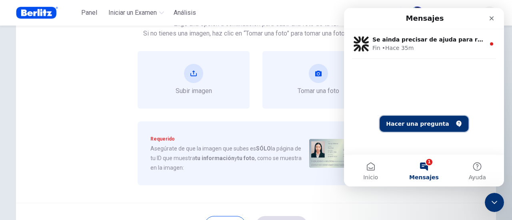
click at [426, 121] on button "Hacer una pregunta" at bounding box center [423, 124] width 89 height 16
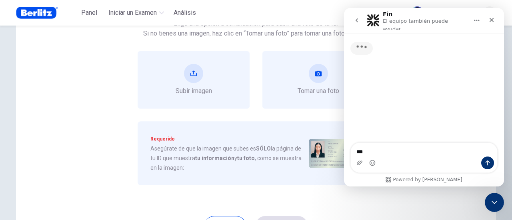
type textarea "****"
type textarea "*"
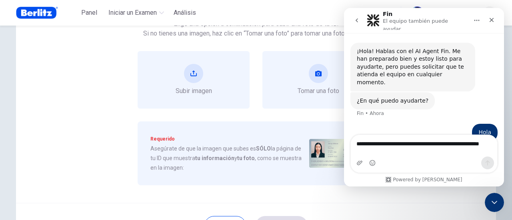
click at [411, 149] on textarea "**********" at bounding box center [423, 142] width 147 height 14
click at [395, 149] on textarea "**********" at bounding box center [423, 142] width 147 height 14
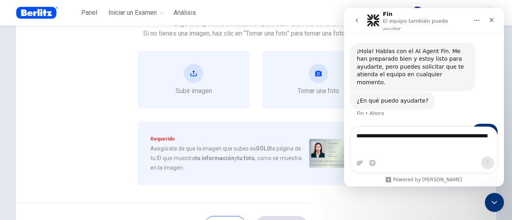
type textarea "**********"
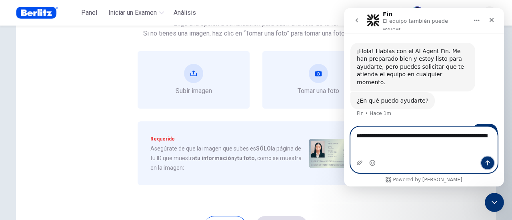
click at [486, 162] on icon "Enviar un mensaje…" at bounding box center [487, 163] width 6 height 6
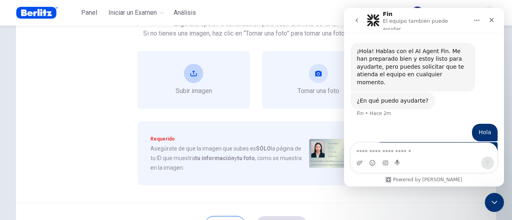
click at [190, 75] on icon "upload" at bounding box center [193, 74] width 6 height 6
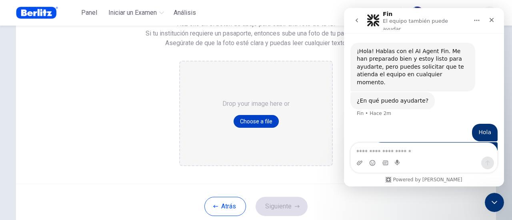
click at [259, 115] on button "Choose a file" at bounding box center [255, 121] width 45 height 13
click at [32, 9] on img at bounding box center [37, 13] width 42 height 16
click at [490, 202] on icon "Cerrar Intercom Messenger" at bounding box center [493, 202] width 10 height 10
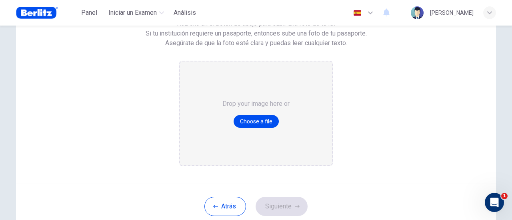
click at [410, 12] on img at bounding box center [416, 12] width 13 height 13
click at [491, 199] on icon "Abrir Intercom Messenger" at bounding box center [492, 201] width 13 height 13
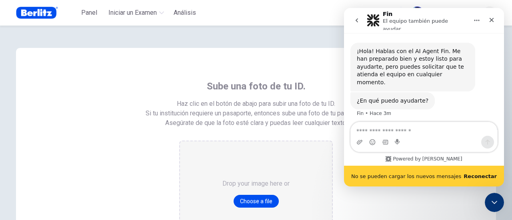
click at [485, 175] on b "Reconectar" at bounding box center [479, 176] width 33 height 6
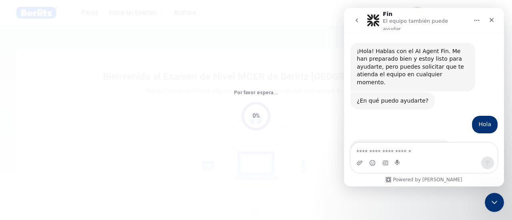
scroll to position [233, 0]
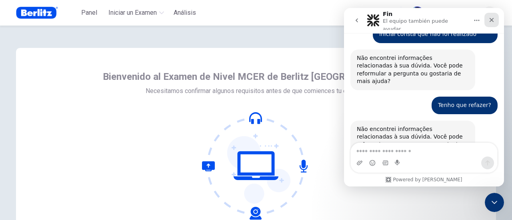
click at [492, 17] on icon "Cerrar" at bounding box center [491, 20] width 6 height 6
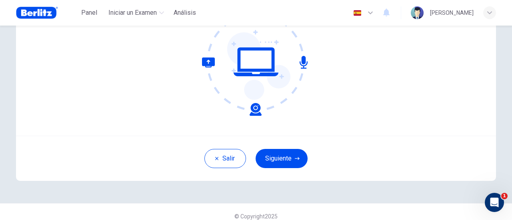
scroll to position [112, 0]
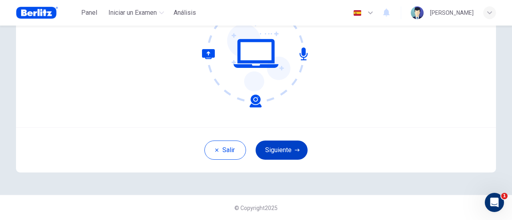
click at [292, 147] on button "Siguiente" at bounding box center [281, 150] width 52 height 19
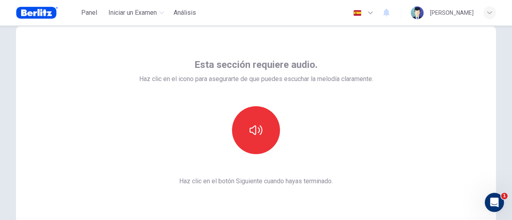
scroll to position [0, 0]
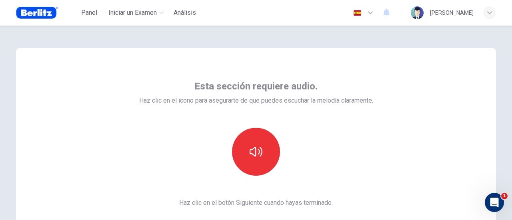
click at [365, 11] on icon "button" at bounding box center [370, 13] width 10 height 10
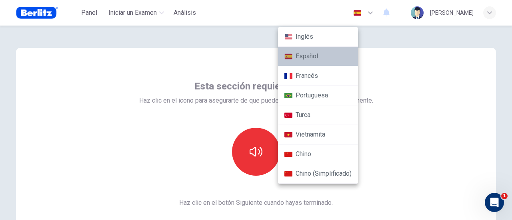
click at [324, 58] on li "Español" at bounding box center [318, 57] width 80 height 20
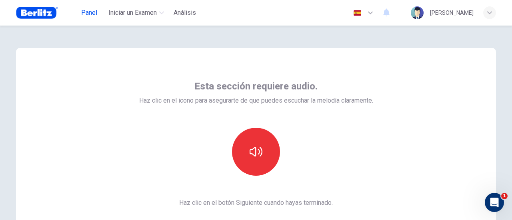
click at [85, 15] on span "Panel" at bounding box center [89, 13] width 16 height 10
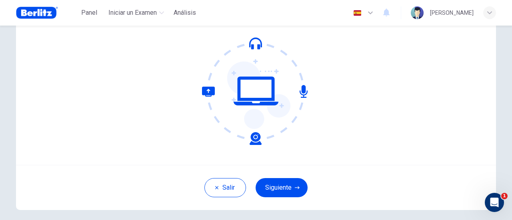
scroll to position [112, 0]
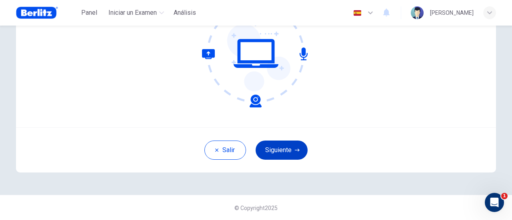
click at [279, 150] on button "Siguiente" at bounding box center [281, 150] width 52 height 19
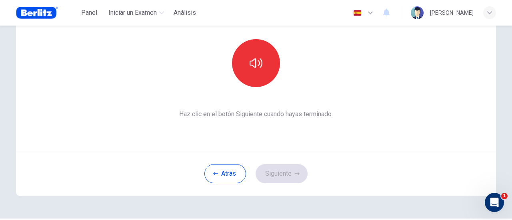
scroll to position [72, 0]
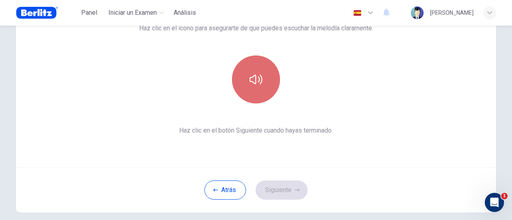
click at [255, 77] on icon "button" at bounding box center [255, 79] width 13 height 13
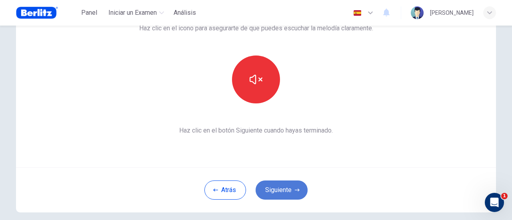
click at [287, 186] on button "Siguiente" at bounding box center [281, 190] width 52 height 19
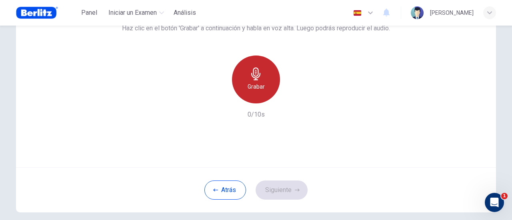
click at [261, 81] on div "Grabar" at bounding box center [256, 80] width 48 height 48
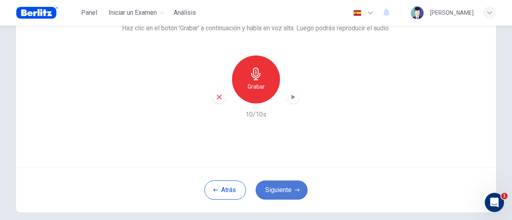
click at [285, 191] on button "Siguiente" at bounding box center [281, 190] width 52 height 19
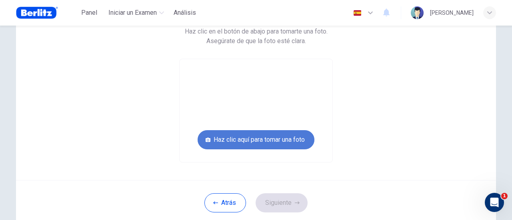
click at [277, 137] on button "Haz clic aquí para tomar una foto" at bounding box center [255, 139] width 117 height 19
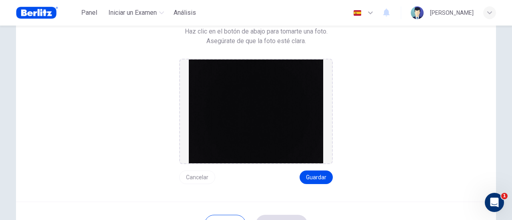
click at [277, 137] on img at bounding box center [256, 112] width 134 height 104
click at [312, 180] on button "Guardar" at bounding box center [315, 178] width 33 height 14
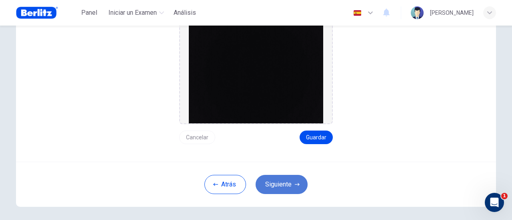
click at [285, 182] on button "Siguiente" at bounding box center [281, 184] width 52 height 19
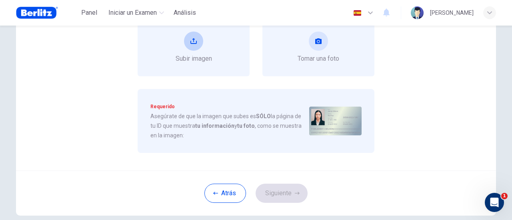
click at [190, 41] on icon "upload" at bounding box center [193, 41] width 6 height 6
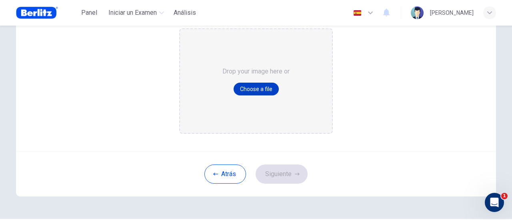
click at [268, 87] on button "Choose a file" at bounding box center [255, 89] width 45 height 13
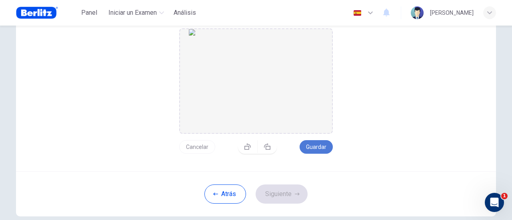
click at [321, 145] on button "Guardar" at bounding box center [315, 147] width 33 height 14
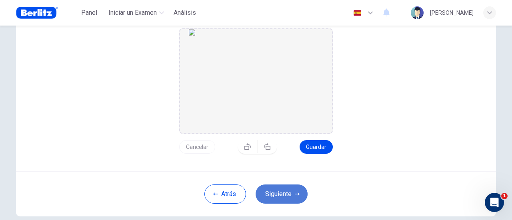
click at [287, 194] on button "Siguiente" at bounding box center [281, 194] width 52 height 19
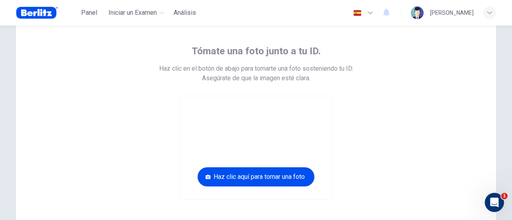
scroll to position [32, 0]
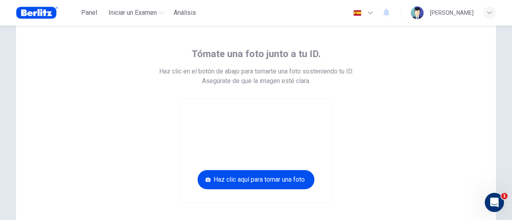
click at [268, 135] on video at bounding box center [255, 150] width 153 height 103
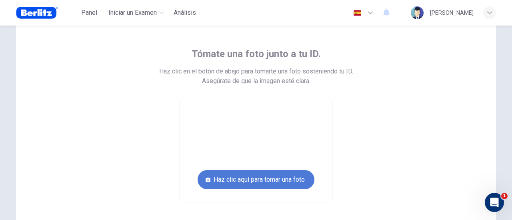
click at [260, 178] on button "Haz clic aquí para tomar una foto" at bounding box center [255, 179] width 117 height 19
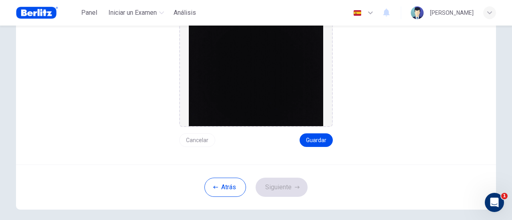
scroll to position [112, 0]
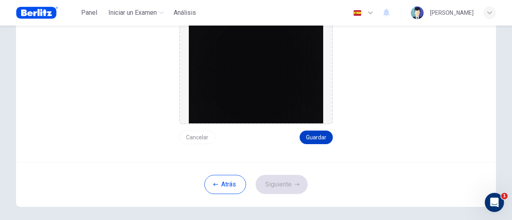
click at [319, 136] on button "Guardar" at bounding box center [315, 138] width 33 height 14
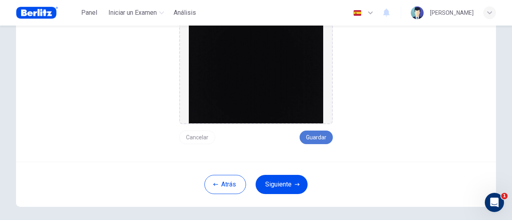
click at [319, 136] on button "Guardar" at bounding box center [315, 138] width 33 height 14
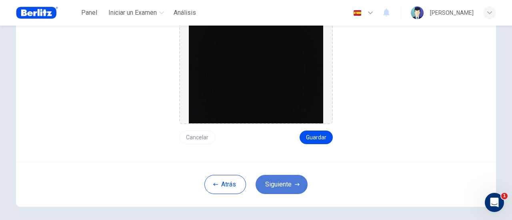
click at [297, 183] on button "Siguiente" at bounding box center [281, 184] width 52 height 19
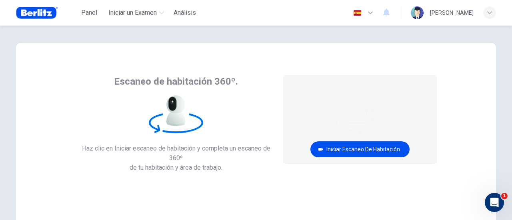
scroll to position [0, 0]
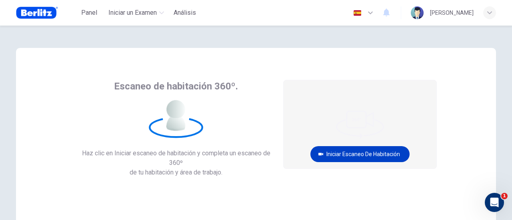
click at [352, 151] on button "Iniciar escaneo de habitación" at bounding box center [359, 154] width 99 height 16
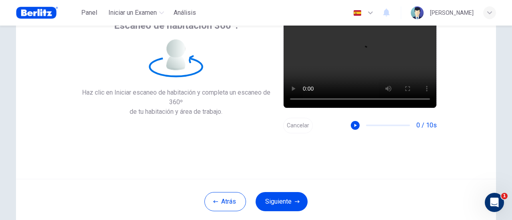
scroll to position [80, 0]
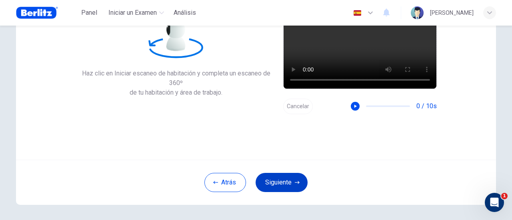
click at [278, 185] on button "Siguiente" at bounding box center [281, 182] width 52 height 19
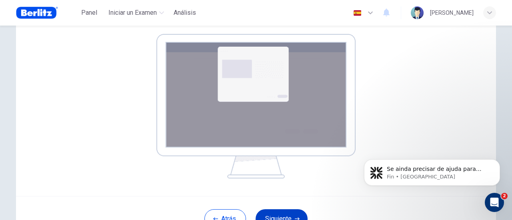
scroll to position [195, 0]
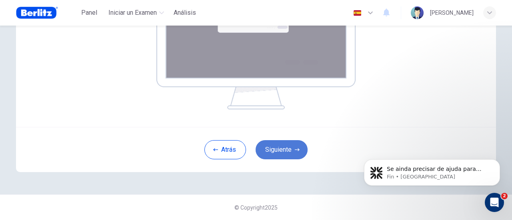
click at [284, 147] on button "Siguiente" at bounding box center [281, 149] width 52 height 19
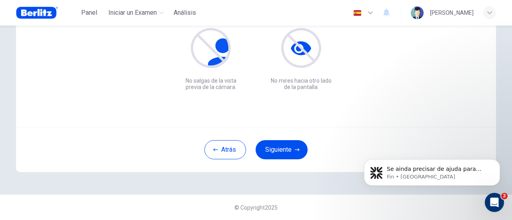
scroll to position [112, 0]
click at [285, 146] on button "Siguiente" at bounding box center [281, 150] width 52 height 19
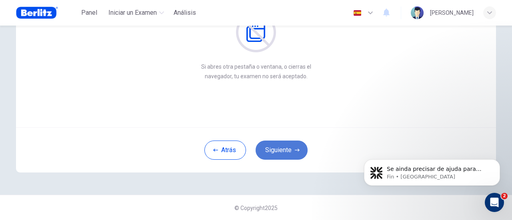
click at [285, 146] on button "Siguiente" at bounding box center [281, 150] width 52 height 19
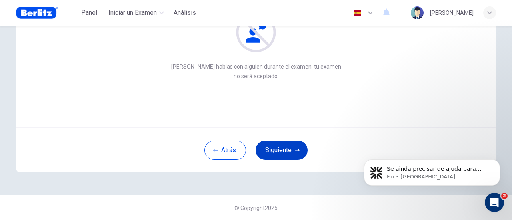
click at [285, 146] on button "Siguiente" at bounding box center [281, 150] width 52 height 19
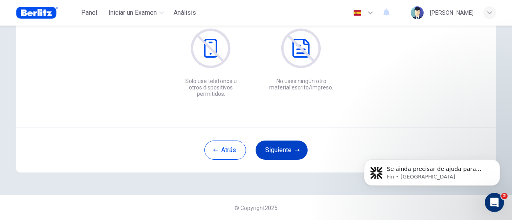
click at [285, 146] on button "Siguiente" at bounding box center [281, 150] width 52 height 19
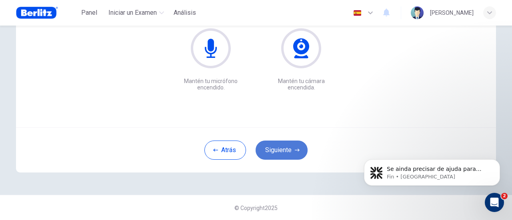
click at [285, 146] on button "Siguiente" at bounding box center [281, 150] width 52 height 19
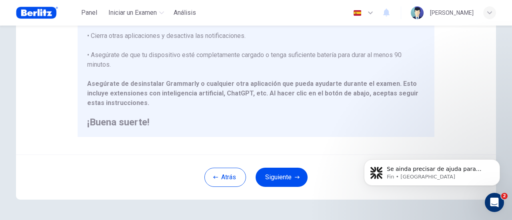
scroll to position [224, 0]
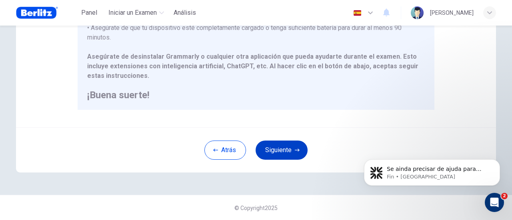
click at [286, 151] on button "Siguiente" at bounding box center [281, 150] width 52 height 19
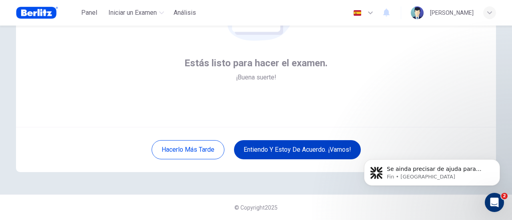
scroll to position [112, 0]
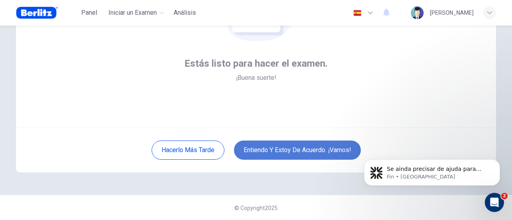
click at [295, 149] on button "Entiendo y estoy de acuerdo. ¡Vamos!" at bounding box center [297, 150] width 127 height 19
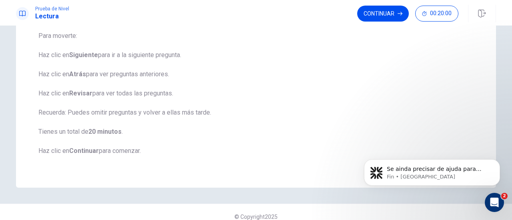
scroll to position [131, 0]
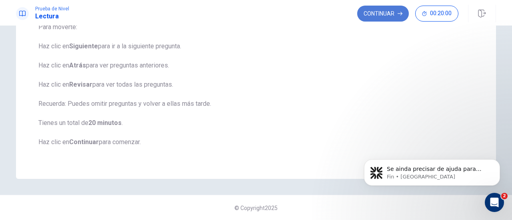
click at [392, 13] on button "Continuar" at bounding box center [383, 14] width 52 height 16
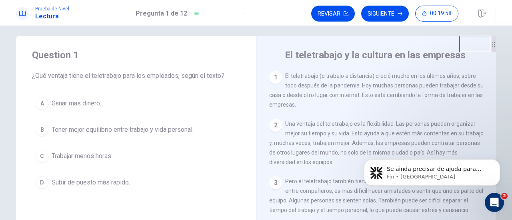
scroll to position [0, 0]
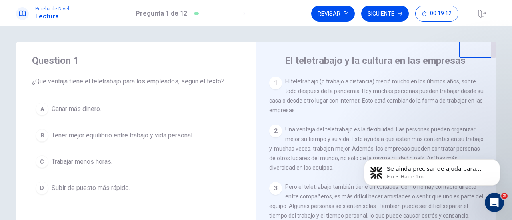
click at [158, 133] on span "Tener mejor equilibrio entre trabajo y vida personal." at bounding box center [123, 136] width 142 height 10
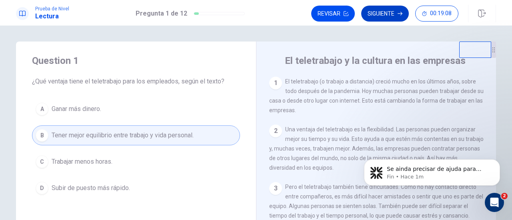
click at [381, 10] on button "Siguiente" at bounding box center [385, 14] width 48 height 16
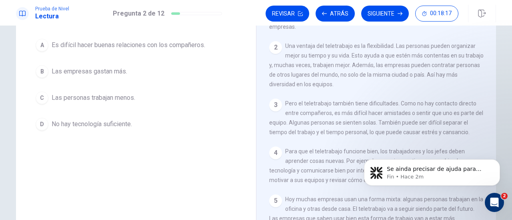
scroll to position [40, 0]
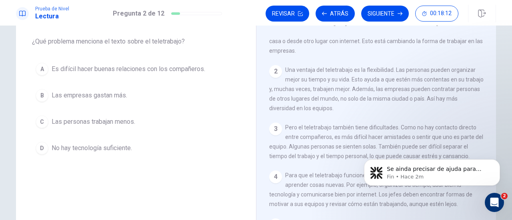
click at [136, 68] on span "Es difícil hacer buenas relaciones con los compañeros." at bounding box center [128, 69] width 153 height 10
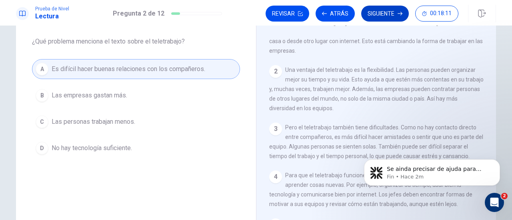
click at [390, 10] on button "Siguiente" at bounding box center [385, 14] width 48 height 16
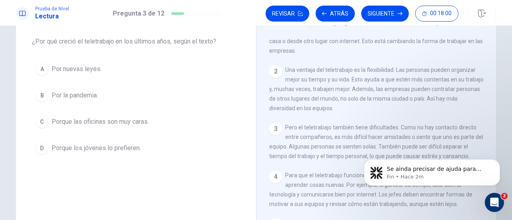
click at [90, 93] on span "Por la pandemia." at bounding box center [75, 96] width 46 height 10
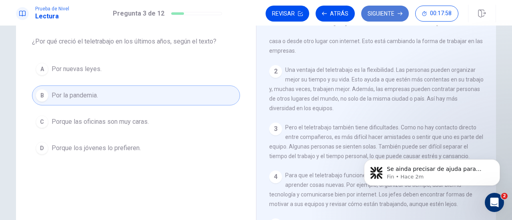
click at [380, 11] on button "Siguiente" at bounding box center [385, 14] width 48 height 16
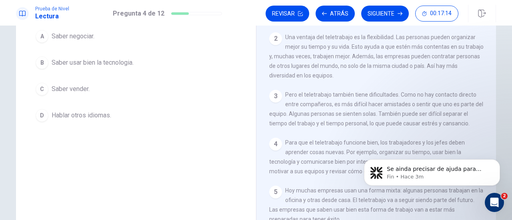
scroll to position [61, 0]
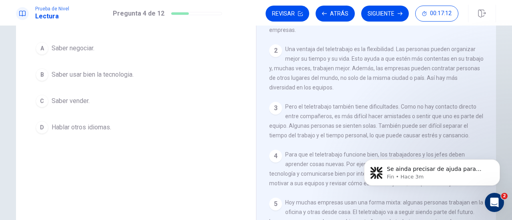
click at [61, 72] on span "Saber usar bien la tecnologia." at bounding box center [93, 75] width 82 height 10
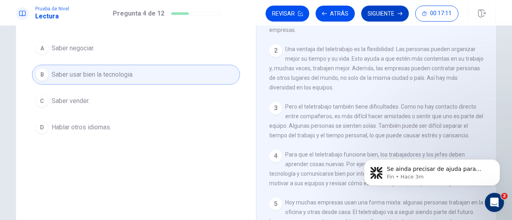
click at [396, 10] on button "Siguiente" at bounding box center [385, 14] width 48 height 16
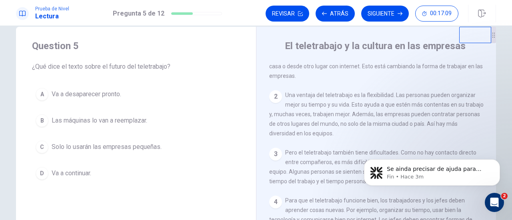
scroll to position [0, 0]
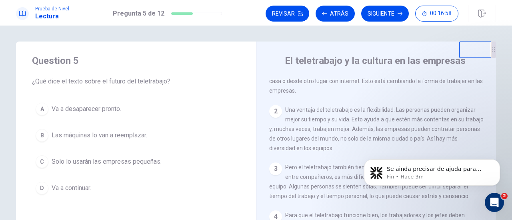
click at [74, 189] on span "Va a continuar." at bounding box center [72, 188] width 40 height 10
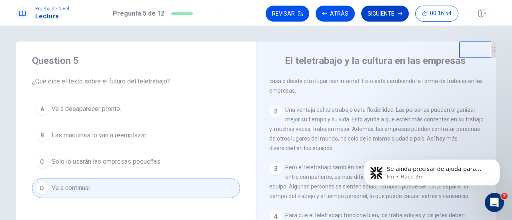
click at [390, 11] on button "Siguiente" at bounding box center [385, 14] width 48 height 16
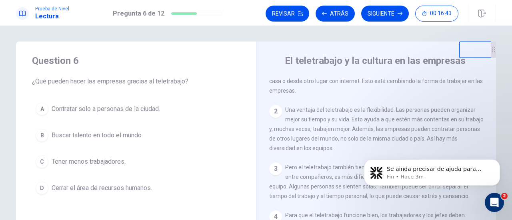
click at [101, 131] on span "Buscar talento en todo el mundo." at bounding box center [97, 136] width 91 height 10
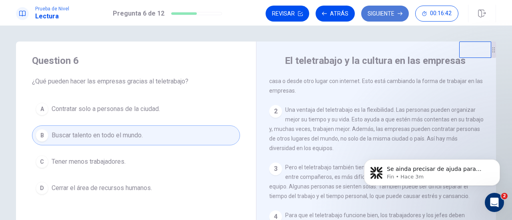
click at [388, 9] on button "Siguiente" at bounding box center [385, 14] width 48 height 16
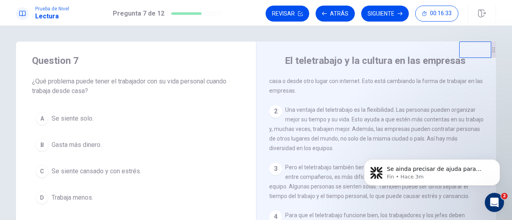
click at [84, 119] on span "Se siente solo." at bounding box center [73, 119] width 42 height 10
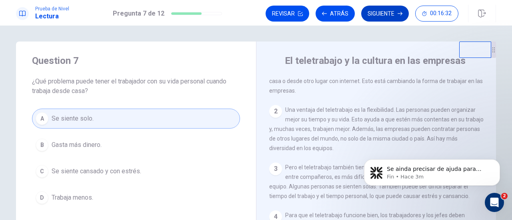
click at [384, 13] on button "Siguiente" at bounding box center [385, 14] width 48 height 16
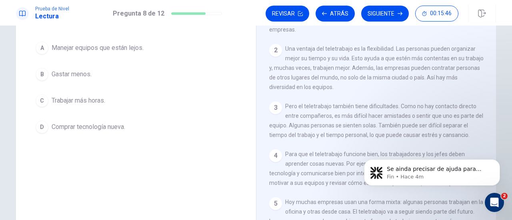
scroll to position [40, 0]
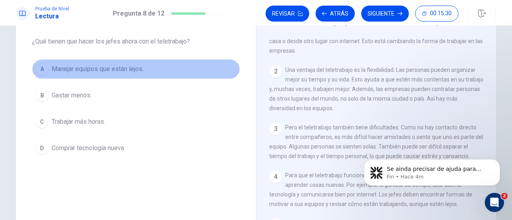
click at [113, 68] on span "Manejar equipos que están lejos." at bounding box center [98, 69] width 92 height 10
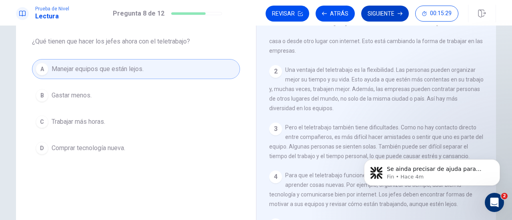
click at [387, 13] on button "Siguiente" at bounding box center [385, 14] width 48 height 16
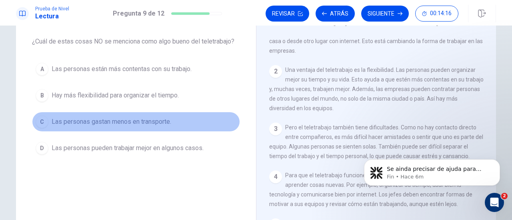
click at [153, 121] on span "Las personas gastan menos en transporte." at bounding box center [111, 122] width 119 height 10
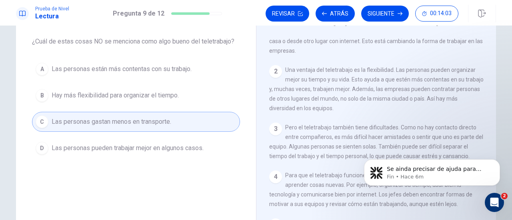
click at [144, 148] on span "Las personas pueden trabajar mejor en algunos casos." at bounding box center [128, 148] width 152 height 10
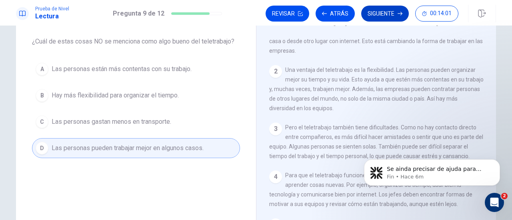
click at [394, 10] on button "Siguiente" at bounding box center [385, 14] width 48 height 16
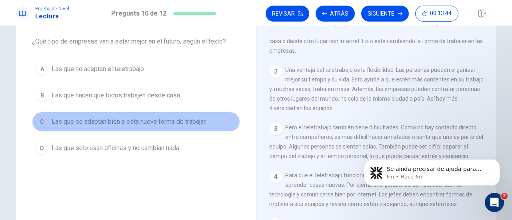
click at [197, 115] on button "C Las que se adaptan bien a esta nueva forma de trabajar." at bounding box center [136, 122] width 208 height 20
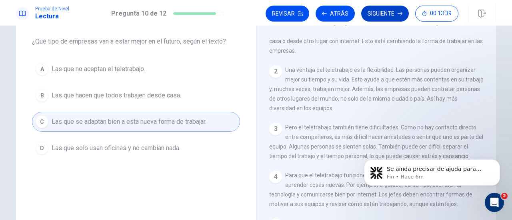
click at [396, 11] on button "Siguiente" at bounding box center [385, 14] width 48 height 16
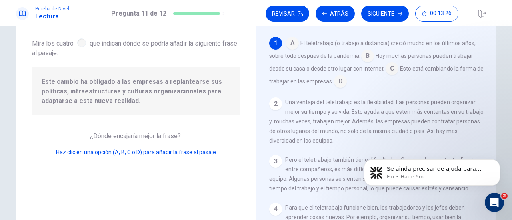
click at [288, 44] on input at bounding box center [292, 44] width 13 height 13
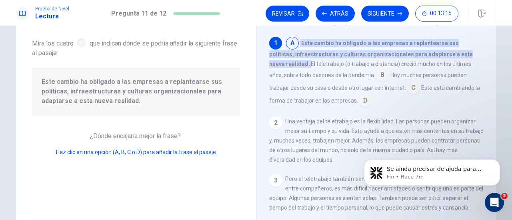
click at [376, 74] on input at bounding box center [382, 76] width 13 height 13
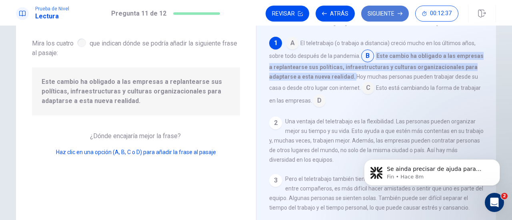
click at [389, 11] on button "Siguiente" at bounding box center [385, 14] width 48 height 16
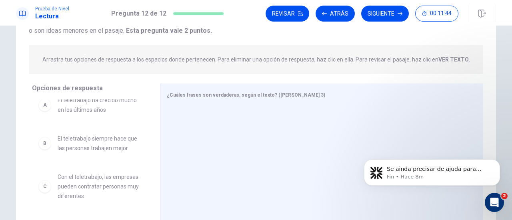
scroll to position [0, 0]
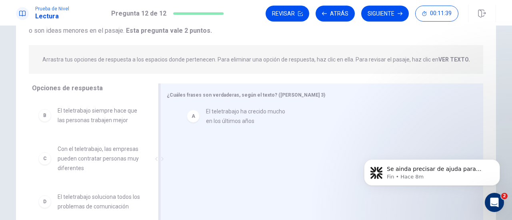
drag, startPoint x: 88, startPoint y: 117, endPoint x: 243, endPoint y: 118, distance: 155.4
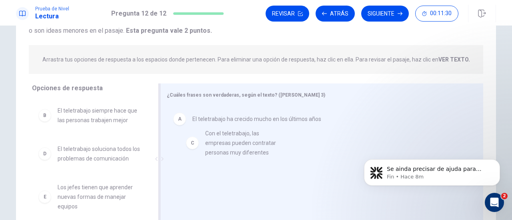
drag, startPoint x: 83, startPoint y: 162, endPoint x: 237, endPoint y: 145, distance: 154.4
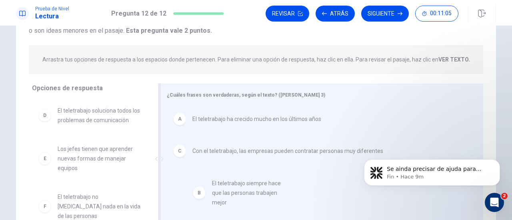
drag, startPoint x: 87, startPoint y: 115, endPoint x: 232, endPoint y: 179, distance: 158.5
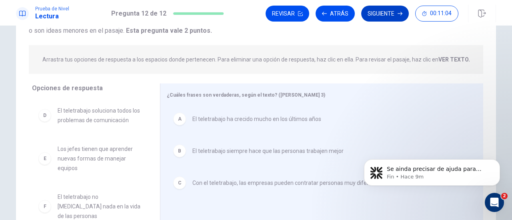
click at [391, 12] on button "Siguiente" at bounding box center [385, 14] width 48 height 16
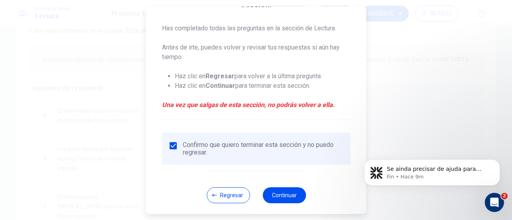
scroll to position [90, 0]
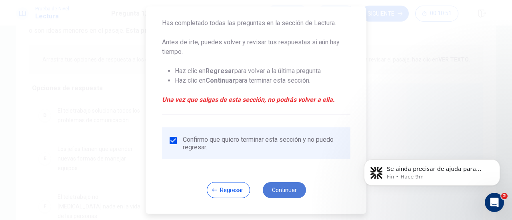
click at [281, 187] on button "Continuar" at bounding box center [283, 190] width 43 height 16
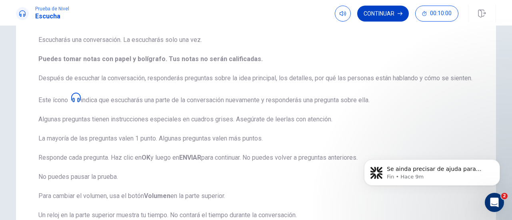
click at [378, 11] on button "Continuar" at bounding box center [383, 14] width 52 height 16
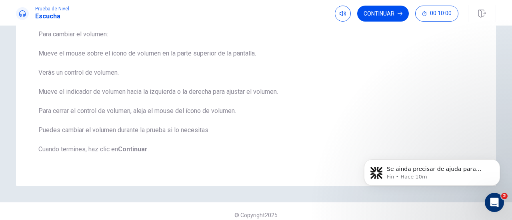
scroll to position [78, 0]
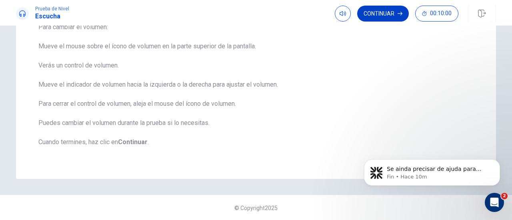
click at [374, 11] on button "Continuar" at bounding box center [383, 14] width 52 height 16
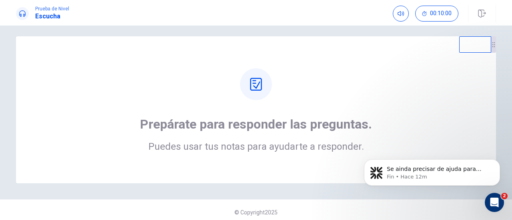
scroll to position [10, 0]
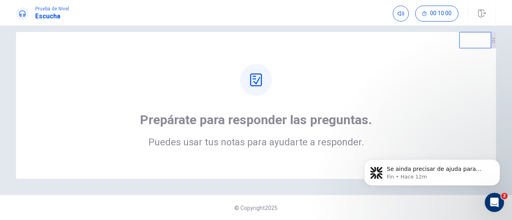
click at [392, 99] on div "Prepárate para responder las preguntas. Puedes usar tus notas para ayudarte a r…" at bounding box center [256, 105] width 416 height 83
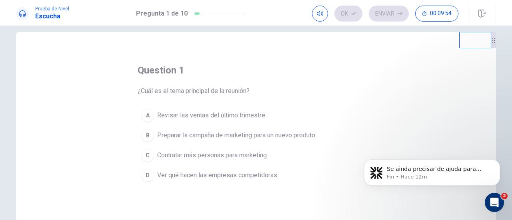
click at [297, 134] on span "Preparar la campaña de marketing para un nuevo produto." at bounding box center [236, 136] width 159 height 10
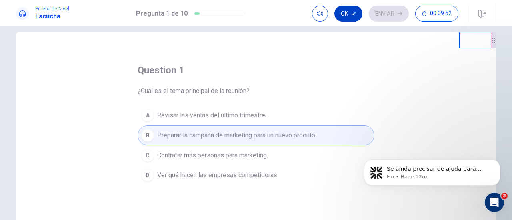
click at [346, 12] on button "Ok" at bounding box center [348, 14] width 28 height 16
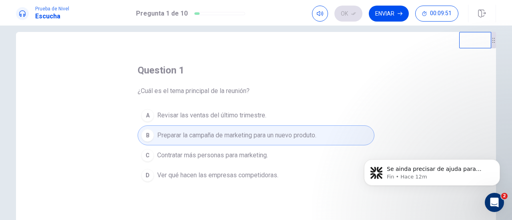
click at [390, 13] on button "Enviar" at bounding box center [388, 14] width 40 height 16
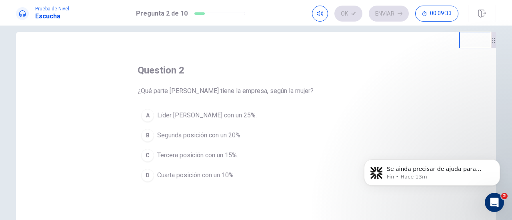
click at [210, 153] on span "Tercera posición con un 15%." at bounding box center [197, 156] width 81 height 10
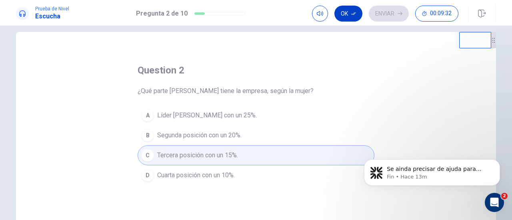
click at [350, 8] on button "Ok" at bounding box center [348, 14] width 28 height 16
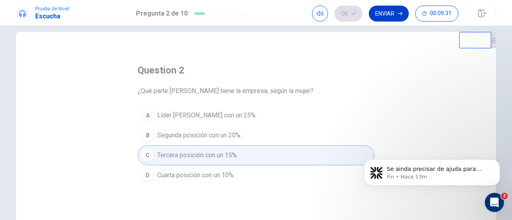
click at [398, 12] on icon "button" at bounding box center [399, 13] width 5 height 5
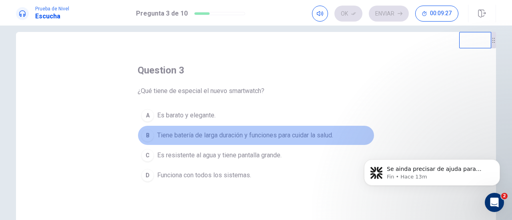
click at [291, 132] on span "Tiene batería de larga duración y funciones para cuidar la salud." at bounding box center [245, 136] width 176 height 10
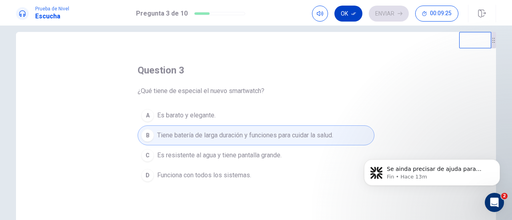
click at [344, 11] on button "Ok" at bounding box center [348, 14] width 28 height 16
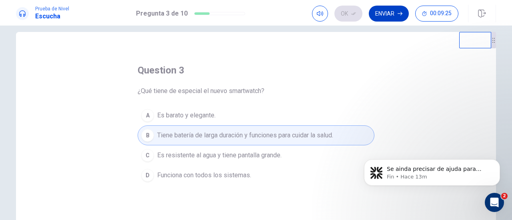
click at [385, 14] on button "Enviar" at bounding box center [388, 14] width 40 height 16
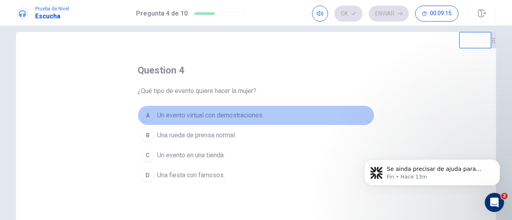
click at [234, 115] on span "Un evento virtual con demostraciones." at bounding box center [210, 116] width 106 height 10
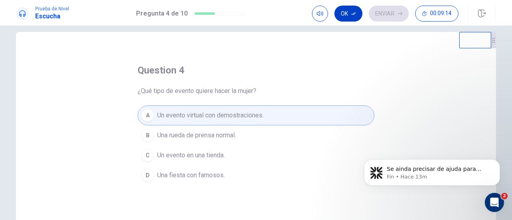
click at [345, 6] on button "Ok" at bounding box center [348, 14] width 28 height 16
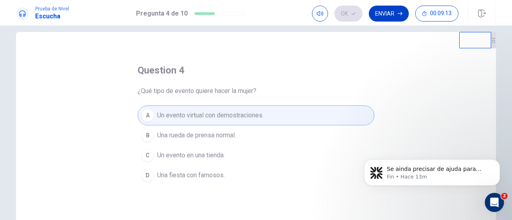
click at [390, 12] on button "Enviar" at bounding box center [388, 14] width 40 height 16
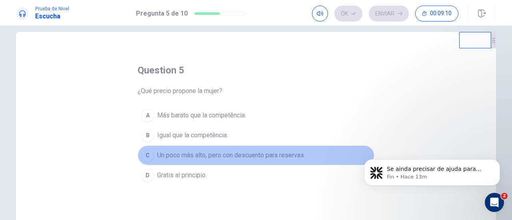
click at [226, 154] on span "Un poco más alto, pero con descuento para reservas." at bounding box center [231, 156] width 148 height 10
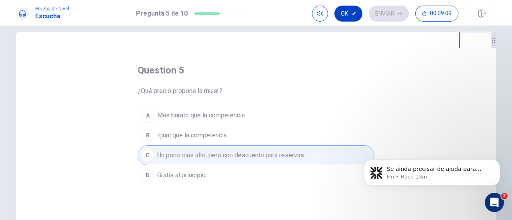
click at [344, 10] on button "Ok" at bounding box center [348, 14] width 28 height 16
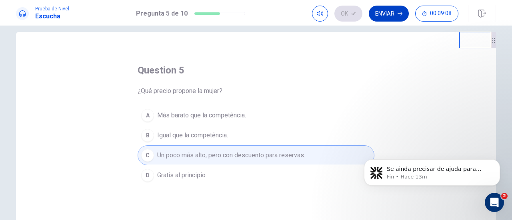
click at [388, 13] on button "Enviar" at bounding box center [388, 14] width 40 height 16
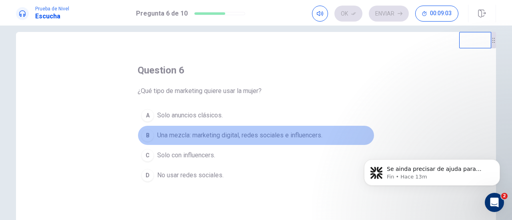
click at [257, 134] on span "Una mezcla: marketing digital, redes sociales e influencers." at bounding box center [239, 136] width 165 height 10
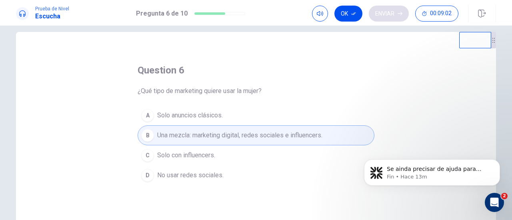
drag, startPoint x: 342, startPoint y: 10, endPoint x: 380, endPoint y: 11, distance: 38.8
click at [342, 10] on button "Ok" at bounding box center [348, 14] width 28 height 16
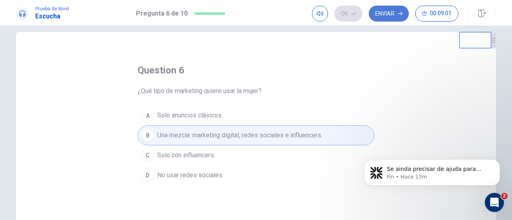
click at [396, 11] on button "Enviar" at bounding box center [388, 14] width 40 height 16
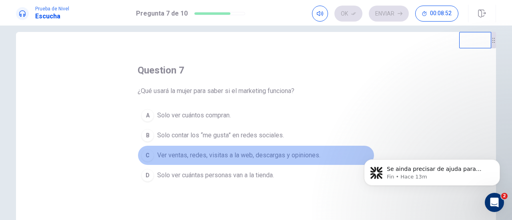
click at [250, 154] on span "Ver ventas, redes, visitas a la web, descargas y opiniones." at bounding box center [238, 156] width 163 height 10
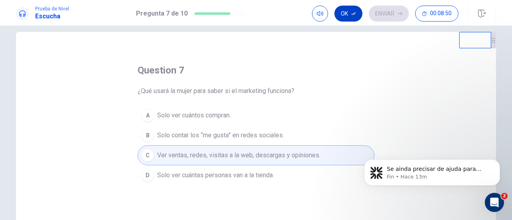
click at [351, 11] on icon "button" at bounding box center [353, 13] width 5 height 5
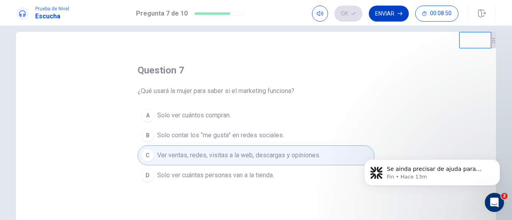
click at [394, 12] on button "Enviar" at bounding box center [388, 14] width 40 height 16
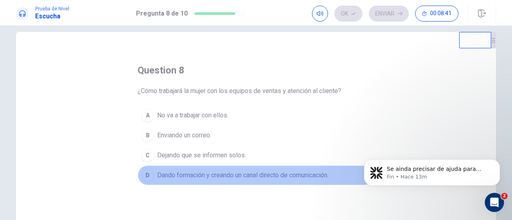
click at [287, 174] on span "Dando formación y creando un canal directo de comunicación." at bounding box center [242, 176] width 171 height 10
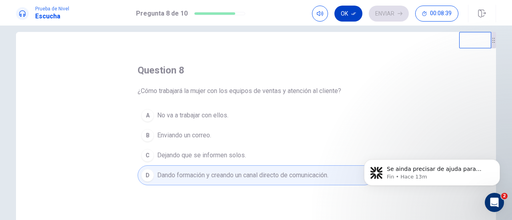
click at [342, 11] on button "Ok" at bounding box center [348, 14] width 28 height 16
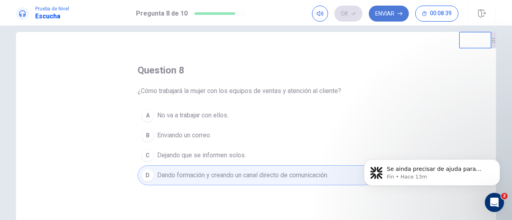
click at [390, 13] on button "Enviar" at bounding box center [388, 14] width 40 height 16
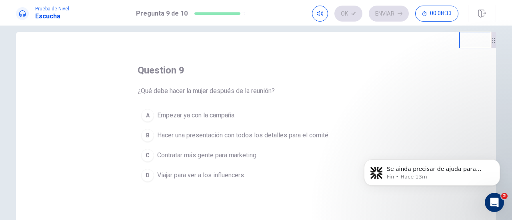
click at [284, 133] on span "Hacer una presentación con todos los detalles para el comité." at bounding box center [243, 136] width 172 height 10
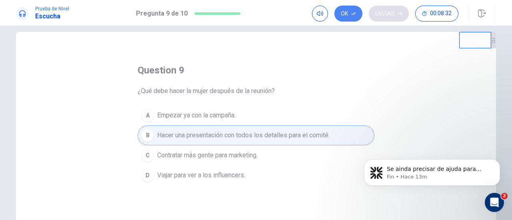
drag, startPoint x: 345, startPoint y: 12, endPoint x: 373, endPoint y: 13, distance: 28.0
click at [346, 12] on button "Ok" at bounding box center [348, 14] width 28 height 16
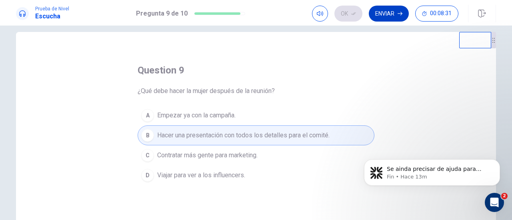
click at [385, 14] on button "Enviar" at bounding box center [388, 14] width 40 height 16
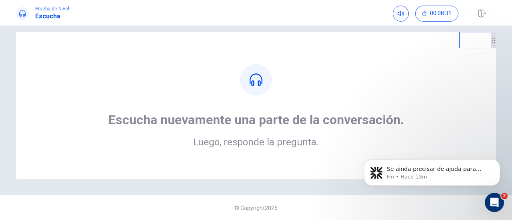
scroll to position [0, 0]
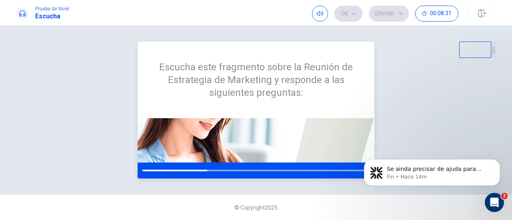
click at [169, 171] on div at bounding box center [174, 171] width 65 height 2
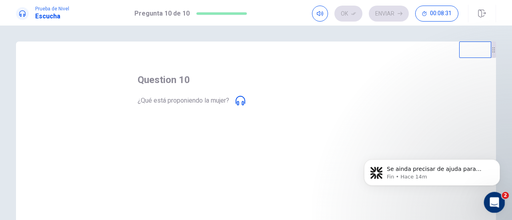
click at [495, 203] on icon "Abrir Intercom Messenger" at bounding box center [492, 201] width 13 height 13
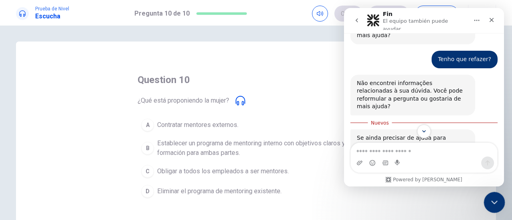
scroll to position [287, 0]
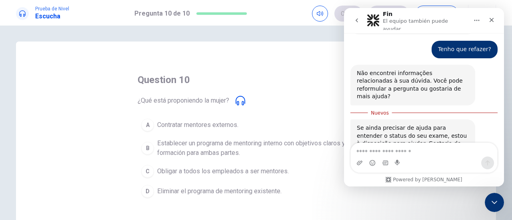
click at [285, 88] on div "question 10 ¿Qué está proponiendo la mujer? A Contratar mentores externos. B Es…" at bounding box center [255, 138] width 237 height 128
click at [491, 17] on icon "Cerrar" at bounding box center [491, 20] width 6 height 6
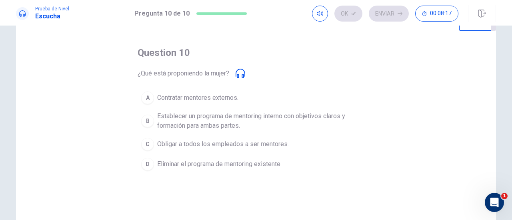
scroll to position [40, 0]
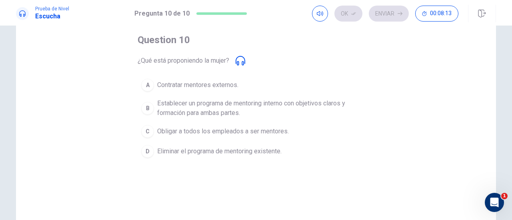
drag, startPoint x: 196, startPoint y: 103, endPoint x: 231, endPoint y: 104, distance: 35.2
click at [197, 103] on span "Establecer un programa de mentoring interno con objetivos claros y formación pa…" at bounding box center [263, 108] width 213 height 19
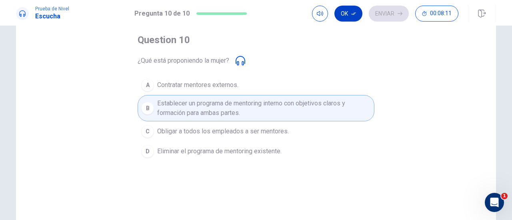
click at [352, 15] on icon "button" at bounding box center [353, 13] width 5 height 3
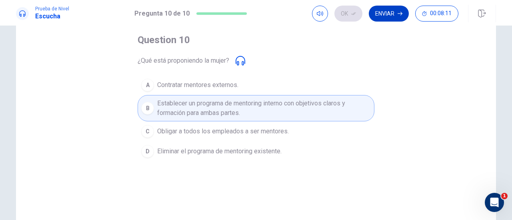
click at [406, 13] on button "Enviar" at bounding box center [388, 14] width 40 height 16
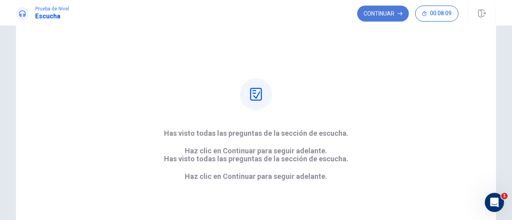
click at [382, 16] on button "Continuar" at bounding box center [383, 14] width 52 height 16
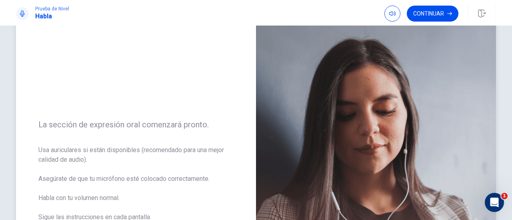
scroll to position [80, 0]
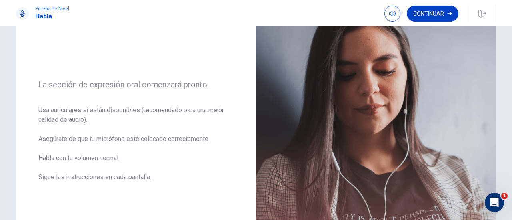
click at [434, 11] on button "Continuar" at bounding box center [432, 14] width 52 height 16
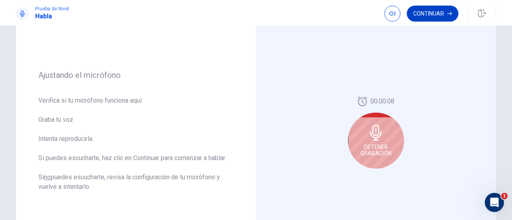
click at [429, 12] on button "Continuar" at bounding box center [432, 14] width 52 height 16
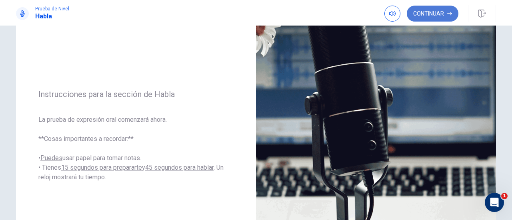
click at [429, 14] on button "Continuar" at bounding box center [432, 14] width 52 height 16
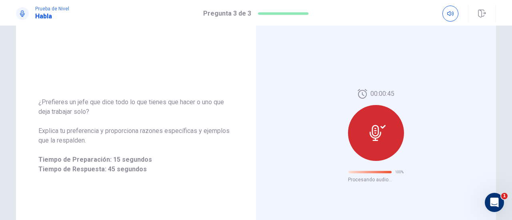
scroll to position [70, 0]
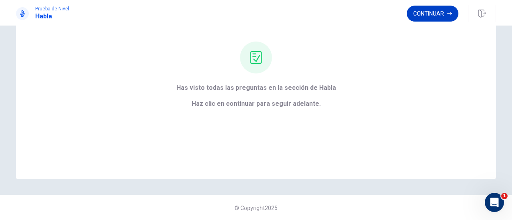
click at [436, 10] on button "Continuar" at bounding box center [432, 14] width 52 height 16
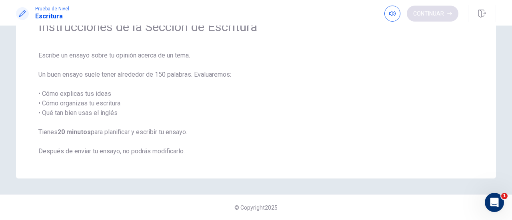
scroll to position [45, 0]
click at [431, 9] on button "Continuar" at bounding box center [432, 14] width 52 height 16
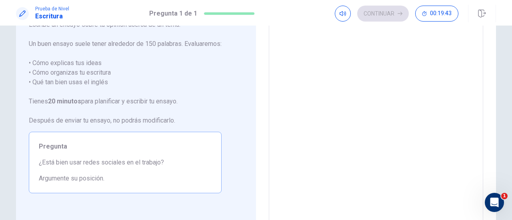
scroll to position [0, 0]
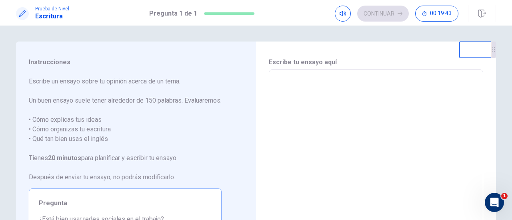
click at [313, 94] on textarea at bounding box center [375, 180] width 203 height 208
type textarea "*"
type textarea "**"
type textarea "*"
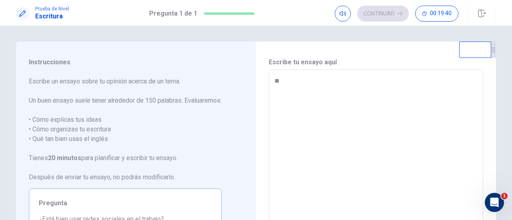
type textarea "***"
type textarea "*"
type textarea "***"
type textarea "*"
type textarea "*****"
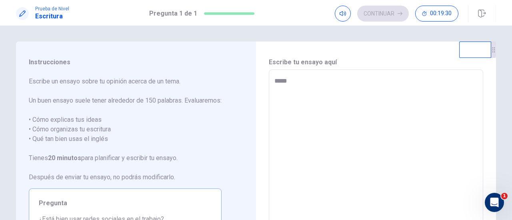
type textarea "*"
type textarea "******"
type textarea "*"
type textarea "*****"
type textarea "*"
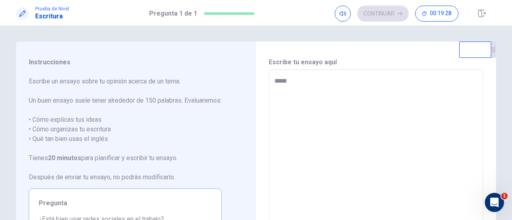
type textarea "***"
type textarea "*"
type textarea "*****"
type textarea "*"
type textarea "******"
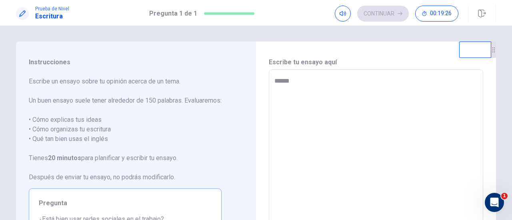
type textarea "*"
type textarea "*******"
type textarea "*"
type textarea "********"
type textarea "*"
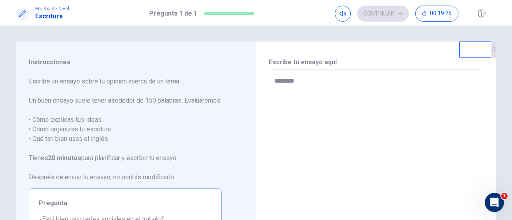
type textarea "*********"
type textarea "*"
type textarea "*********"
type textarea "*"
type textarea "**********"
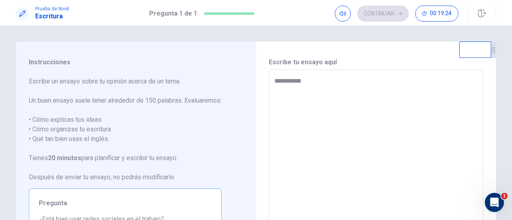
type textarea "*"
type textarea "**********"
type textarea "*"
type textarea "**********"
type textarea "*"
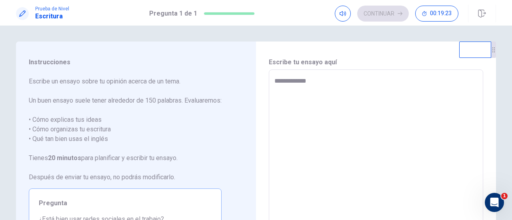
type textarea "**********"
type textarea "*"
type textarea "**********"
type textarea "*"
type textarea "*********"
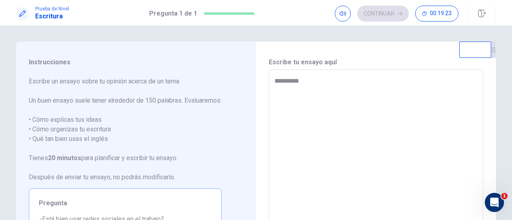
type textarea "*"
type textarea "**********"
type textarea "*"
type textarea "**********"
type textarea "*"
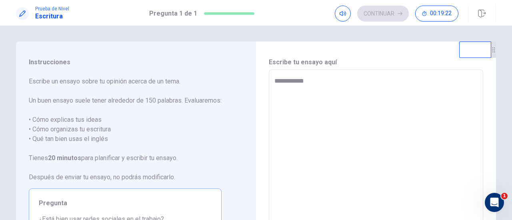
type textarea "**********"
type textarea "*"
type textarea "**********"
type textarea "*"
type textarea "**********"
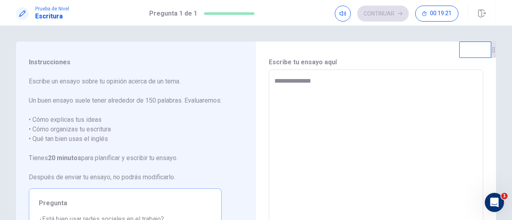
type textarea "*"
type textarea "**********"
type textarea "*"
type textarea "**********"
type textarea "*"
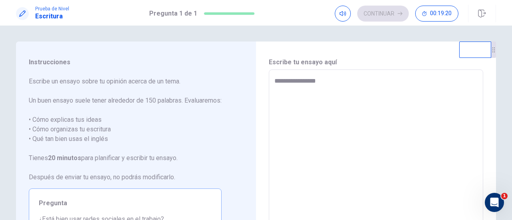
type textarea "**********"
type textarea "*"
type textarea "**********"
type textarea "*"
type textarea "**********"
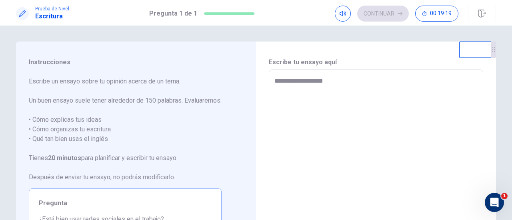
type textarea "*"
type textarea "**********"
type textarea "*"
type textarea "**********"
type textarea "*"
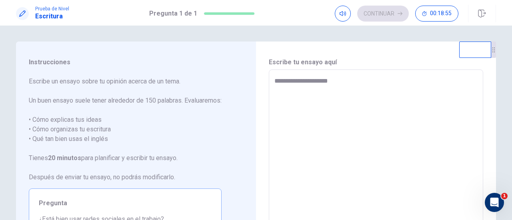
type textarea "**********"
type textarea "*"
type textarea "**********"
type textarea "*"
type textarea "**********"
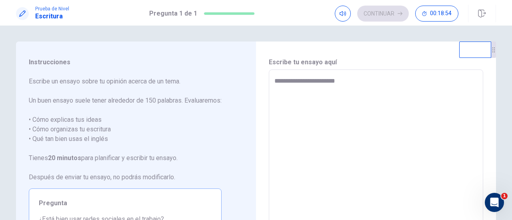
type textarea "*"
type textarea "**********"
type textarea "*"
type textarea "**********"
type textarea "*"
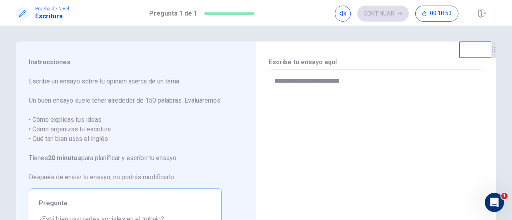
type textarea "**********"
type textarea "*"
type textarea "**********"
type textarea "*"
type textarea "**********"
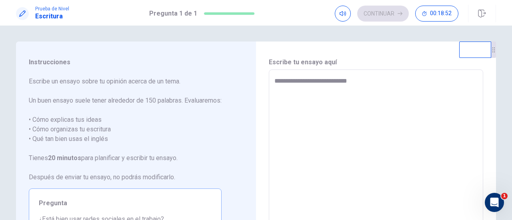
type textarea "*"
type textarea "**********"
type textarea "*"
type textarea "**********"
type textarea "*"
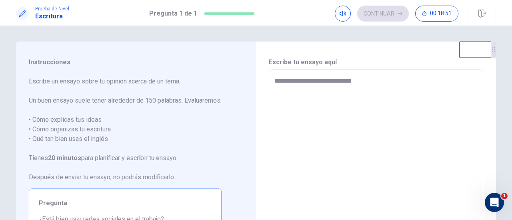
type textarea "**********"
type textarea "*"
type textarea "**********"
type textarea "*"
type textarea "**********"
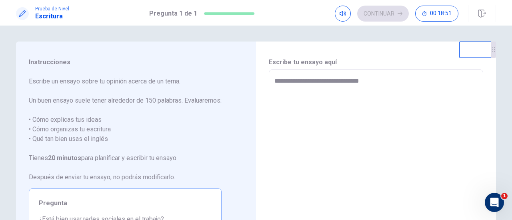
type textarea "*"
type textarea "**********"
type textarea "*"
type textarea "**********"
type textarea "*"
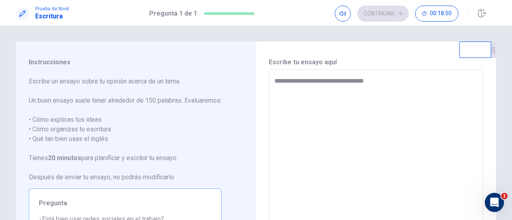
type textarea "**********"
type textarea "*"
type textarea "**********"
type textarea "*"
type textarea "**********"
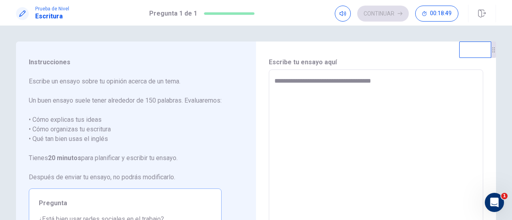
type textarea "*"
type textarea "**********"
type textarea "*"
type textarea "**********"
type textarea "*"
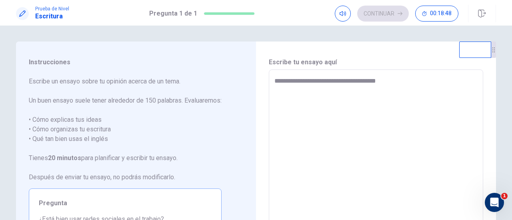
type textarea "**********"
type textarea "*"
type textarea "**********"
type textarea "*"
type textarea "**********"
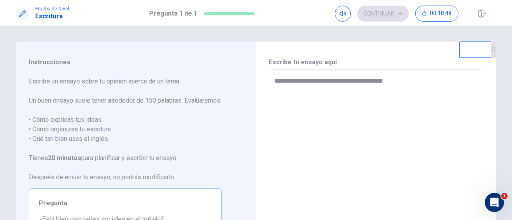
type textarea "*"
type textarea "**********"
type textarea "*"
type textarea "**********"
type textarea "*"
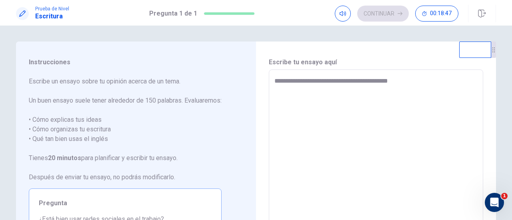
type textarea "**********"
type textarea "*"
type textarea "**********"
type textarea "*"
type textarea "**********"
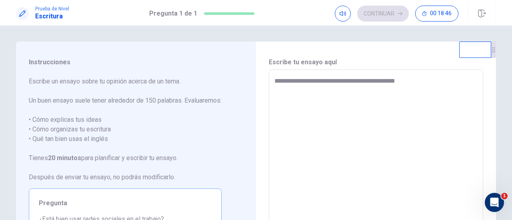
type textarea "*"
type textarea "**********"
type textarea "*"
type textarea "**********"
type textarea "*"
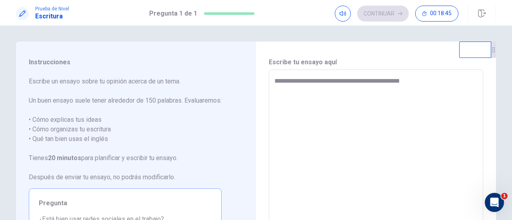
type textarea "**********"
type textarea "*"
type textarea "**********"
type textarea "*"
type textarea "**********"
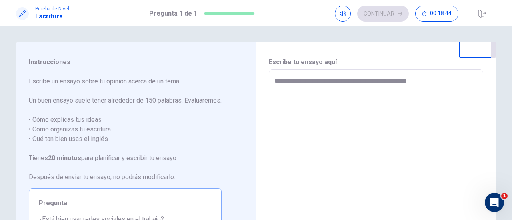
type textarea "*"
type textarea "**********"
type textarea "*"
type textarea "**********"
type textarea "*"
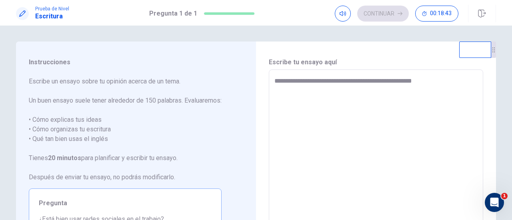
type textarea "**********"
type textarea "*"
type textarea "**********"
type textarea "*"
type textarea "**********"
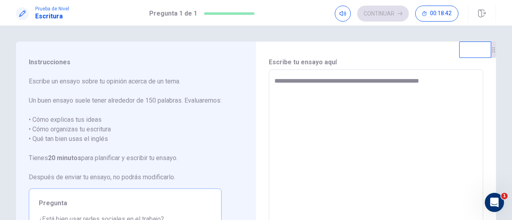
type textarea "*"
type textarea "**********"
type textarea "*"
type textarea "**********"
type textarea "*"
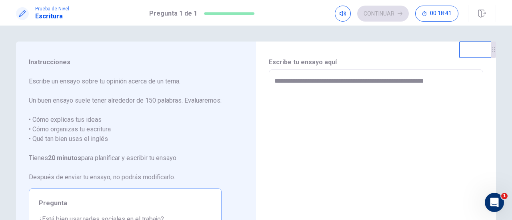
type textarea "**********"
type textarea "*"
type textarea "**********"
type textarea "*"
type textarea "**********"
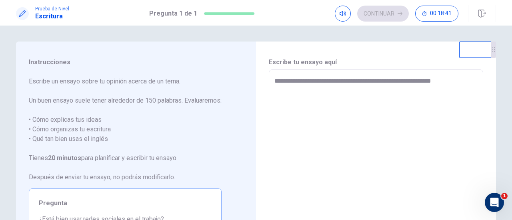
type textarea "*"
type textarea "**********"
type textarea "*"
type textarea "**********"
type textarea "*"
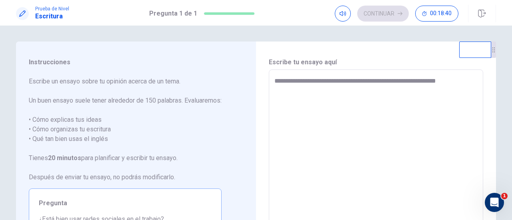
type textarea "**********"
type textarea "*"
type textarea "**********"
type textarea "*"
type textarea "**********"
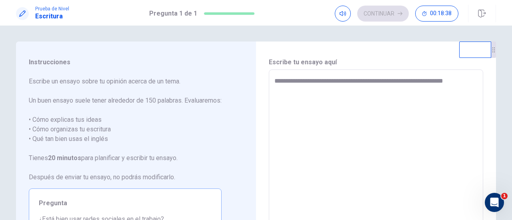
type textarea "*"
type textarea "**********"
type textarea "*"
type textarea "**********"
type textarea "*"
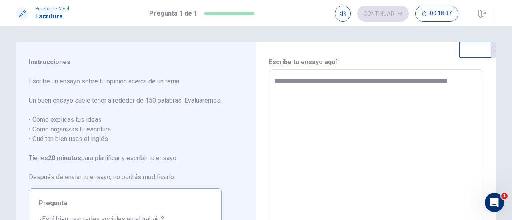
type textarea "**********"
type textarea "*"
type textarea "**********"
type textarea "*"
type textarea "**********"
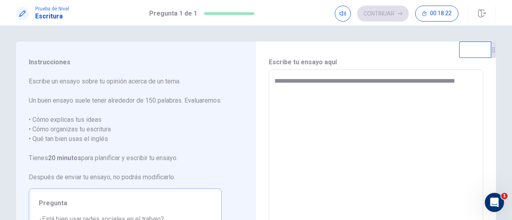
type textarea "*"
type textarea "**********"
type textarea "*"
type textarea "**********"
type textarea "*"
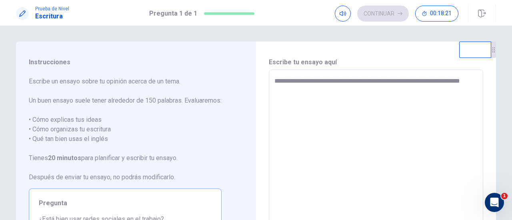
type textarea "**********"
type textarea "*"
type textarea "**********"
type textarea "*"
type textarea "**********"
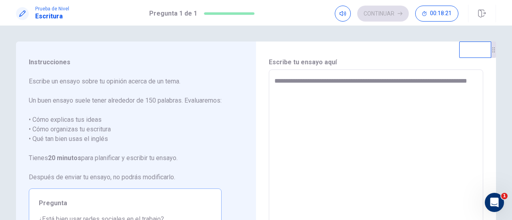
type textarea "*"
type textarea "**********"
type textarea "*"
type textarea "**********"
type textarea "*"
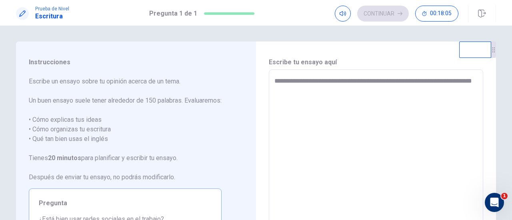
type textarea "**********"
type textarea "*"
type textarea "**********"
type textarea "*"
type textarea "**********"
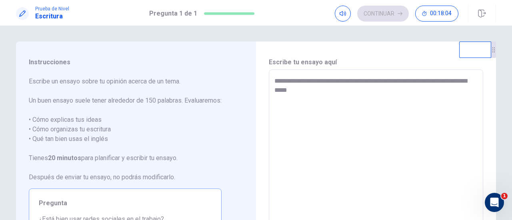
type textarea "*"
type textarea "**********"
type textarea "*"
type textarea "**********"
type textarea "*"
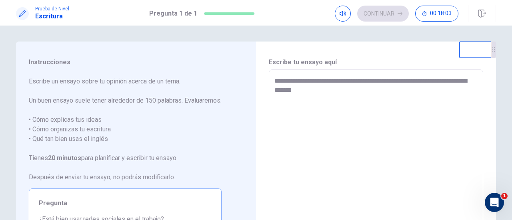
type textarea "**********"
type textarea "*"
type textarea "**********"
type textarea "*"
type textarea "**********"
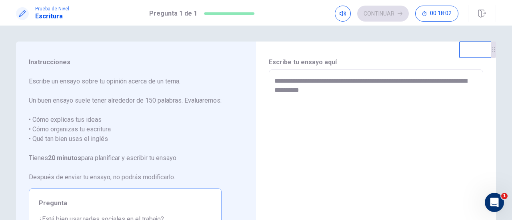
type textarea "*"
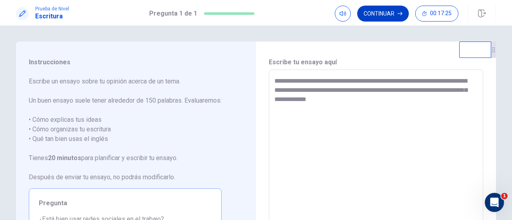
click at [380, 14] on button "Continuar" at bounding box center [383, 14] width 52 height 16
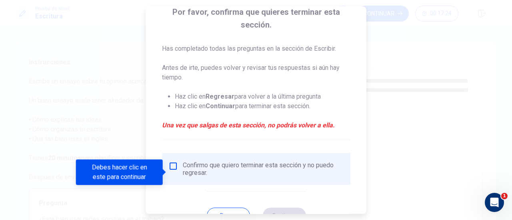
scroll to position [90, 0]
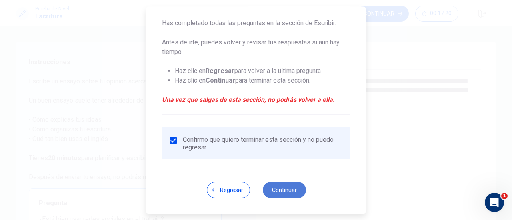
click at [286, 187] on button "Continuar" at bounding box center [283, 190] width 43 height 16
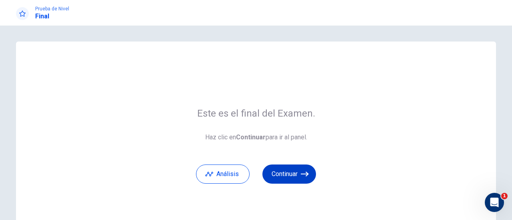
click at [290, 172] on button "Continuar" at bounding box center [289, 174] width 54 height 19
